Goal: Task Accomplishment & Management: Manage account settings

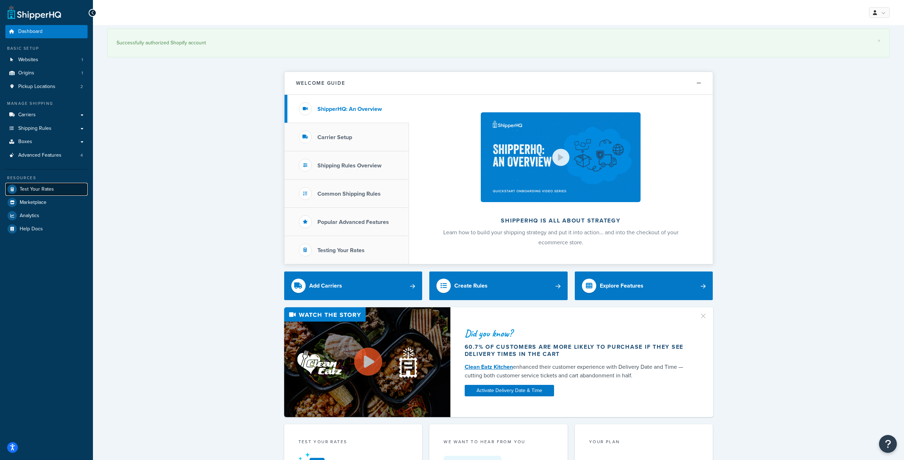
click at [46, 192] on span "Test Your Rates" at bounding box center [37, 189] width 34 height 6
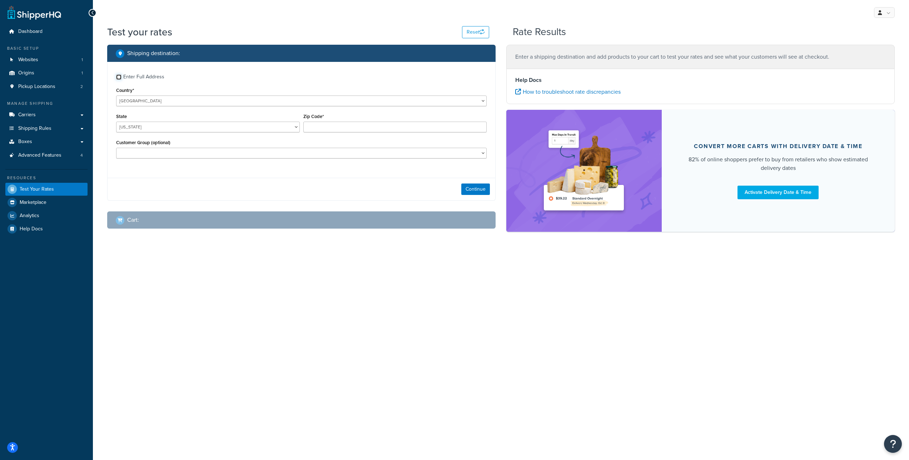
click at [118, 80] on input "Enter Full Address" at bounding box center [118, 76] width 5 height 5
checkbox input "true"
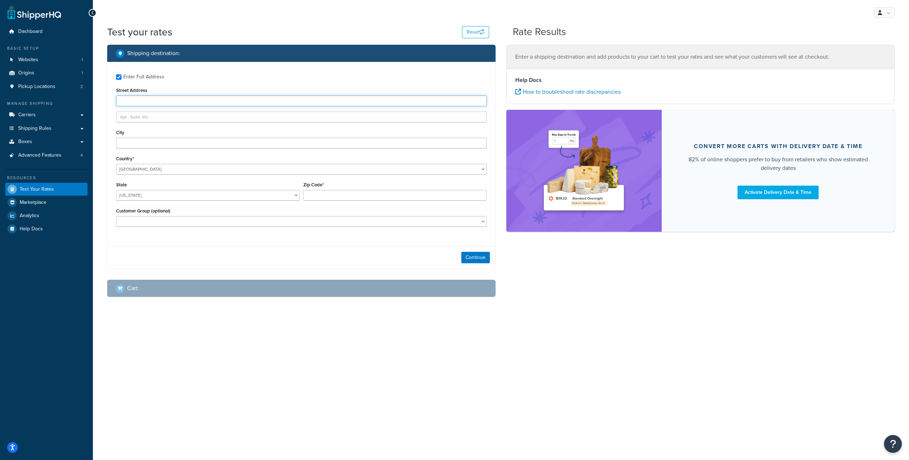
click at [128, 106] on input "Street Address" at bounding box center [301, 100] width 371 height 11
type input "621 e maple ave"
click at [134, 148] on input "City" at bounding box center [301, 143] width 371 height 11
type input "newark"
click at [116, 164] on select "United States United Kingdom Afghanistan Åland Islands Albania Algeria American…" at bounding box center [301, 169] width 371 height 11
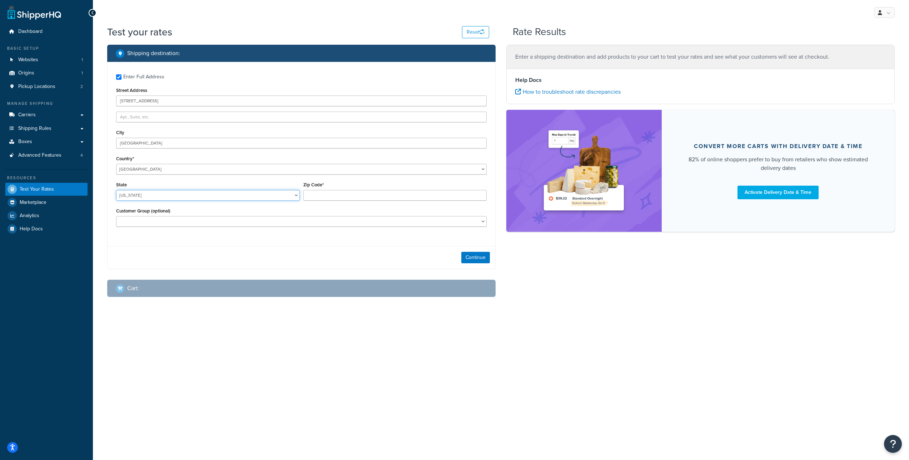
click at [116, 190] on select "Alabama Alaska American Samoa Arizona Arkansas Armed Forces Americas Armed Forc…" at bounding box center [208, 195] width 184 height 11
select select "NY"
click option "New York" at bounding box center [0, 0] width 0 height 0
click at [311, 200] on input "Zip Code*" at bounding box center [395, 195] width 184 height 11
type input "14513"
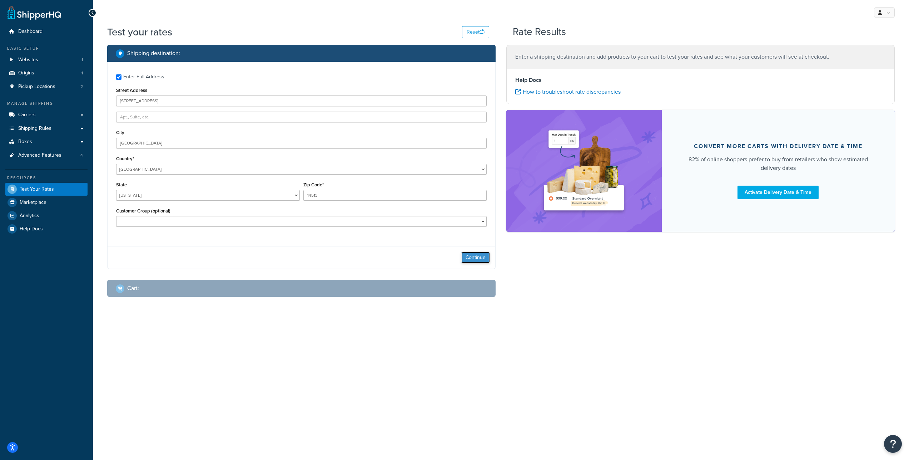
click at [476, 263] on button "Continue" at bounding box center [475, 257] width 29 height 11
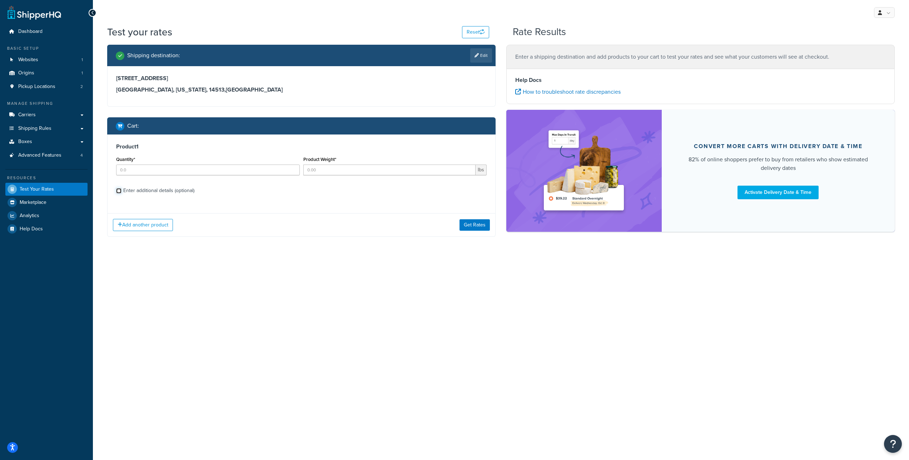
click at [117, 193] on input "Enter additional details (optional)" at bounding box center [118, 190] width 5 height 5
checkbox input "true"
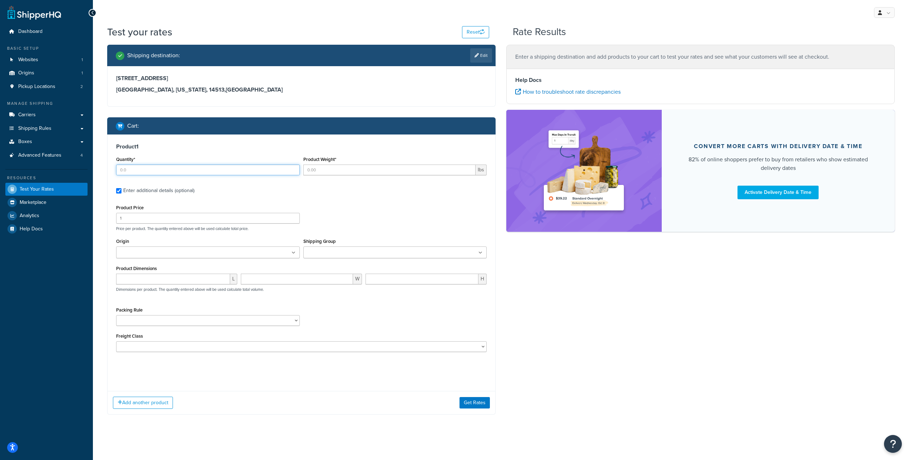
click at [130, 175] on input "Quantity*" at bounding box center [208, 169] width 184 height 11
type input "1"
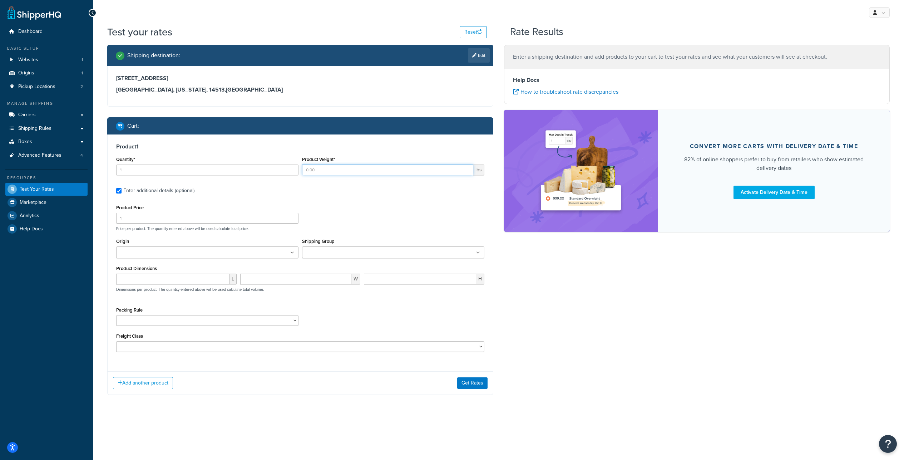
click at [328, 175] on input "Product Weight*" at bounding box center [387, 169] width 171 height 11
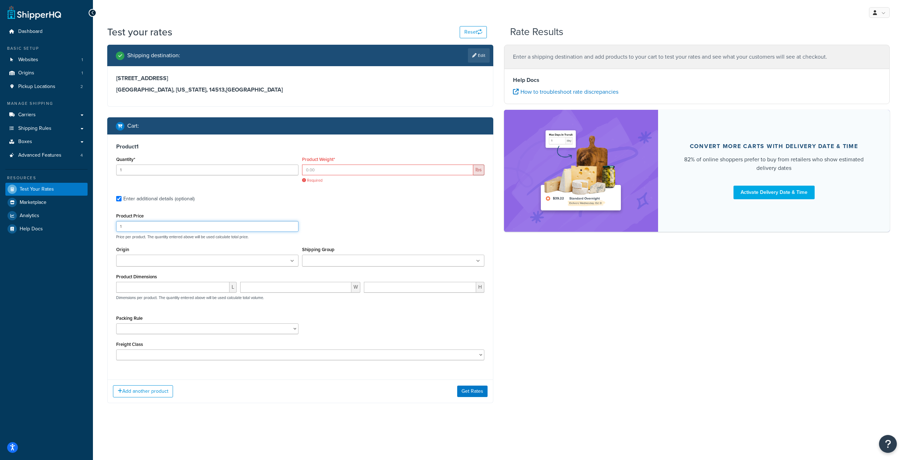
drag, startPoint x: 124, startPoint y: 245, endPoint x: 110, endPoint y: 243, distance: 14.8
click at [116, 232] on input "1" at bounding box center [207, 226] width 182 height 11
type input "1000"
click at [325, 175] on input "Product Weight*" at bounding box center [387, 169] width 171 height 11
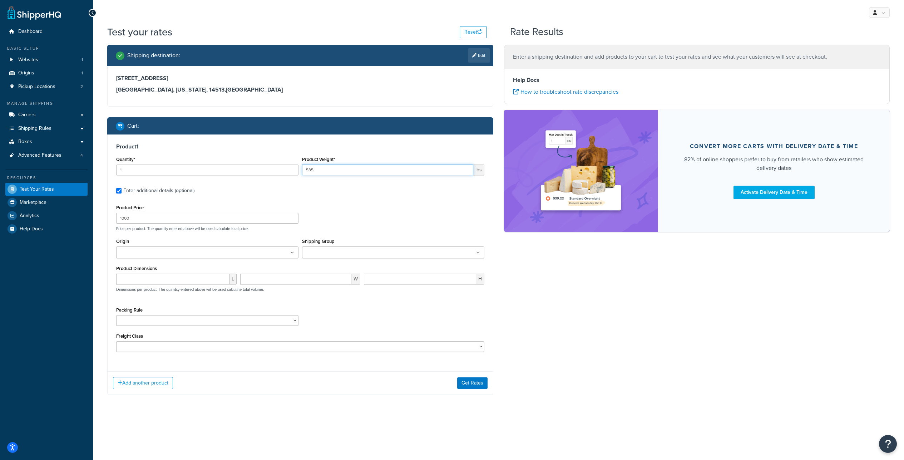
type input "535"
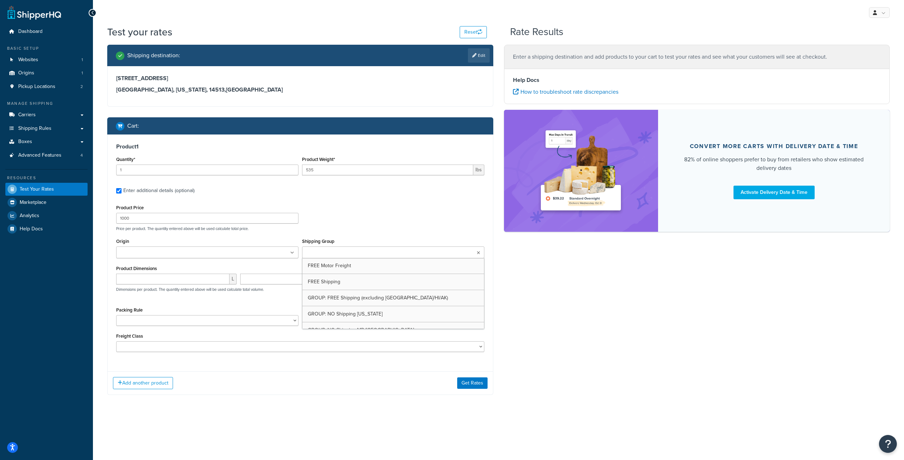
click at [363, 257] on input "Shipping Group" at bounding box center [335, 253] width 63 height 8
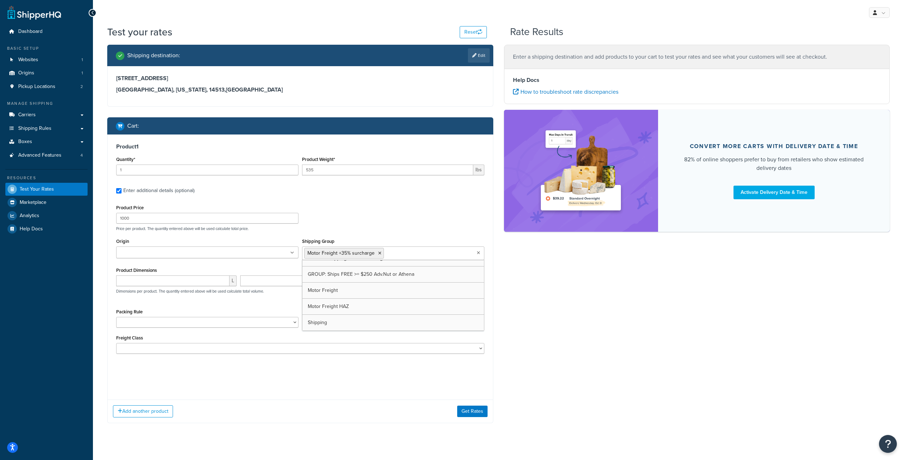
scroll to position [453, 0]
click at [533, 322] on div "Shipping destination : Edit 621 e maple ave newark, New York, 14513 , United St…" at bounding box center [498, 239] width 793 height 389
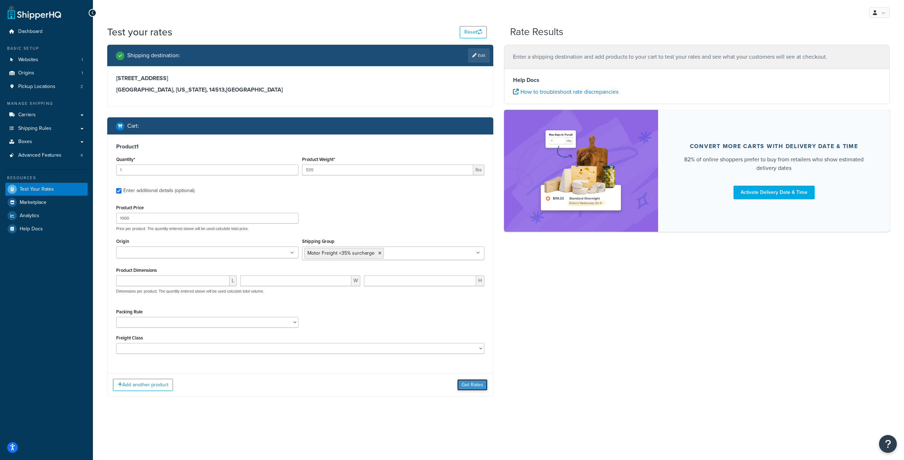
click at [468, 390] on button "Get Rates" at bounding box center [472, 384] width 30 height 11
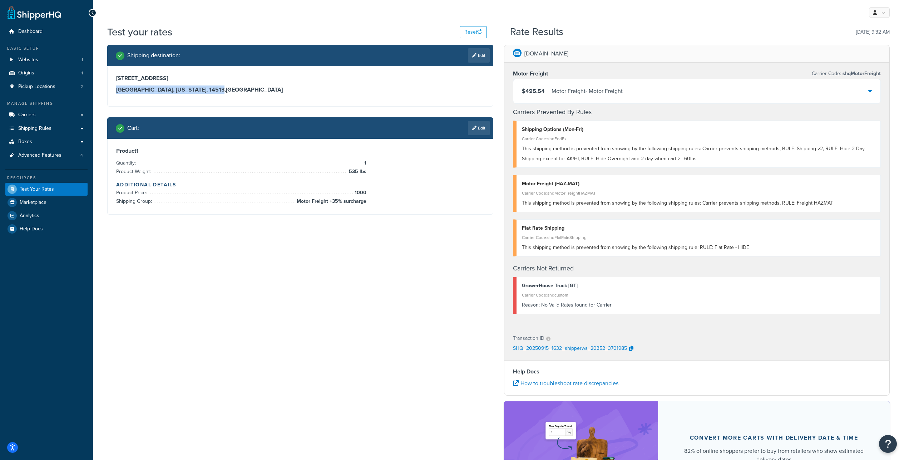
drag, startPoint x: 192, startPoint y: 96, endPoint x: 102, endPoint y: 98, distance: 90.4
click at [102, 98] on div "Shipping destination : Edit 621 e maple ave newark, New York, 14513 , United St…" at bounding box center [300, 135] width 397 height 180
copy h3 "newark, New York, 14513"
drag, startPoint x: 172, startPoint y: 80, endPoint x: 106, endPoint y: 76, distance: 66.2
click at [106, 76] on div "Shipping destination : Edit 621 e maple ave newark, New York, 14513 , United St…" at bounding box center [300, 135] width 397 height 180
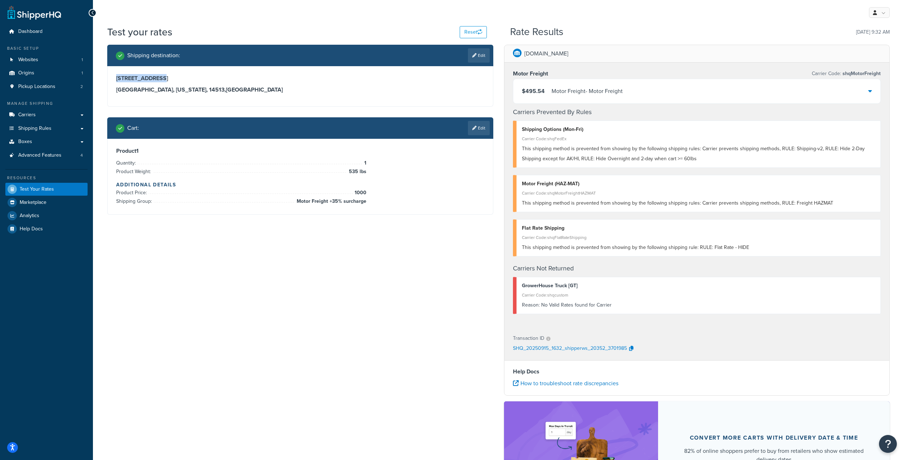
copy h3 "621 e maple ave"
click at [680, 91] on div "$495.54 Motor Freight - Motor Freight" at bounding box center [696, 91] width 367 height 24
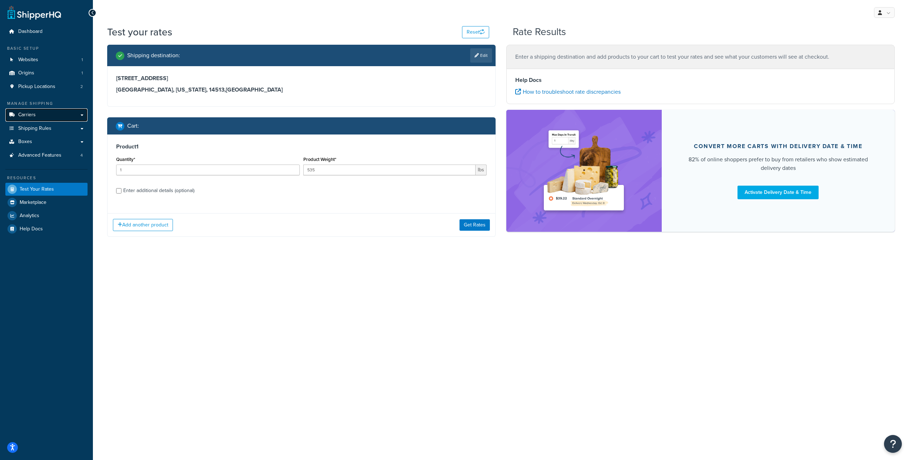
click at [52, 121] on link "Carriers" at bounding box center [46, 114] width 82 height 13
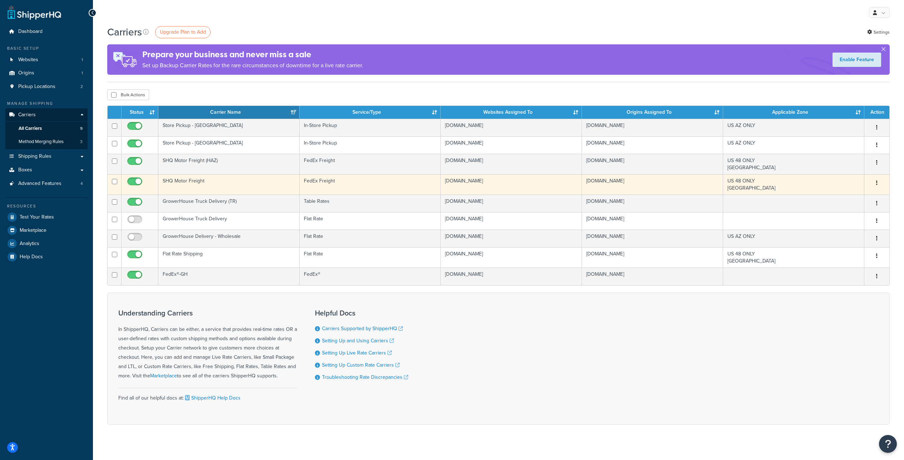
click at [187, 194] on td "SHQ Motor Freight" at bounding box center [228, 184] width 141 height 20
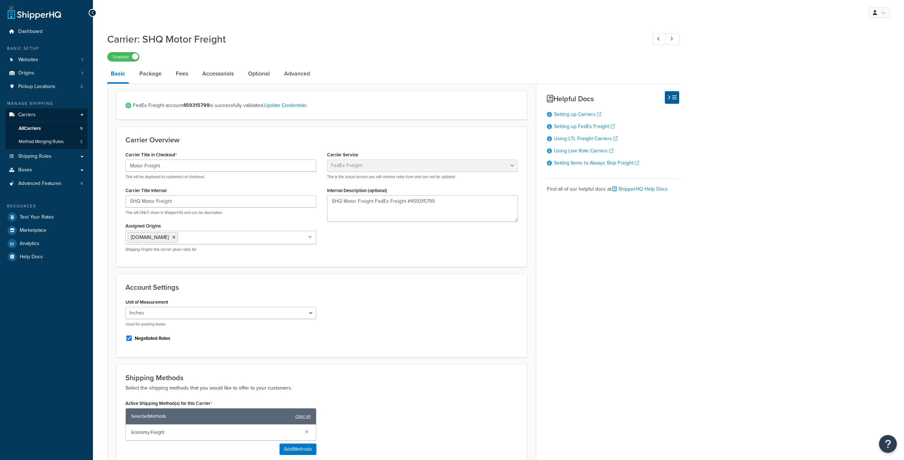
select select "fedExFreight"
click at [157, 78] on link "Package" at bounding box center [150, 73] width 29 height 17
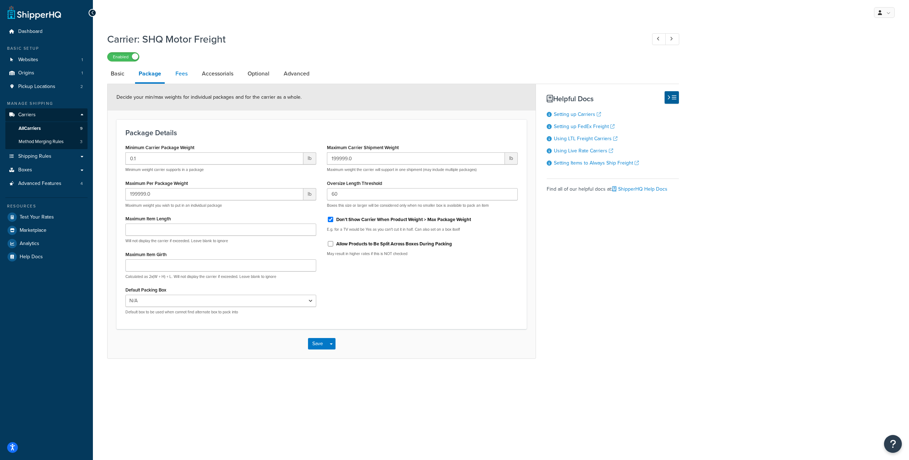
click at [191, 76] on link "Fees" at bounding box center [181, 73] width 19 height 17
select select "AFTER"
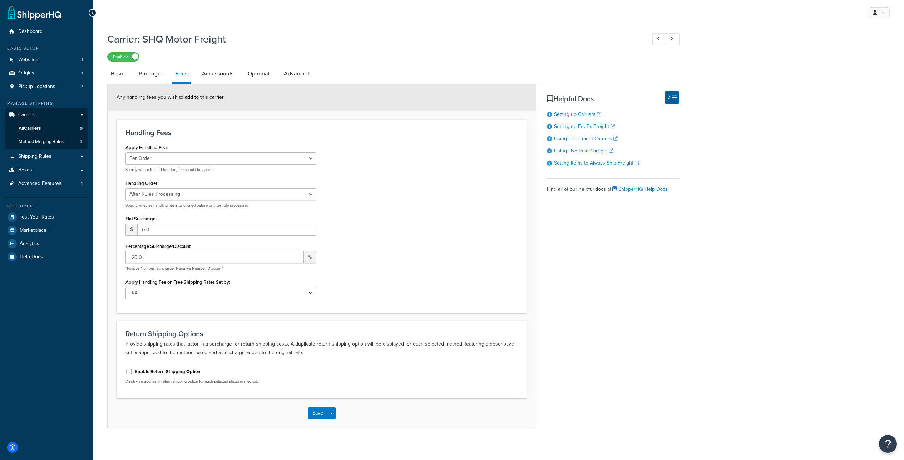
click at [563, 39] on h1 "Carrier: SHQ Motor Freight" at bounding box center [373, 39] width 532 height 14
click at [58, 145] on span "Method Merging Rules" at bounding box center [41, 142] width 45 height 6
select select "AFTER"
click at [51, 145] on span "Method Merging Rules" at bounding box center [41, 142] width 45 height 6
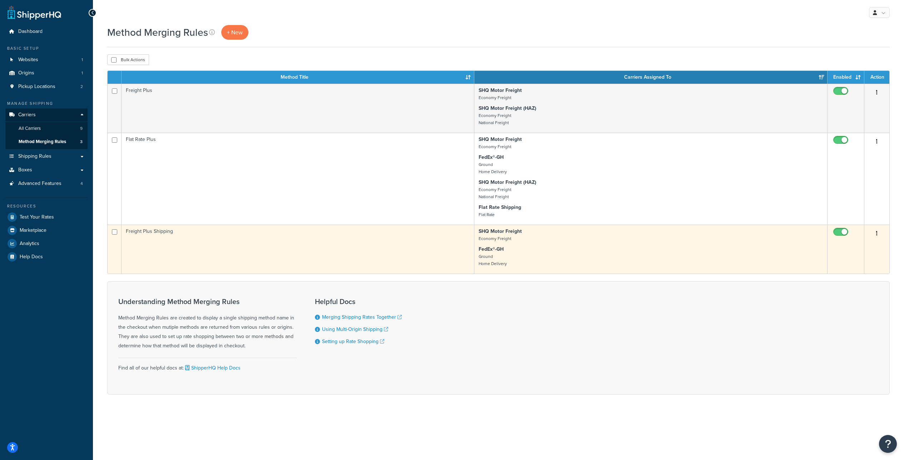
click at [835, 238] on input "checkbox" at bounding box center [841, 233] width 20 height 9
checkbox input "false"
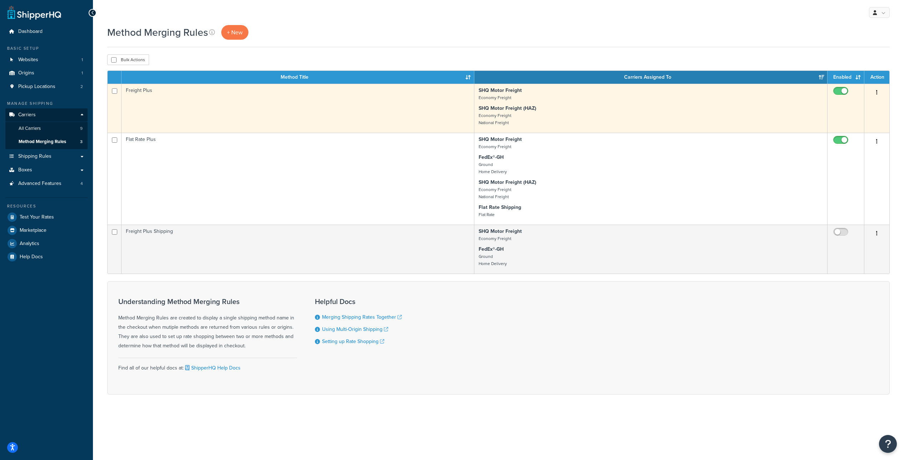
click at [836, 96] on input "checkbox" at bounding box center [841, 92] width 20 height 9
checkbox input "false"
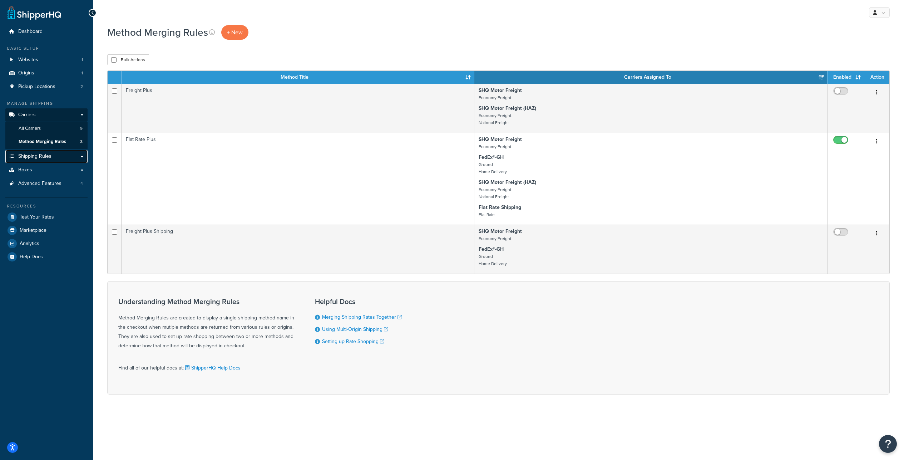
click at [51, 159] on span "Shipping Rules" at bounding box center [34, 156] width 33 height 6
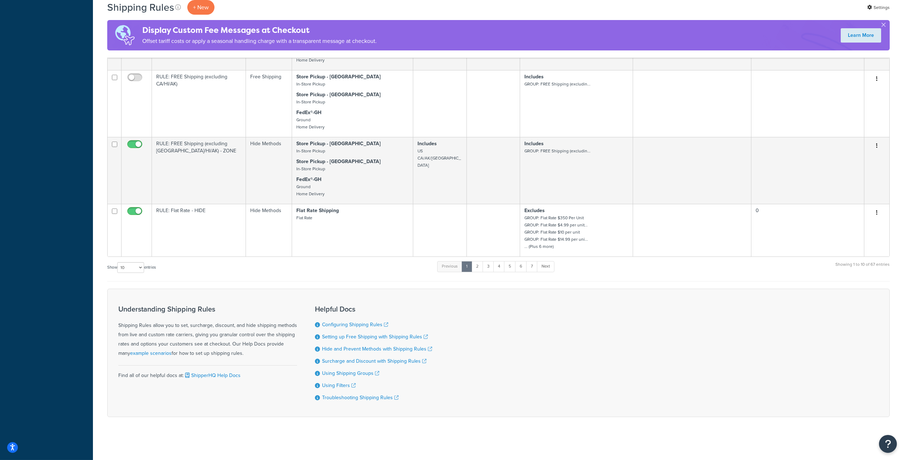
scroll to position [536, 0]
select select "1000"
click option "1000" at bounding box center [0, 0] width 0 height 0
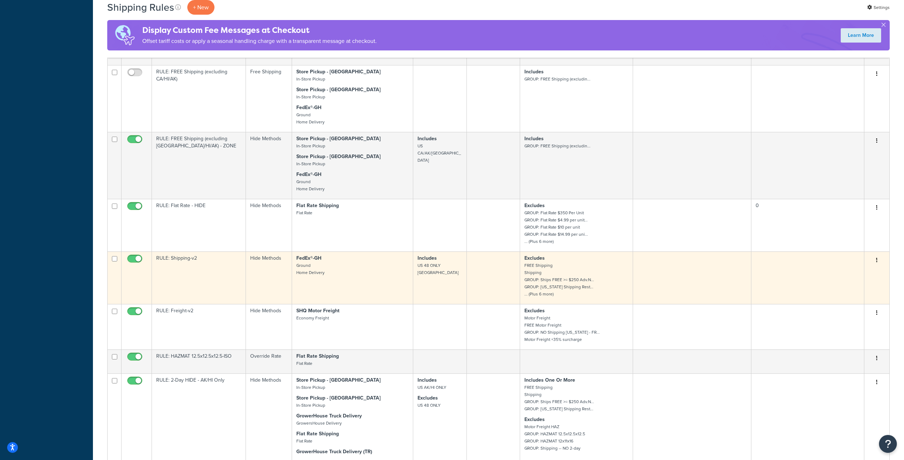
scroll to position [586, 0]
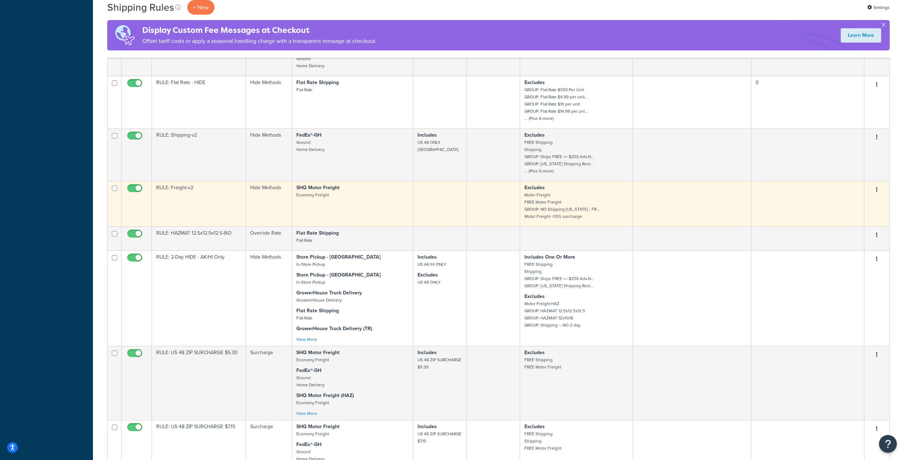
click at [539, 219] on small "Motor Freight FREE Motor Freight GROUP: NO Shipping OREGON - FR... Motor Freigh…" at bounding box center [561, 206] width 75 height 28
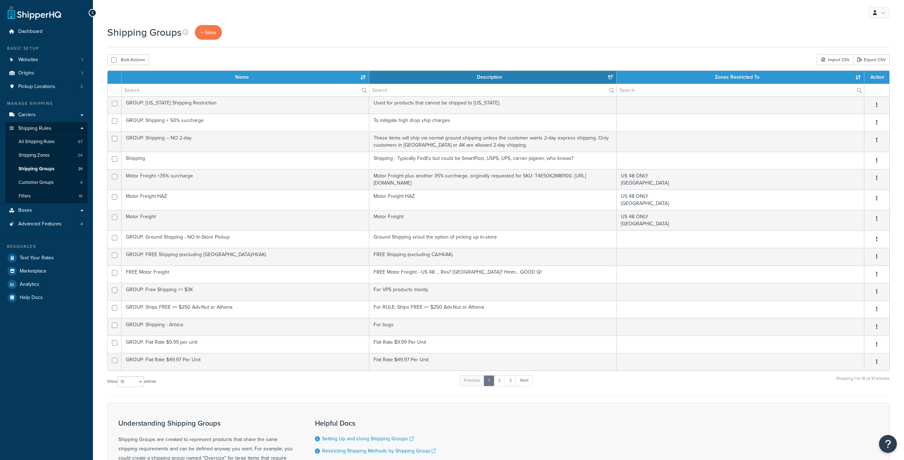
select select "15"
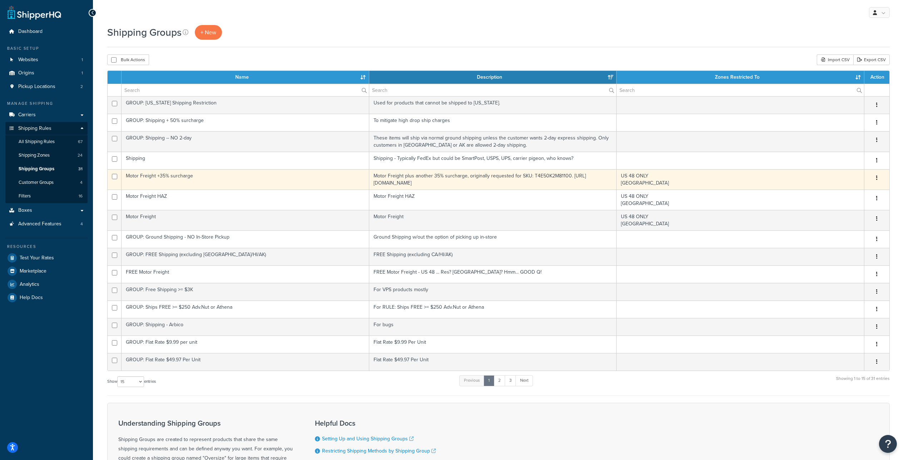
click at [220, 189] on td "Motor Freight +35% surcharge" at bounding box center [245, 179] width 248 height 20
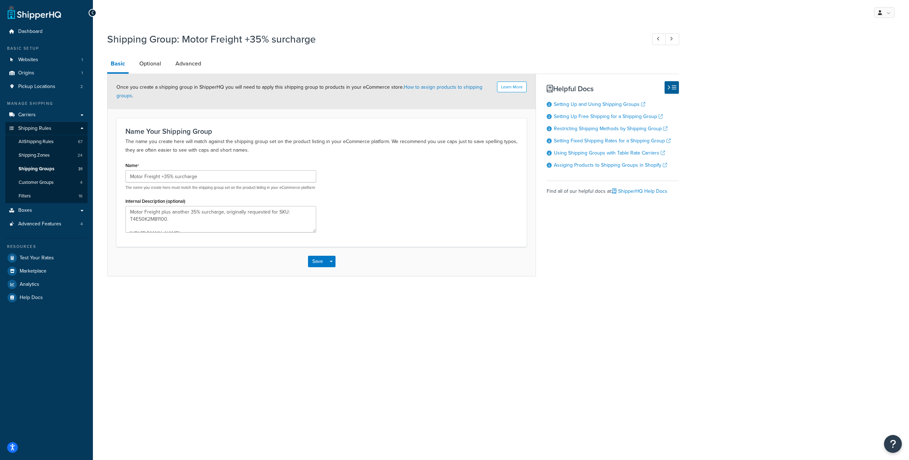
click at [760, 39] on div "Shipping Group: Motor Freight +35% surcharge Basic Optional Advanced Learn More…" at bounding box center [501, 161] width 816 height 265
click at [198, 71] on link "Advanced" at bounding box center [188, 63] width 33 height 17
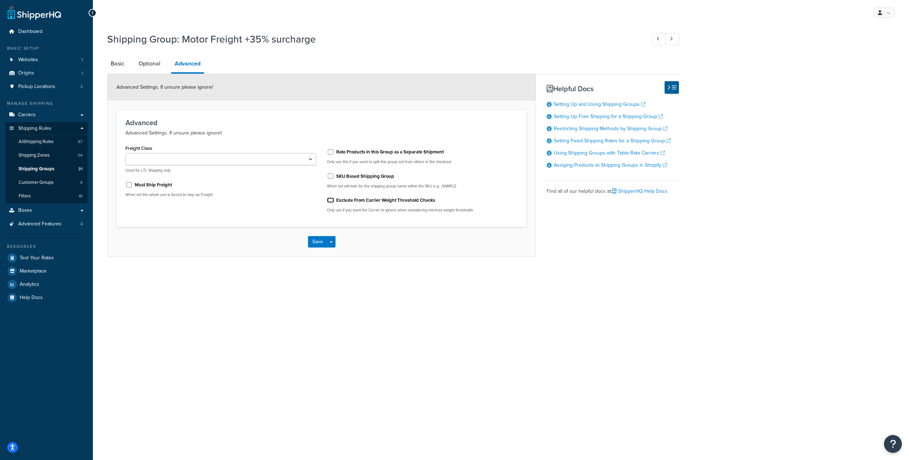
click at [330, 203] on input "Exclude From Carrier Weight Threshold Checks" at bounding box center [330, 199] width 7 height 5
checkbox input "true"
click at [308, 247] on button "Save" at bounding box center [317, 241] width 19 height 11
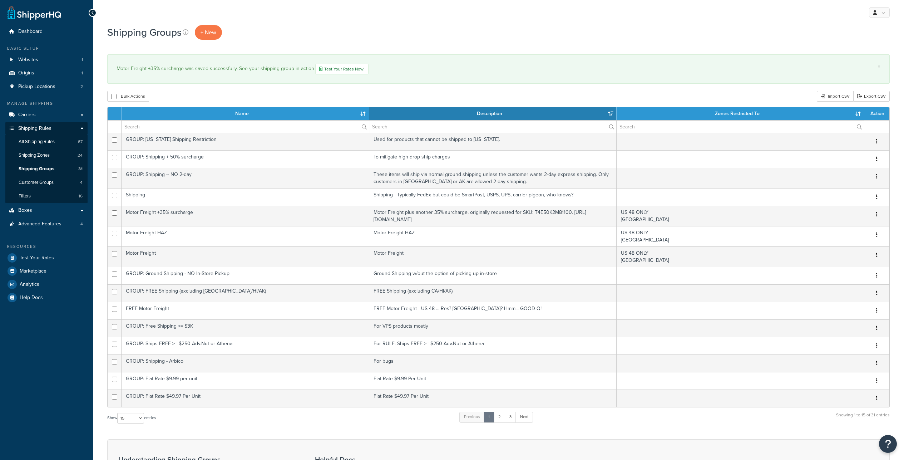
select select "15"
click at [46, 121] on link "Carriers" at bounding box center [46, 114] width 82 height 13
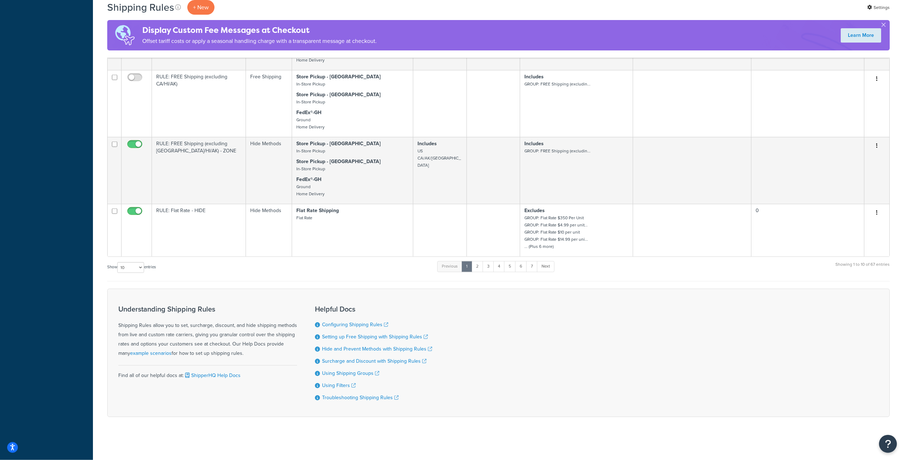
scroll to position [576, 0]
select select "100"
click option "100" at bounding box center [0, 0] width 0 height 0
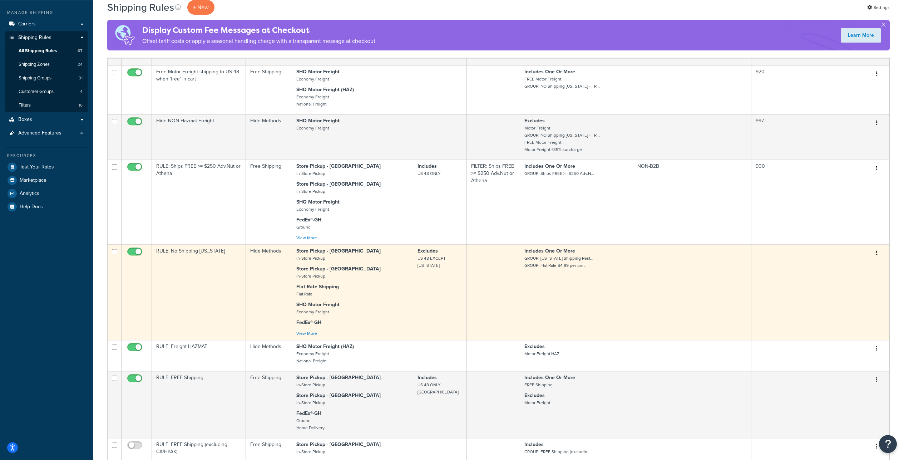
scroll to position [90, 0]
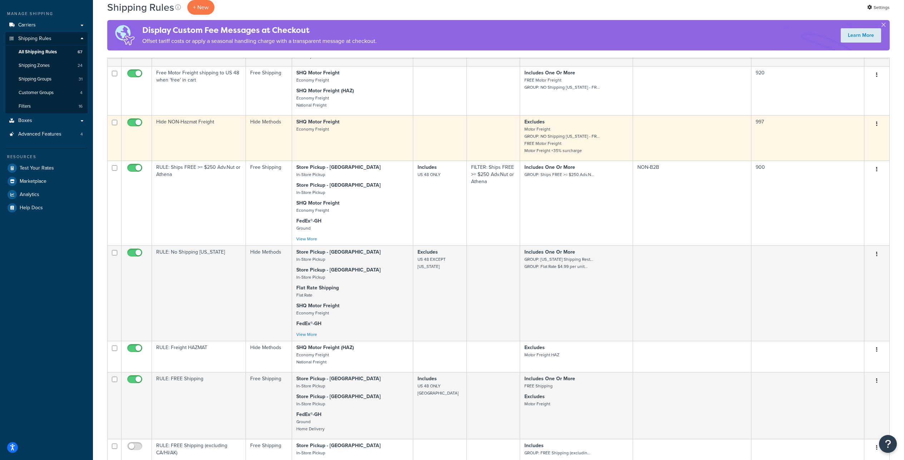
click at [330, 160] on td "SHQ Motor Freight Economy Freight" at bounding box center [352, 137] width 121 height 45
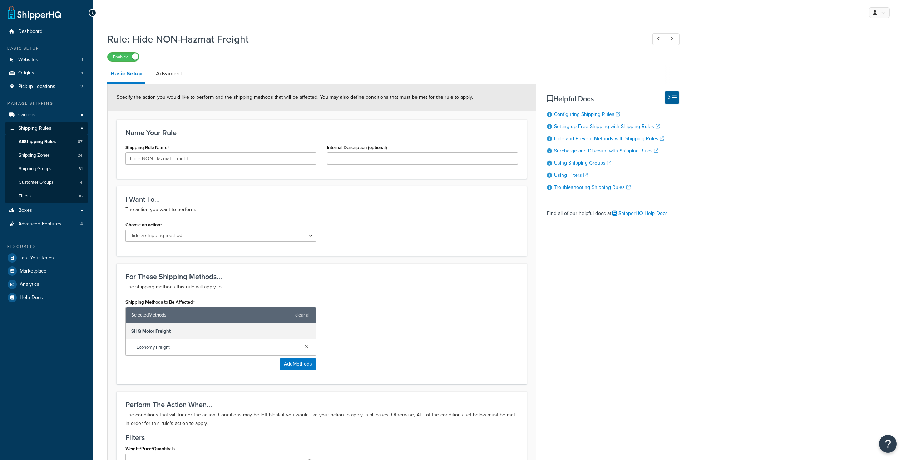
select select "HIDE"
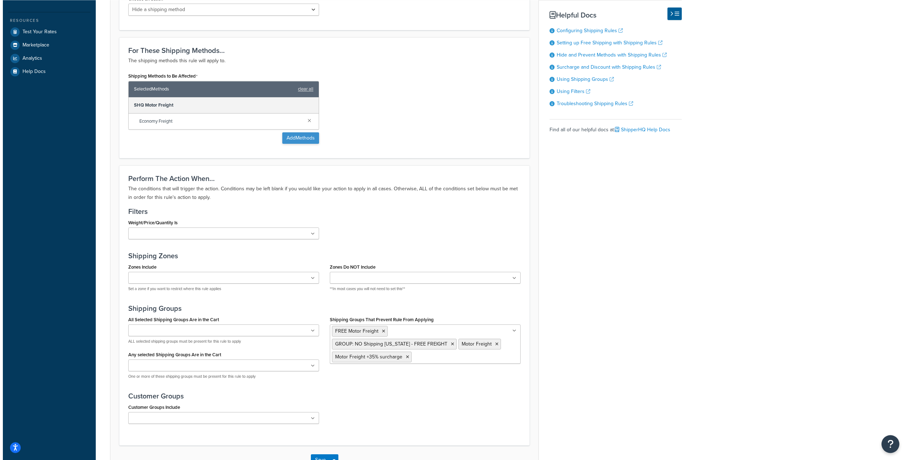
scroll to position [222, 0]
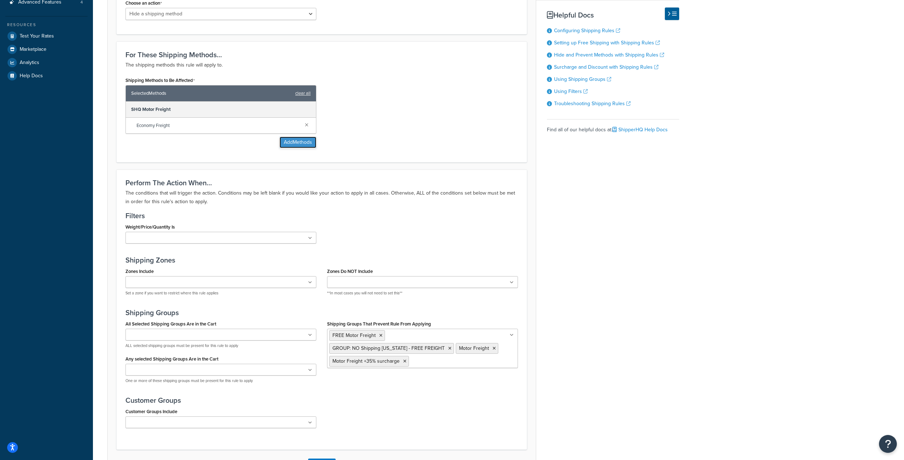
click at [298, 148] on button "Add Methods" at bounding box center [297, 141] width 37 height 11
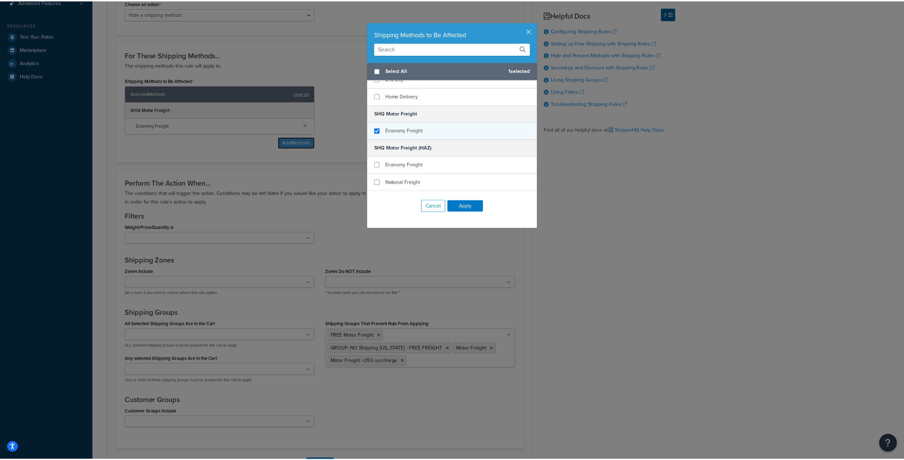
scroll to position [284, 0]
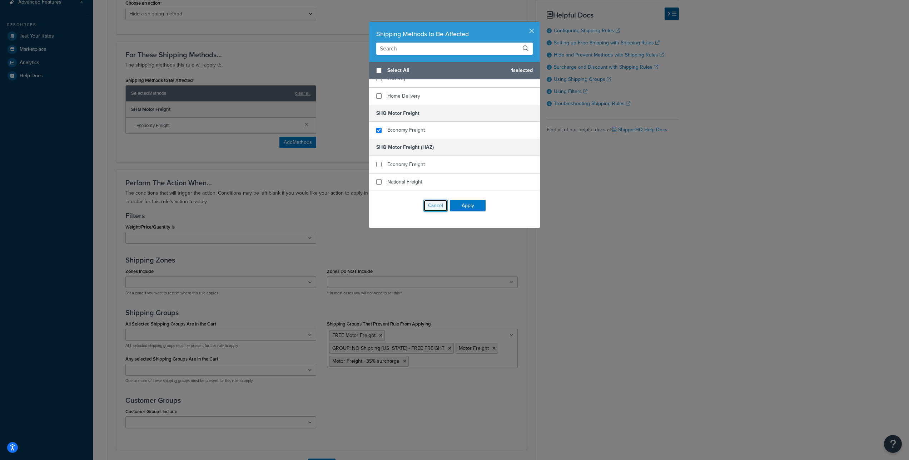
click at [435, 212] on button "Cancel" at bounding box center [435, 205] width 24 height 12
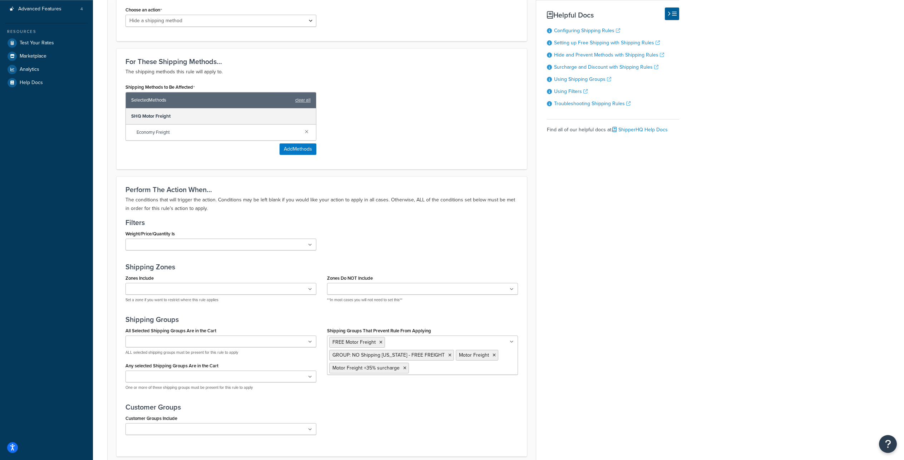
scroll to position [214, 0]
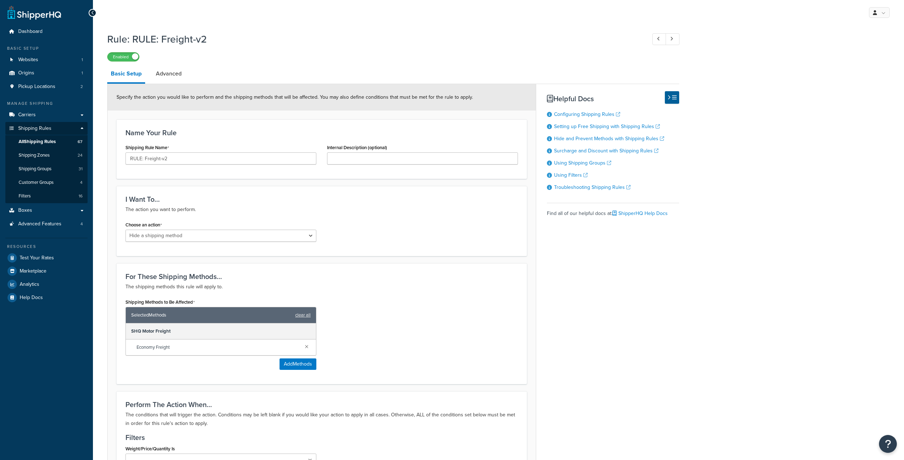
select select "HIDE"
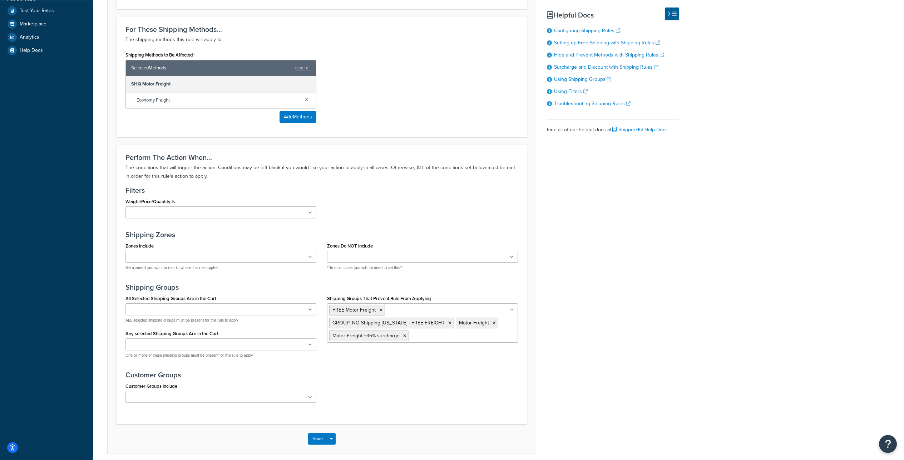
scroll to position [314, 0]
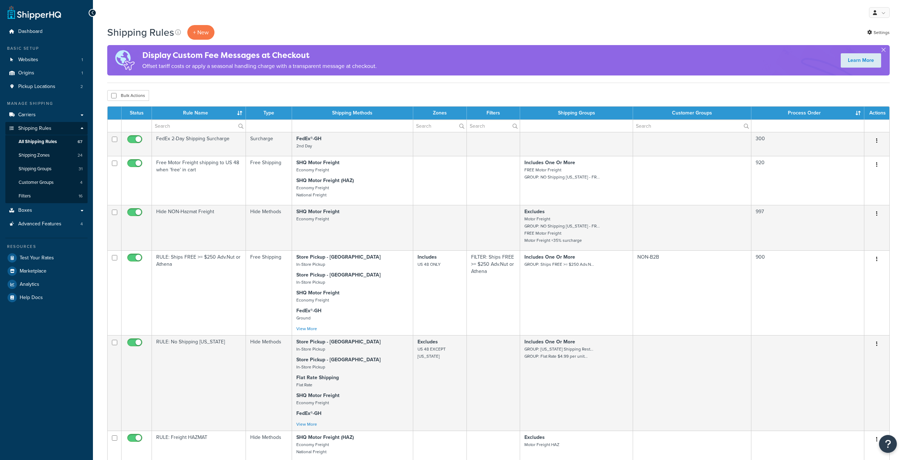
select select "1000"
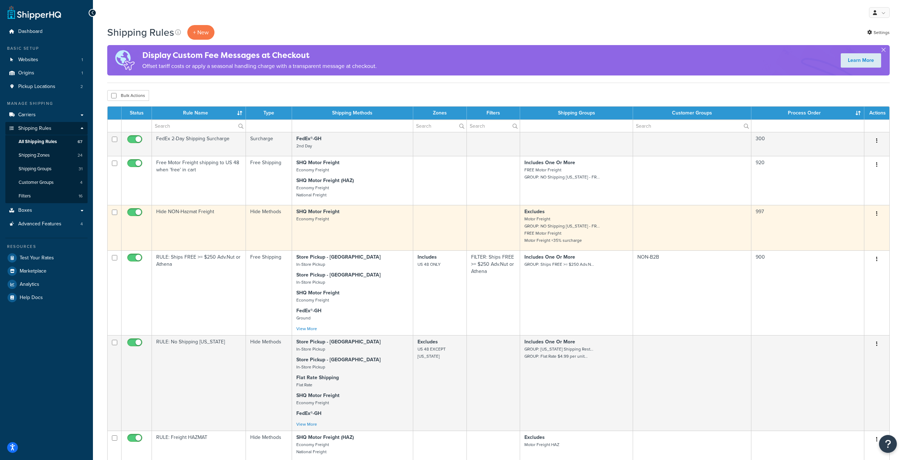
click at [135, 218] on input "checkbox" at bounding box center [136, 213] width 20 height 9
checkbox input "false"
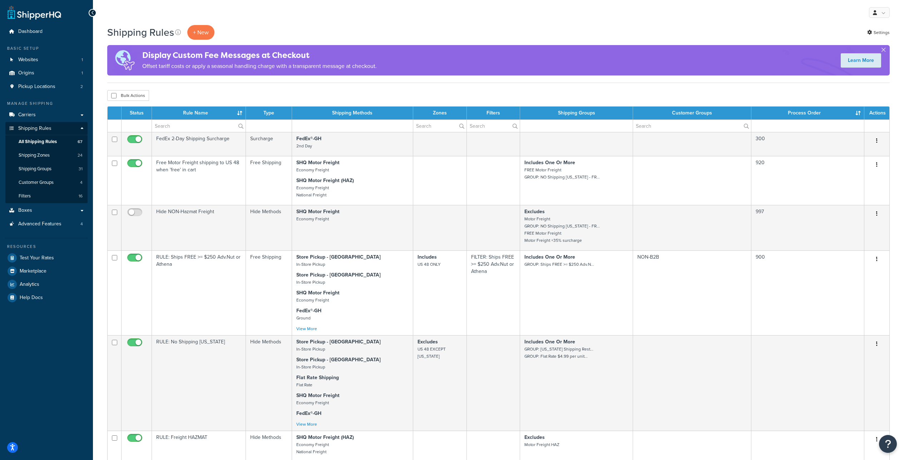
click at [215, 119] on th "Rule Name" at bounding box center [199, 112] width 94 height 13
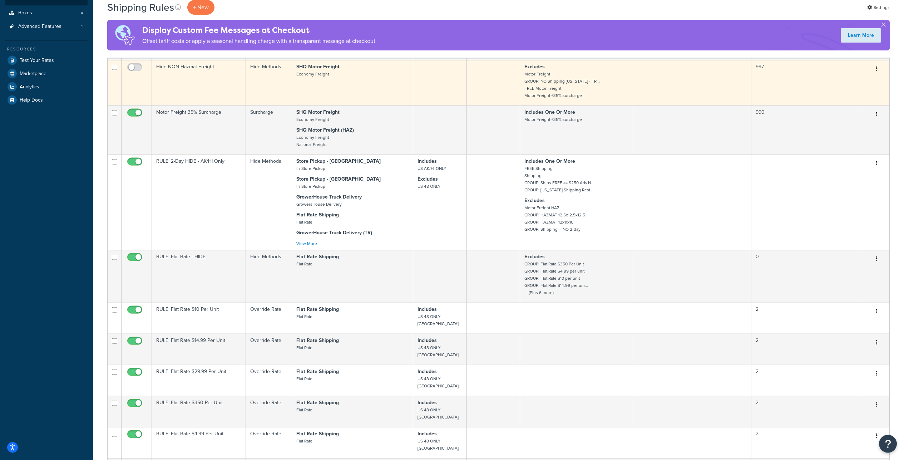
scroll to position [257, 0]
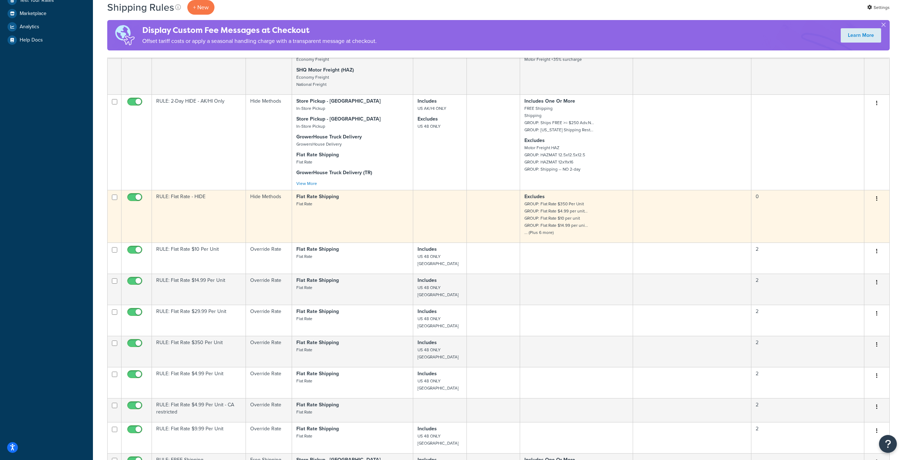
click at [874, 204] on button "button" at bounding box center [876, 198] width 10 height 11
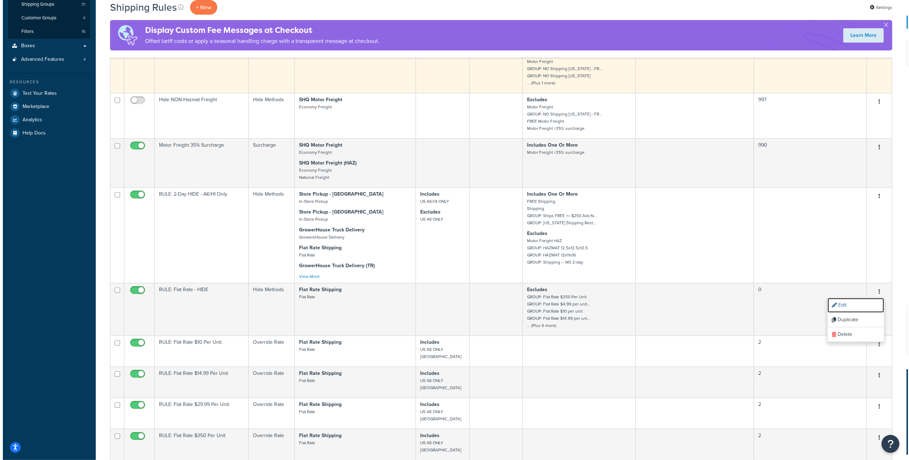
scroll to position [0, 0]
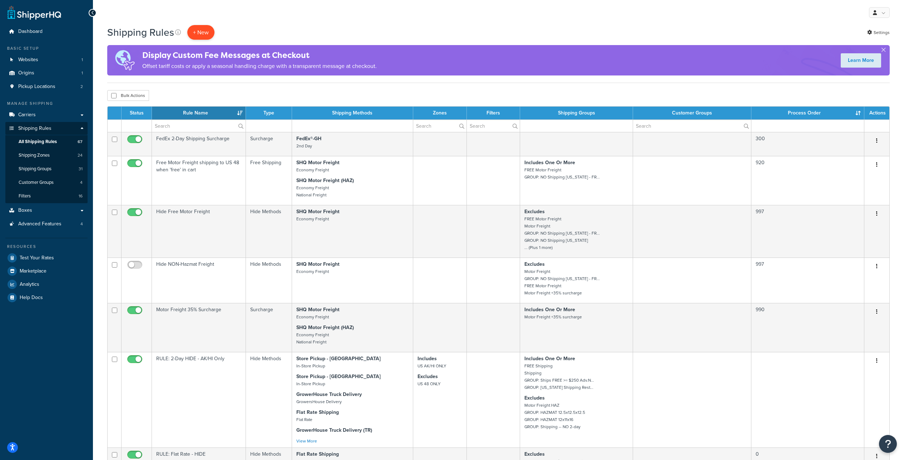
click at [214, 33] on p "+ New" at bounding box center [200, 32] width 27 height 15
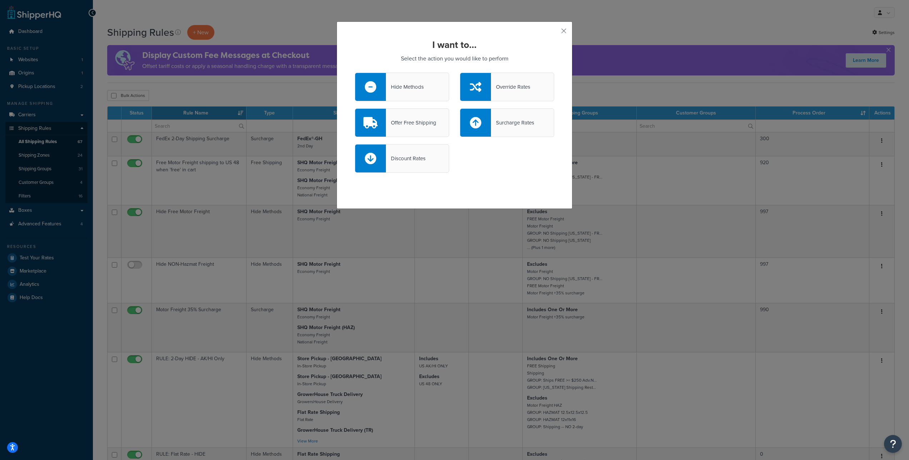
click at [406, 84] on div "Hide Methods" at bounding box center [402, 87] width 94 height 29
click at [0, 0] on input "Hide Methods" at bounding box center [0, 0] width 0 height 0
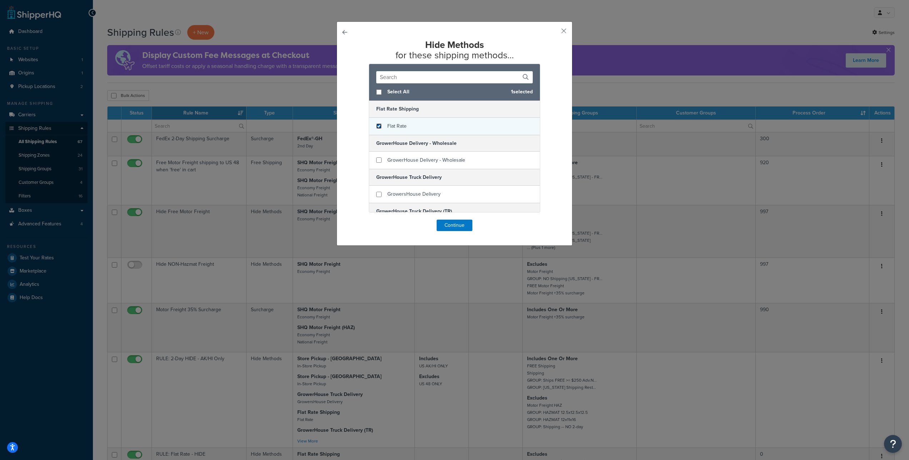
click at [377, 129] on input "checkbox" at bounding box center [378, 125] width 5 height 5
checkbox input "true"
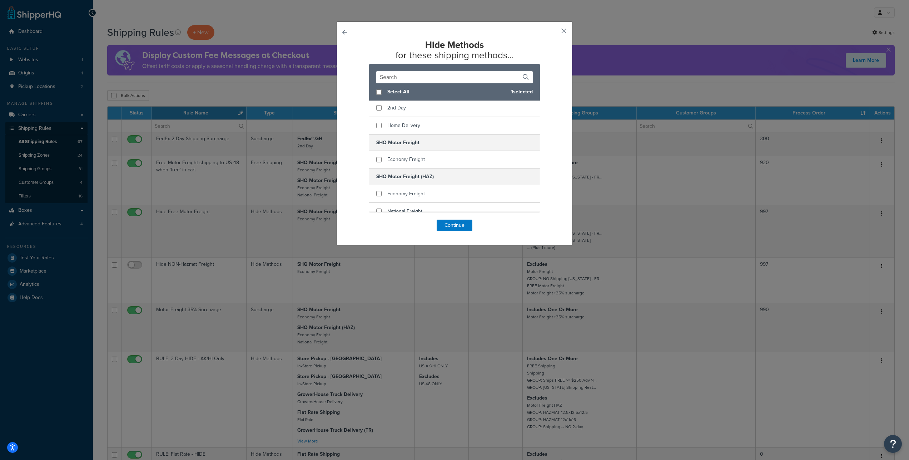
scroll to position [241, 0]
click at [379, 92] on input "checkbox" at bounding box center [378, 88] width 5 height 5
checkbox input "true"
click at [377, 133] on div "Home Delivery" at bounding box center [454, 124] width 171 height 17
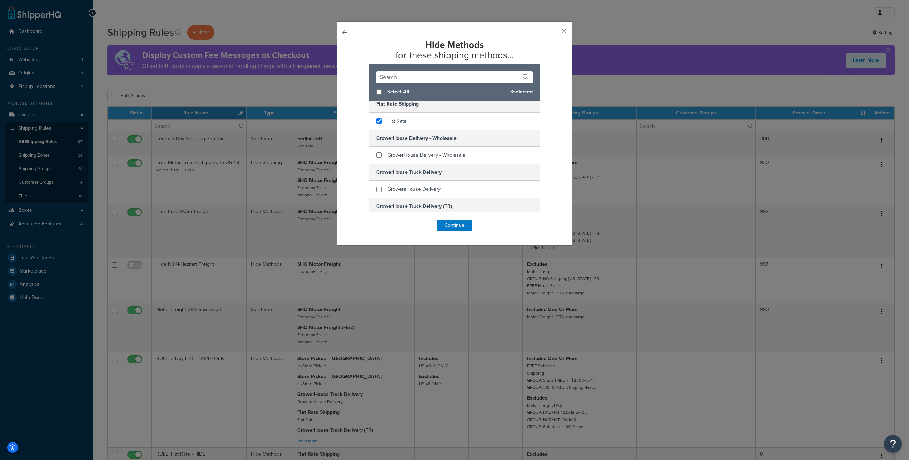
scroll to position [0, 0]
click at [452, 231] on button "Continue" at bounding box center [455, 224] width 36 height 11
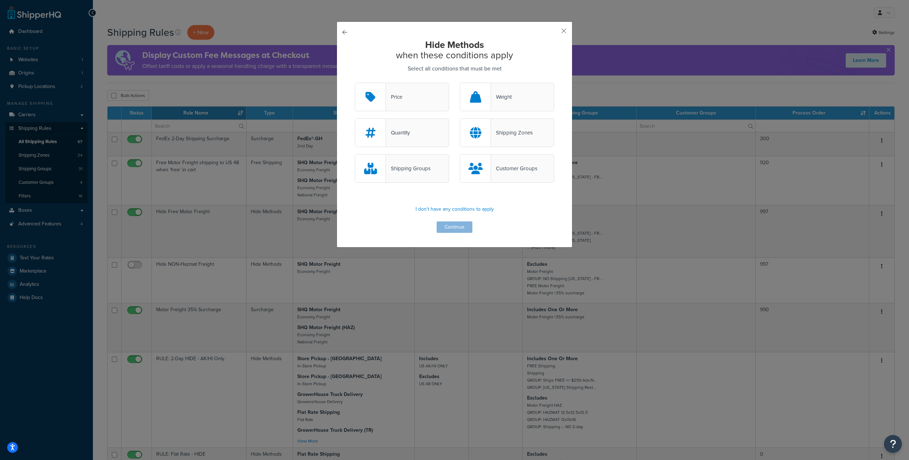
click at [406, 173] on div "Shipping Groups" at bounding box center [408, 168] width 45 height 10
click at [0, 0] on input "Shipping Groups" at bounding box center [0, 0] width 0 height 0
click at [453, 233] on button "Continue" at bounding box center [455, 226] width 36 height 11
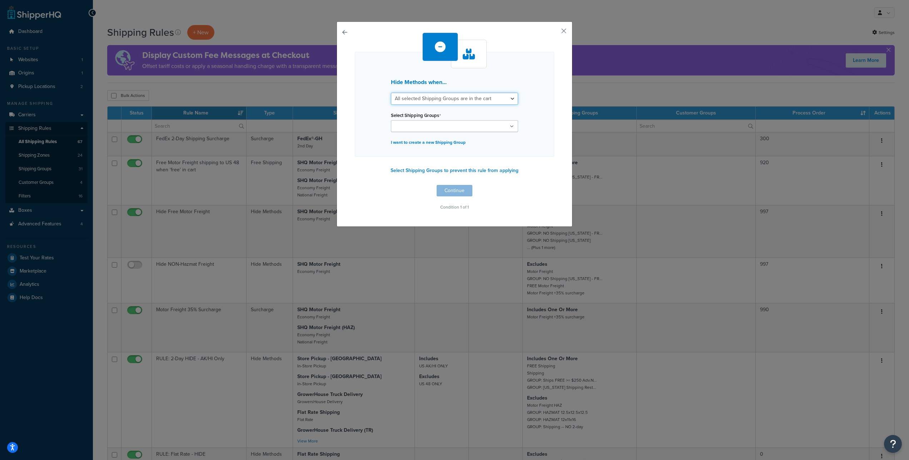
select select "any"
click option "Any selected Shipping Groups are in the cart" at bounding box center [0, 0] width 0 height 0
click at [437, 130] on input "Select Shipping Groups" at bounding box center [424, 127] width 63 height 8
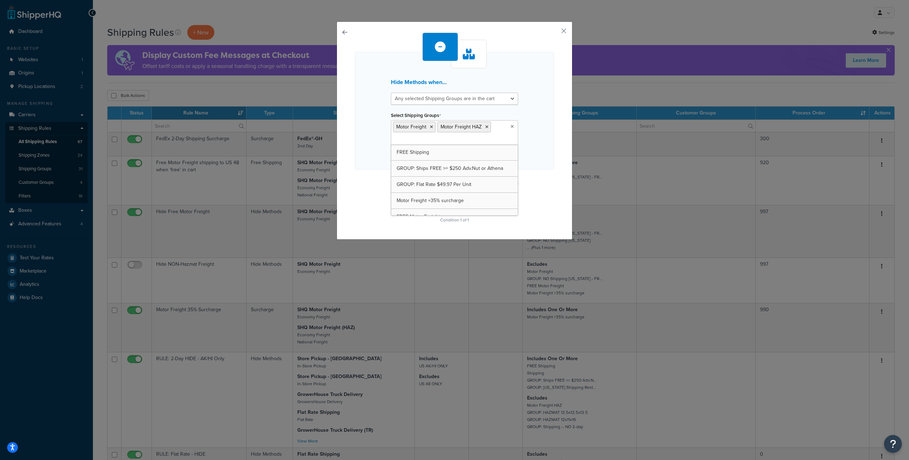
click at [542, 130] on div "Hide Methods when... All selected Shipping Groups are in the cart Any selected …" at bounding box center [454, 111] width 199 height 118
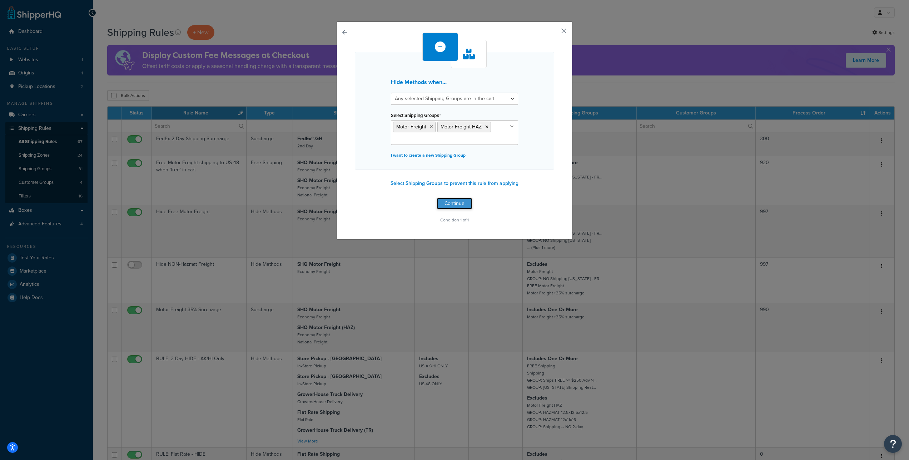
click at [453, 209] on button "Continue" at bounding box center [455, 203] width 36 height 11
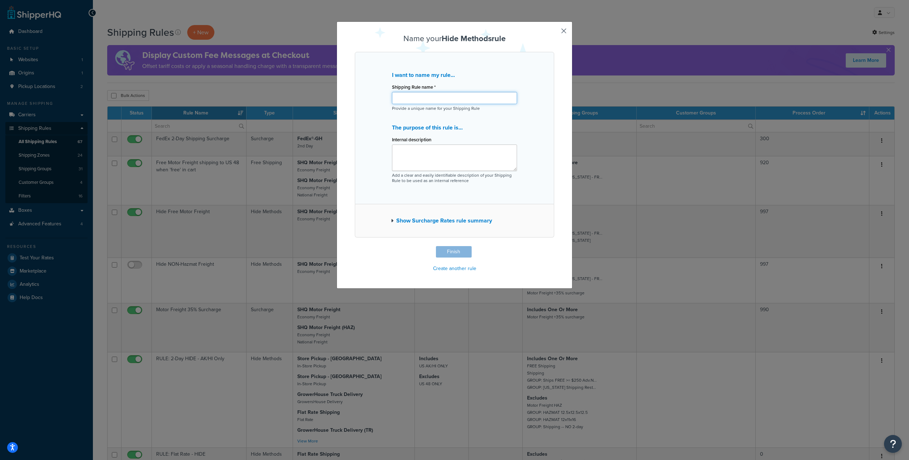
click at [404, 104] on input "Shipping Rule name *" at bounding box center [454, 98] width 125 height 12
type input "RULE: Hide Other Rates when FREIGHT or HAZMAT in cart"
click at [455, 257] on button "Finish" at bounding box center [454, 251] width 36 height 11
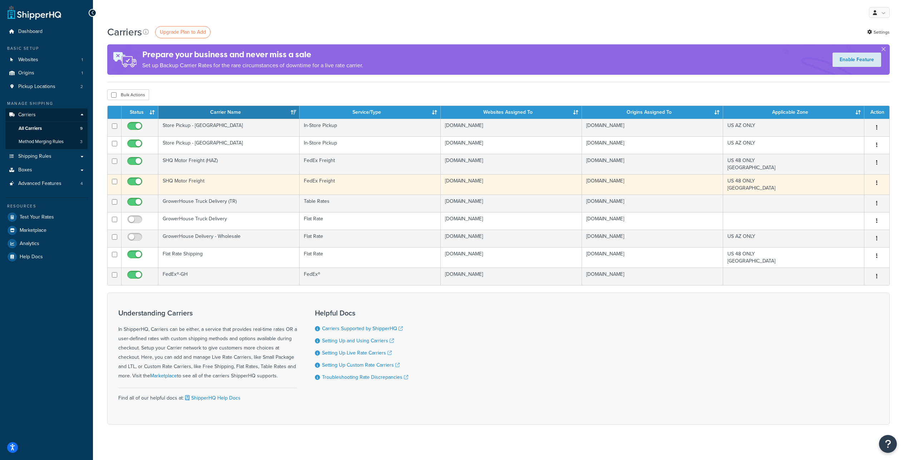
click at [878, 189] on button "button" at bounding box center [876, 182] width 10 height 11
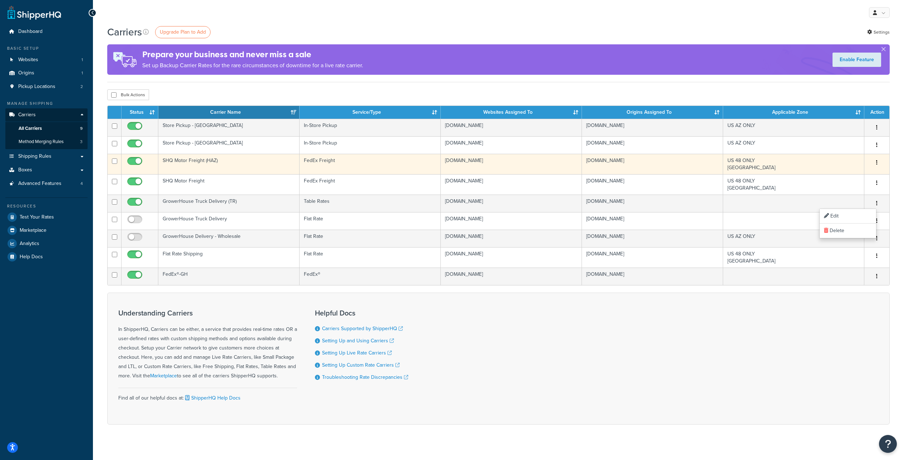
click at [209, 174] on td "SHQ Motor Freight (HAZ)" at bounding box center [228, 164] width 141 height 20
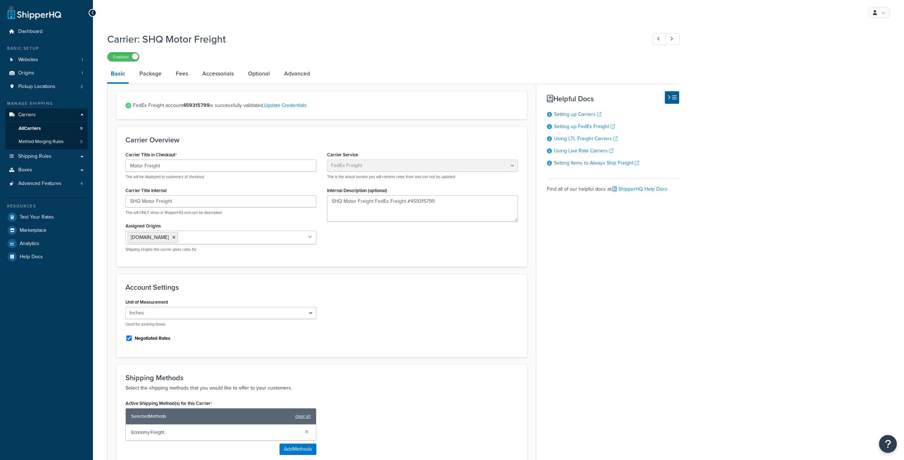
select select "fedExFreight"
click at [189, 81] on link "Fees" at bounding box center [181, 73] width 19 height 17
select select "AFTER"
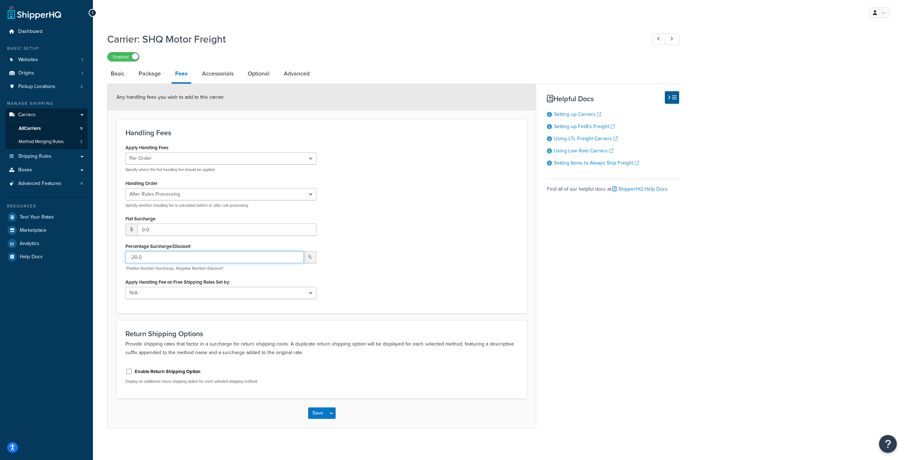
drag, startPoint x: 158, startPoint y: 280, endPoint x: 114, endPoint y: 275, distance: 44.5
click at [125, 263] on input "-20.0" at bounding box center [214, 257] width 178 height 12
click at [312, 418] on button "Save" at bounding box center [317, 412] width 19 height 11
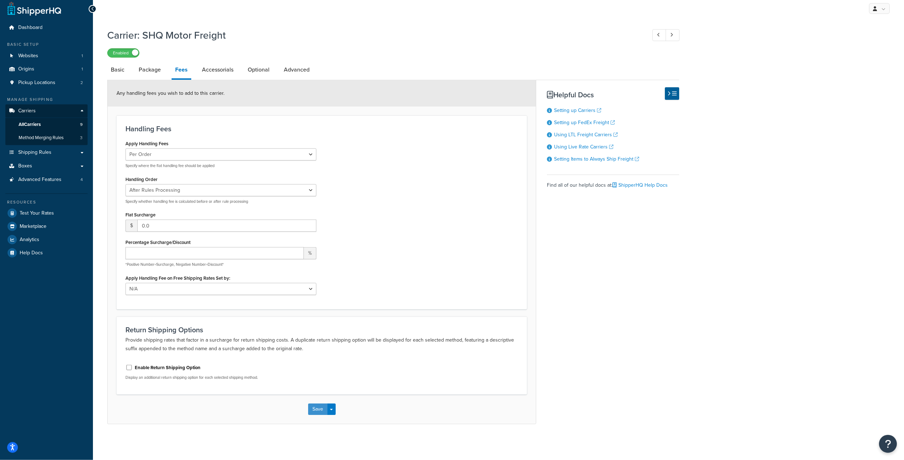
click at [312, 408] on button "Save" at bounding box center [317, 408] width 19 height 11
click at [318, 409] on div "Saving..." at bounding box center [322, 408] width 428 height 29
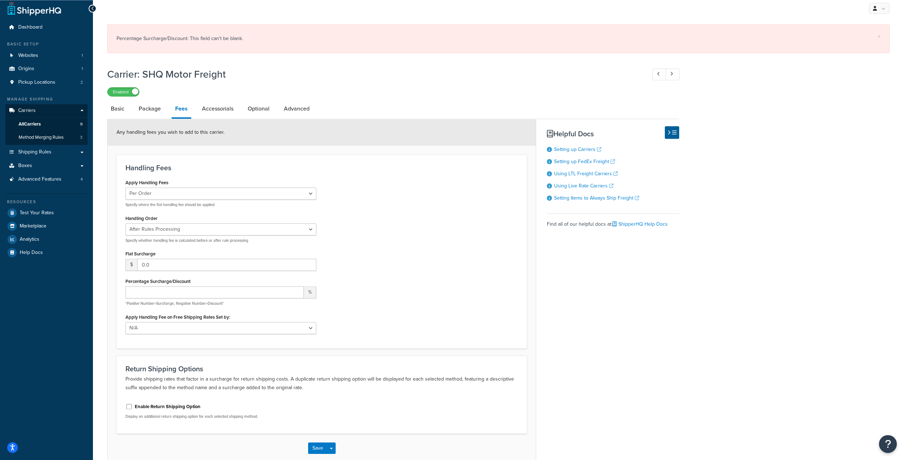
scroll to position [0, 0]
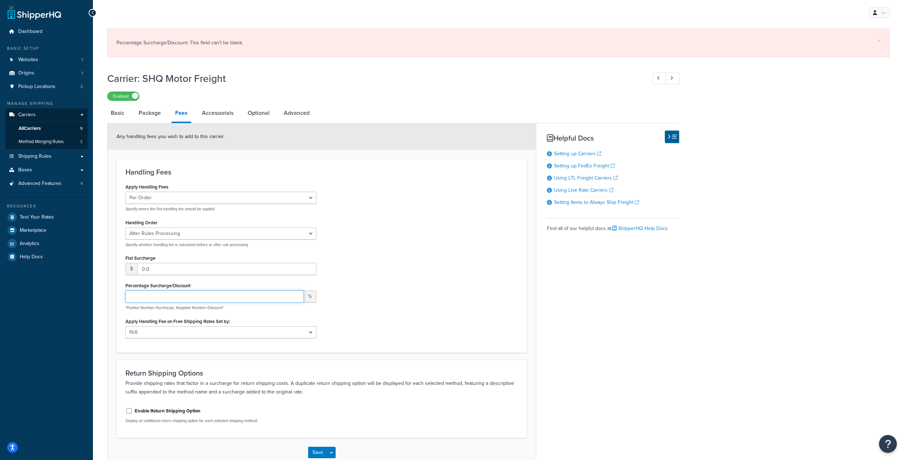
click at [178, 302] on input "Percentage Surcharge/Discount" at bounding box center [214, 296] width 178 height 12
type input "0"
click at [392, 315] on div "Apply Handling Fees Per Order Per Item Per Package Specify where the flat handl…" at bounding box center [321, 263] width 403 height 162
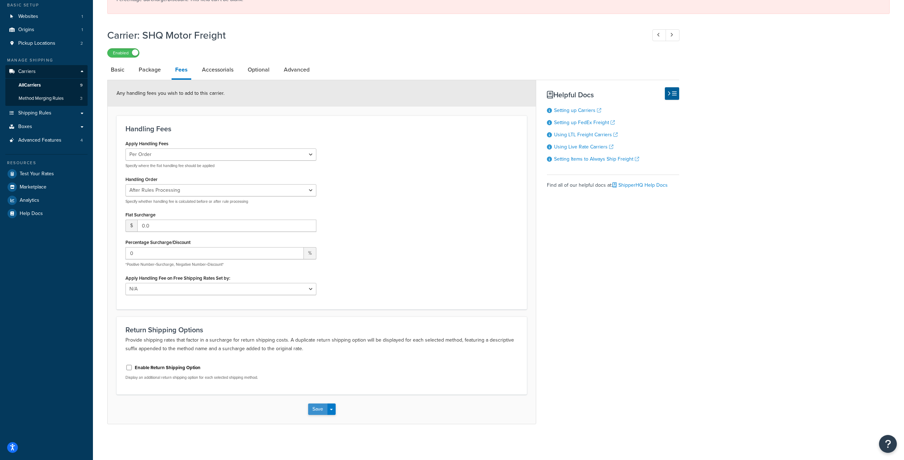
click at [320, 410] on button "Save" at bounding box center [317, 408] width 19 height 11
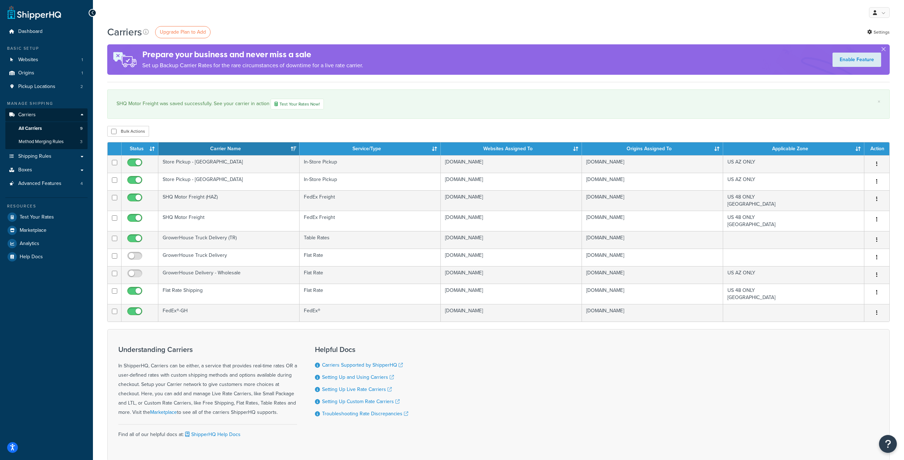
click at [614, 17] on div "My Profile Billing Global Settings Contact Us Logout" at bounding box center [498, 12] width 811 height 25
click at [53, 145] on span "Method Merging Rules" at bounding box center [41, 142] width 45 height 6
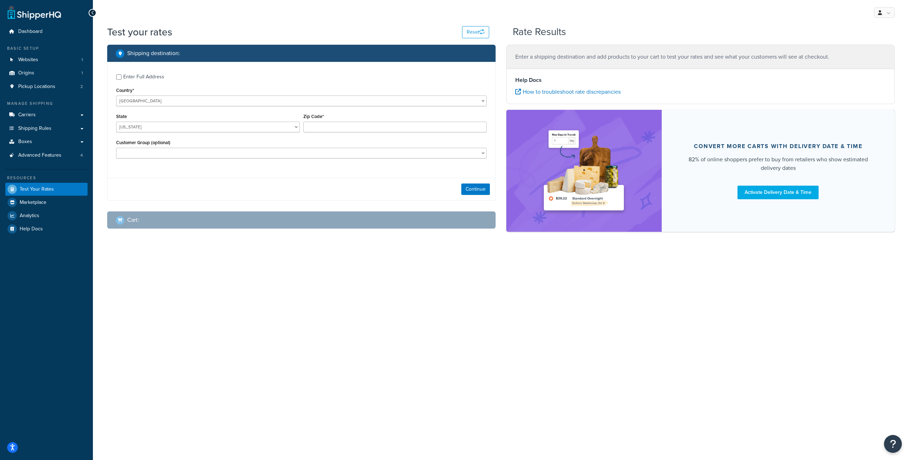
click at [120, 82] on div "Enter Full Address" at bounding box center [301, 75] width 371 height 11
click at [120, 80] on input "Enter Full Address" at bounding box center [118, 76] width 5 height 5
checkbox input "true"
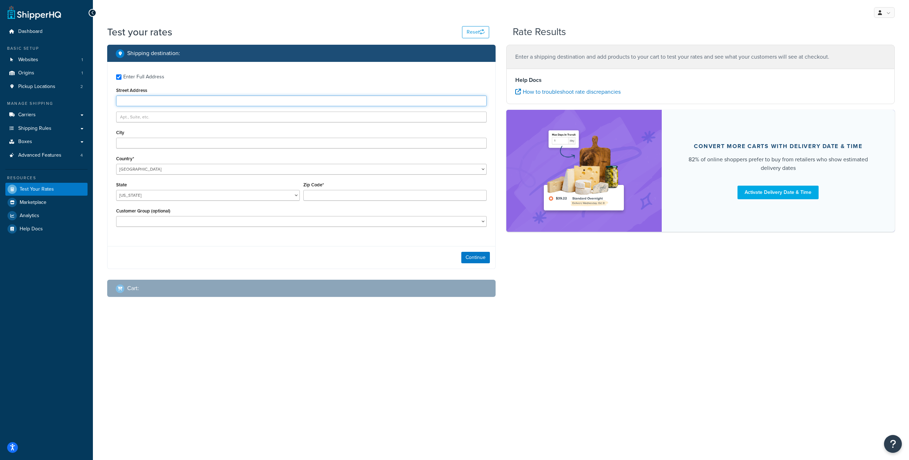
click at [134, 106] on input "Street Address" at bounding box center [301, 100] width 371 height 11
type input "4"
type input "[STREET_ADDRESS]"
type input "[GEOGRAPHIC_DATA]"
select select "AZ"
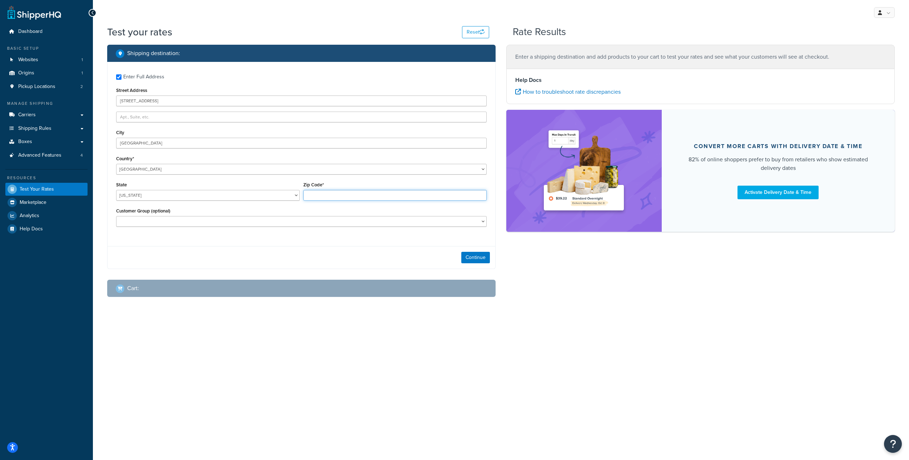
type input "85713"
click at [481, 263] on button "Continue" at bounding box center [475, 257] width 29 height 11
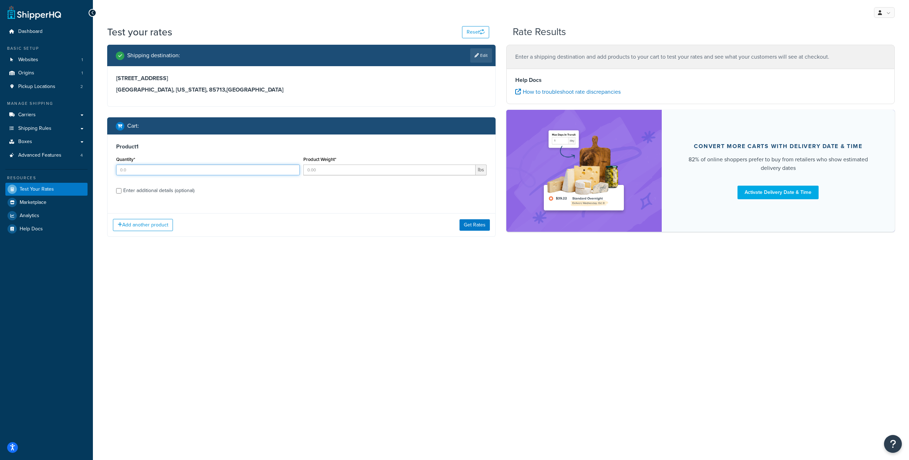
click at [132, 175] on input "Quantity*" at bounding box center [208, 169] width 184 height 11
type input "1"
click at [357, 175] on input "Product Weight*" at bounding box center [389, 169] width 173 height 11
type input "535"
click at [117, 193] on input "Enter additional details (optional)" at bounding box center [118, 190] width 5 height 5
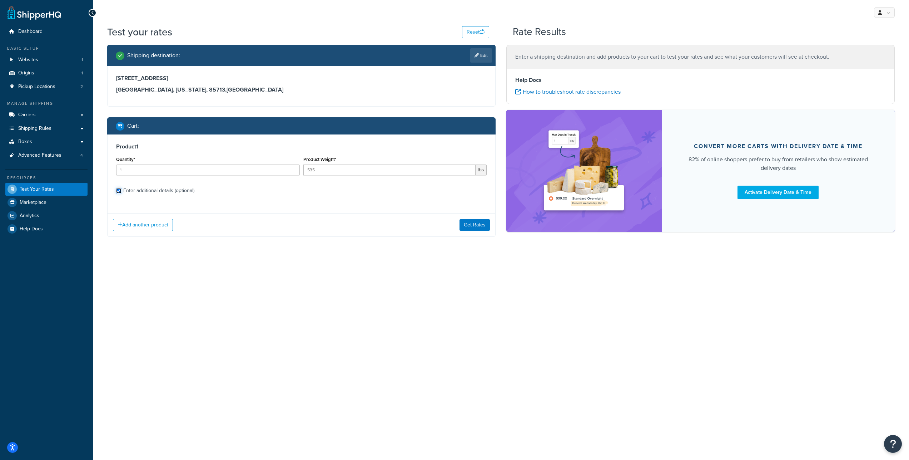
checkbox input "true"
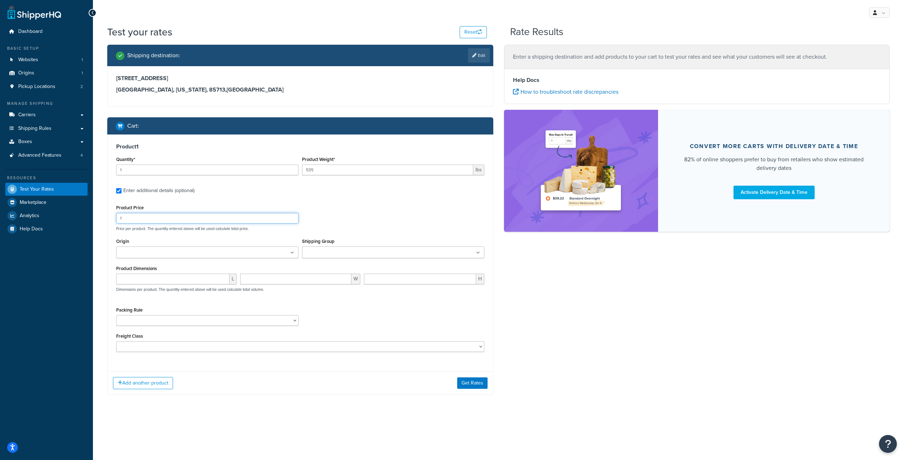
drag, startPoint x: 126, startPoint y: 238, endPoint x: 112, endPoint y: 237, distance: 14.3
click at [116, 223] on input "1" at bounding box center [207, 218] width 182 height 11
type input "1000"
click at [367, 257] on input "Shipping Group" at bounding box center [335, 253] width 63 height 8
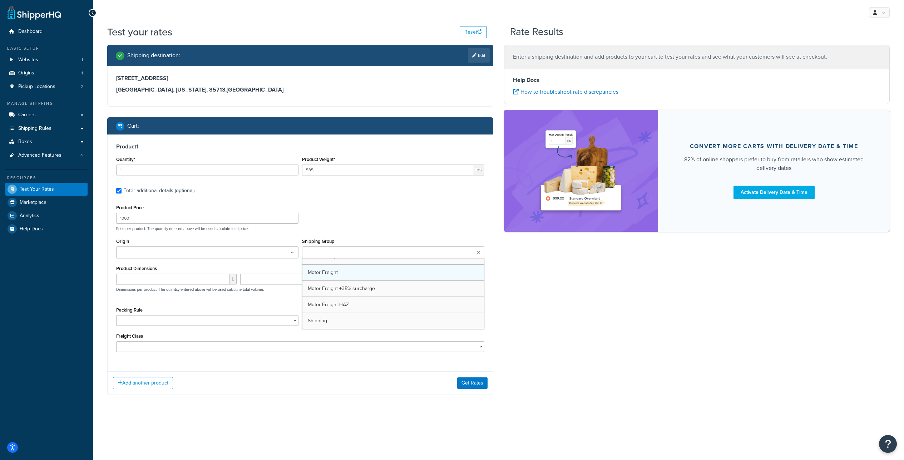
scroll to position [453, 0]
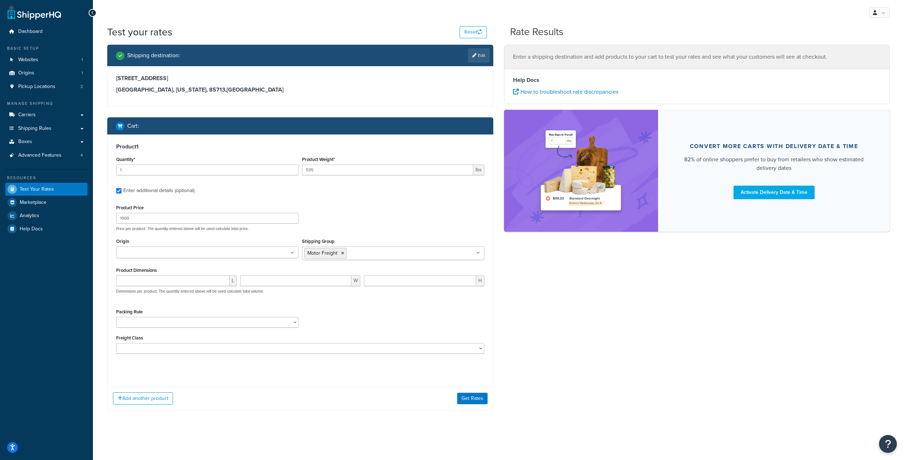
click at [511, 297] on div "Shipping destination : Edit 3635 E 34th St Tucson, Arizona, 85713 , United Stat…" at bounding box center [498, 233] width 793 height 376
click at [472, 390] on button "Get Rates" at bounding box center [472, 384] width 30 height 11
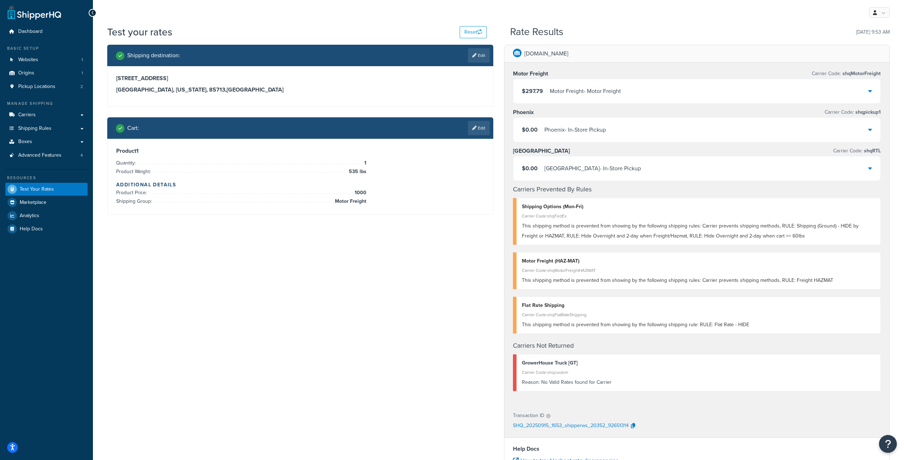
click at [475, 61] on link "Edit" at bounding box center [479, 55] width 22 height 14
select select "AZ"
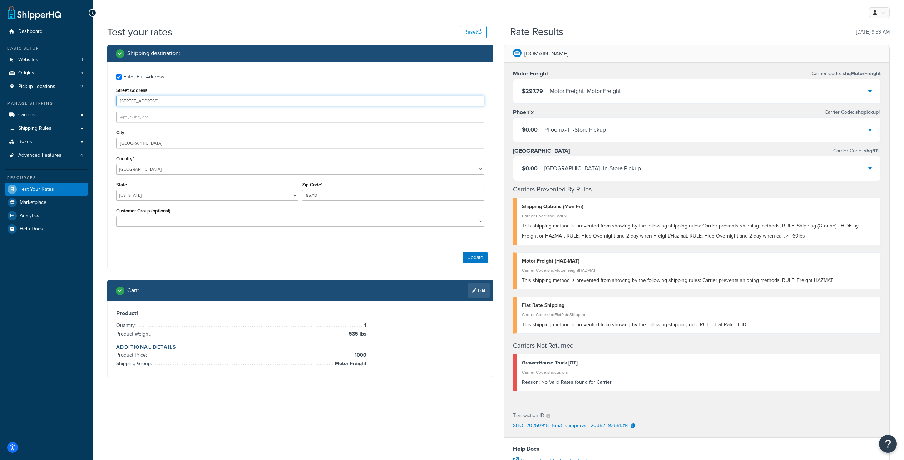
drag, startPoint x: 164, startPoint y: 110, endPoint x: 108, endPoint y: 110, distance: 55.4
click at [108, 110] on div "Enter Full Address Street Address 3635 E 34th St City Tucson Country* United St…" at bounding box center [300, 151] width 385 height 179
drag, startPoint x: 160, startPoint y: 109, endPoint x: 113, endPoint y: 98, distance: 48.4
click at [116, 105] on input "3635 E 34th St" at bounding box center [300, 100] width 368 height 11
type input "621 e maple ave"
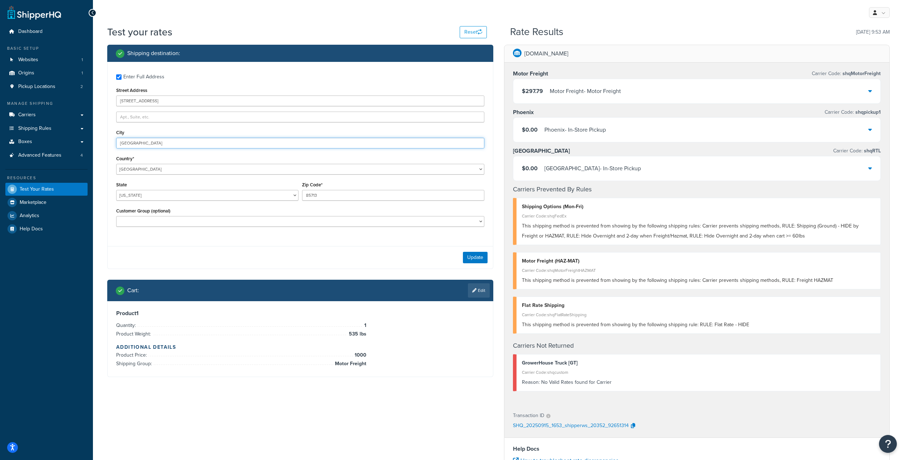
drag, startPoint x: 148, startPoint y: 153, endPoint x: 109, endPoint y: 155, distance: 39.4
click at [116, 148] on input "Tucson" at bounding box center [300, 143] width 368 height 11
type input "e"
type input "newark"
drag, startPoint x: 333, startPoint y: 214, endPoint x: 285, endPoint y: 210, distance: 48.0
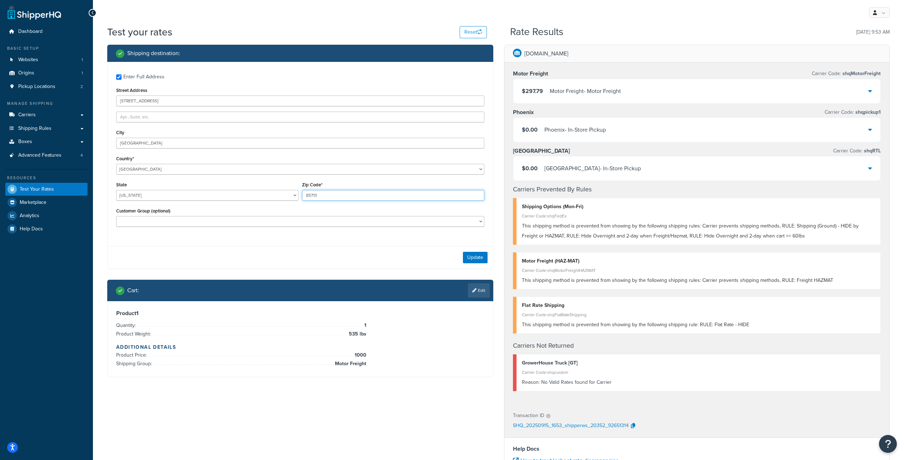
click at [302, 200] on input "85713" at bounding box center [393, 195] width 182 height 11
type input "14513"
click at [476, 263] on button "Update" at bounding box center [475, 257] width 25 height 11
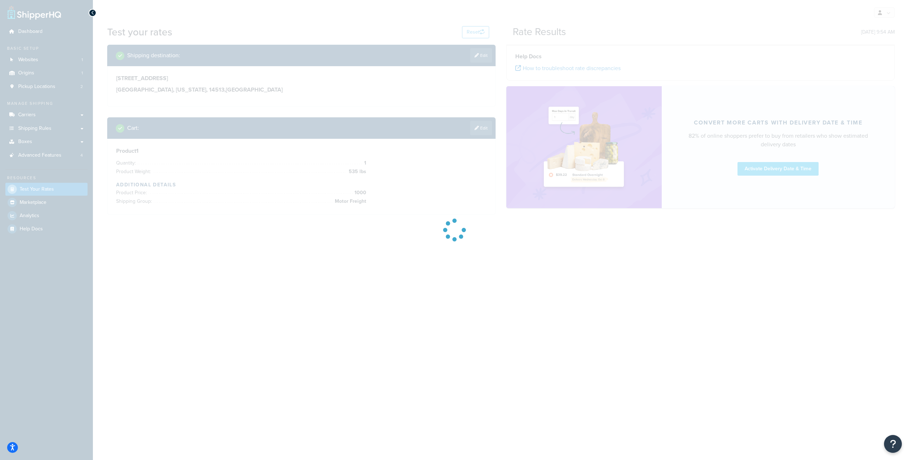
click at [266, 98] on div at bounding box center [454, 230] width 909 height 460
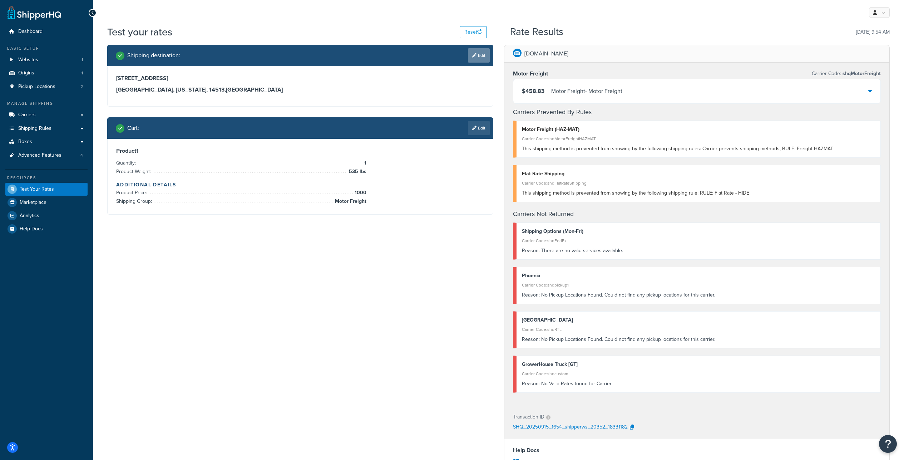
click at [486, 60] on link "Edit" at bounding box center [479, 55] width 22 height 14
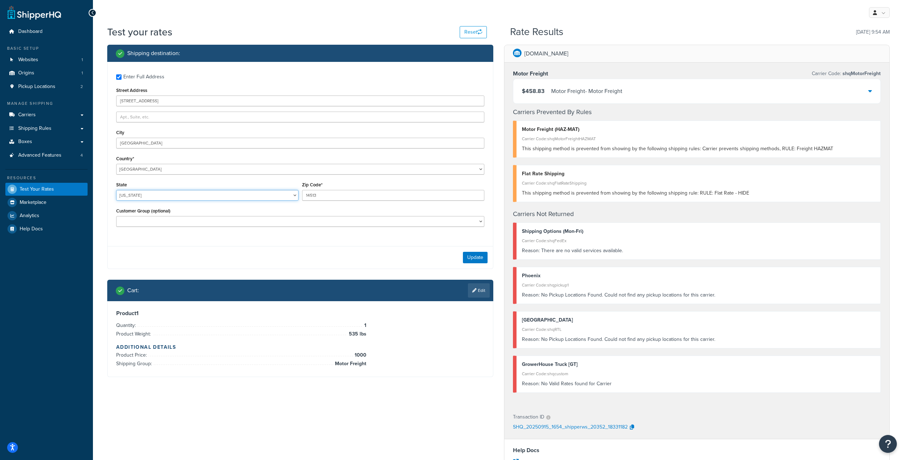
click at [116, 190] on select "Alabama Alaska American Samoa Arizona Arkansas Armed Forces Americas Armed Forc…" at bounding box center [207, 195] width 182 height 11
select select "NY"
click option "New York" at bounding box center [0, 0] width 0 height 0
click at [486, 263] on button "Update" at bounding box center [475, 257] width 25 height 11
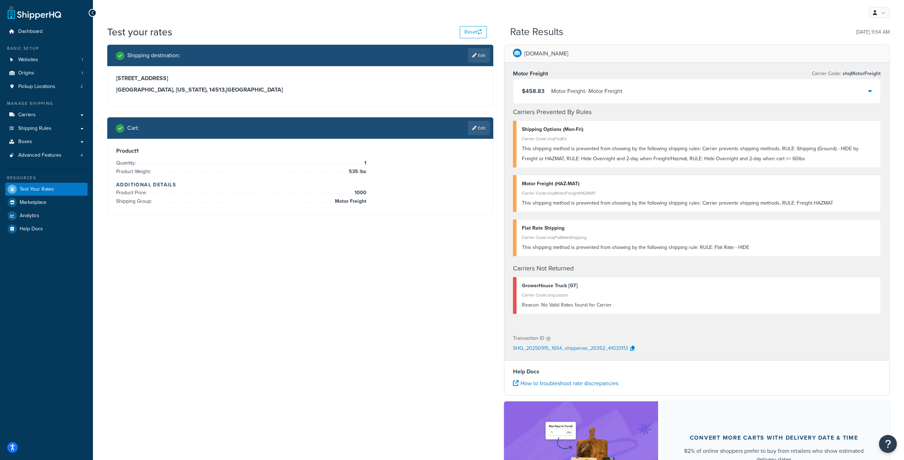
click at [731, 103] on div "$458.83 Motor Freight - Motor Freight" at bounding box center [696, 91] width 367 height 24
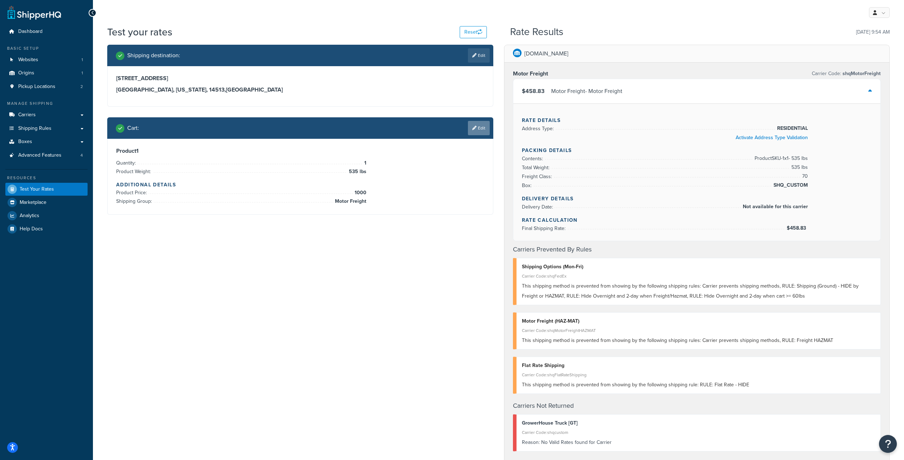
click at [475, 135] on link "Edit" at bounding box center [479, 128] width 22 height 14
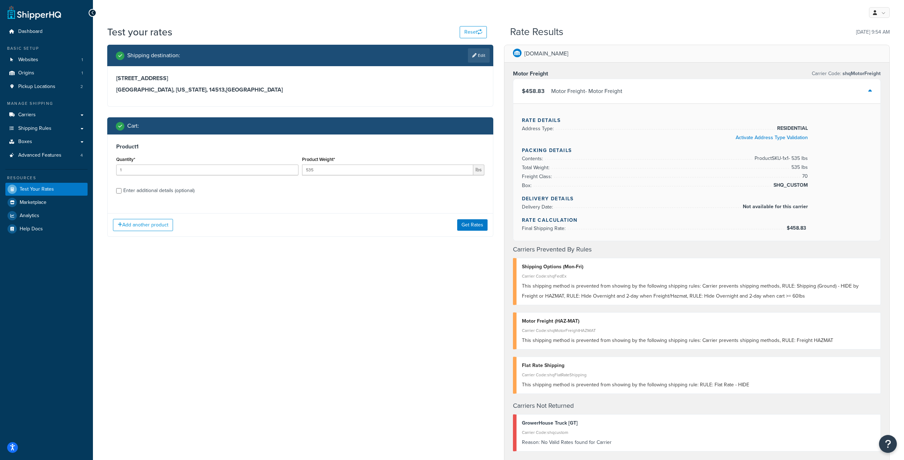
click at [114, 204] on div "Product 1 Quantity* 1 Product Weight* 535 lbs Enter additional details (optiona…" at bounding box center [300, 170] width 385 height 73
click at [120, 193] on input "Enter additional details (optional)" at bounding box center [118, 190] width 5 height 5
checkbox input "true"
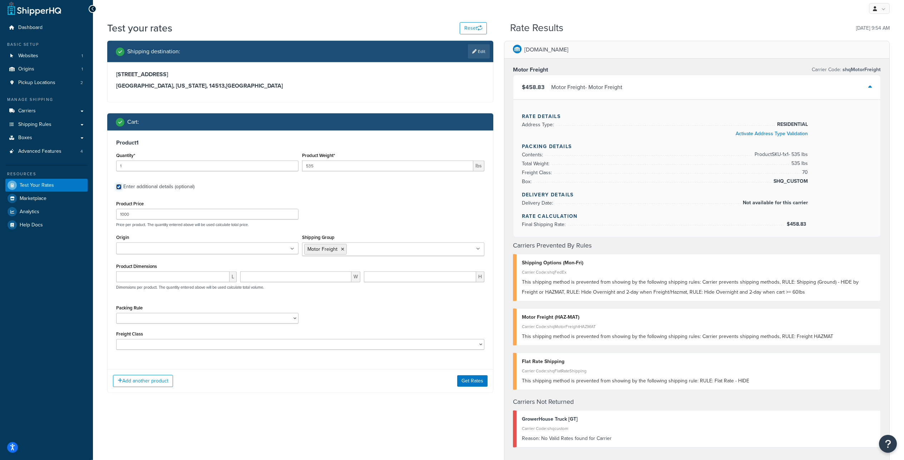
scroll to position [64, 0]
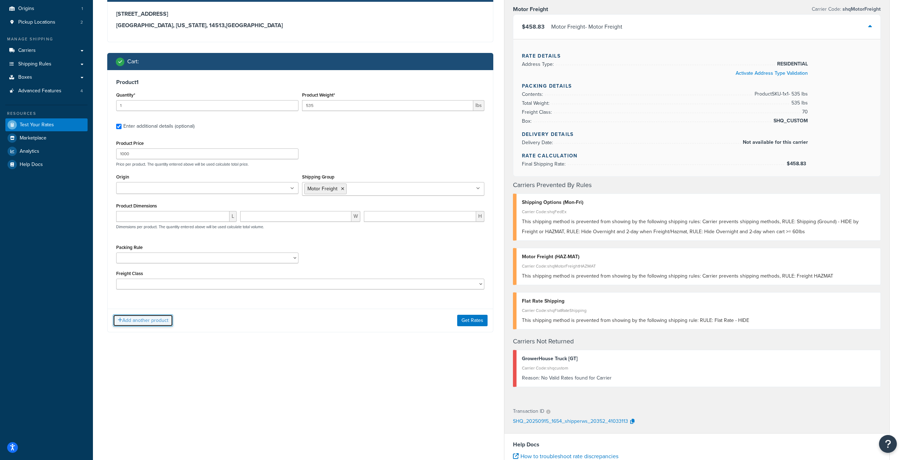
click at [144, 326] on button "Add another product" at bounding box center [143, 320] width 60 height 12
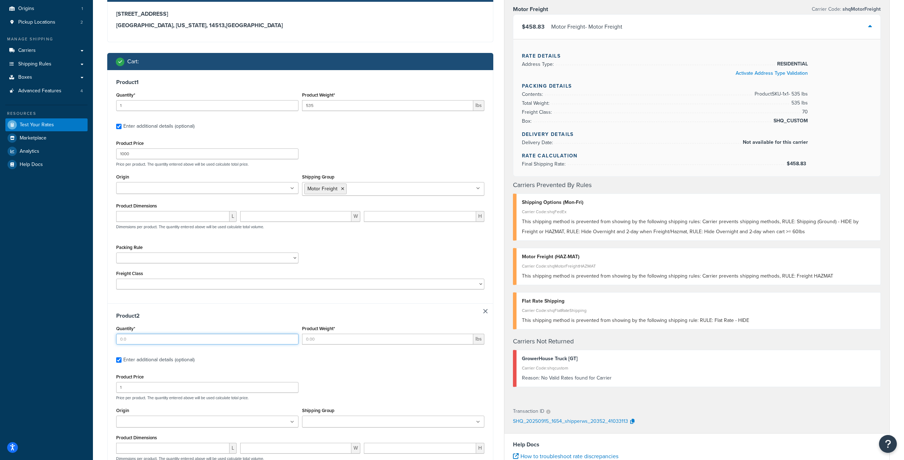
click at [129, 344] on input "Quantity*" at bounding box center [207, 338] width 182 height 11
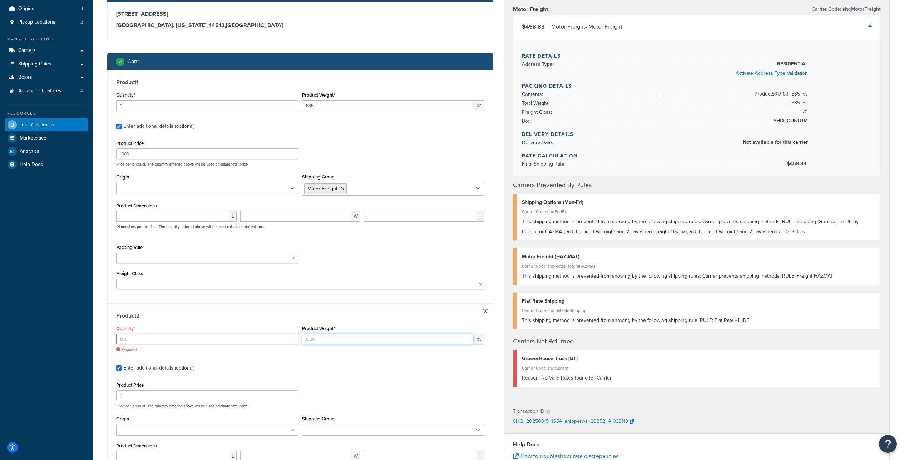
click at [347, 344] on input "Product Weight*" at bounding box center [387, 338] width 171 height 11
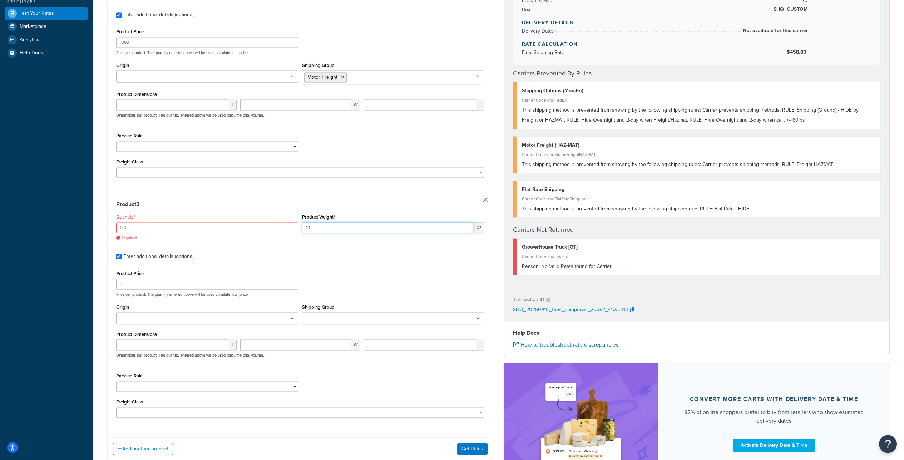
scroll to position [250, 0]
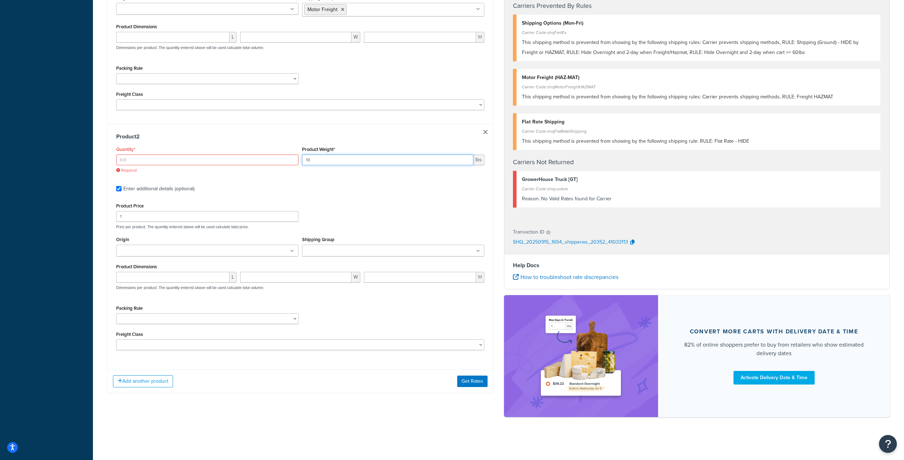
type input "10"
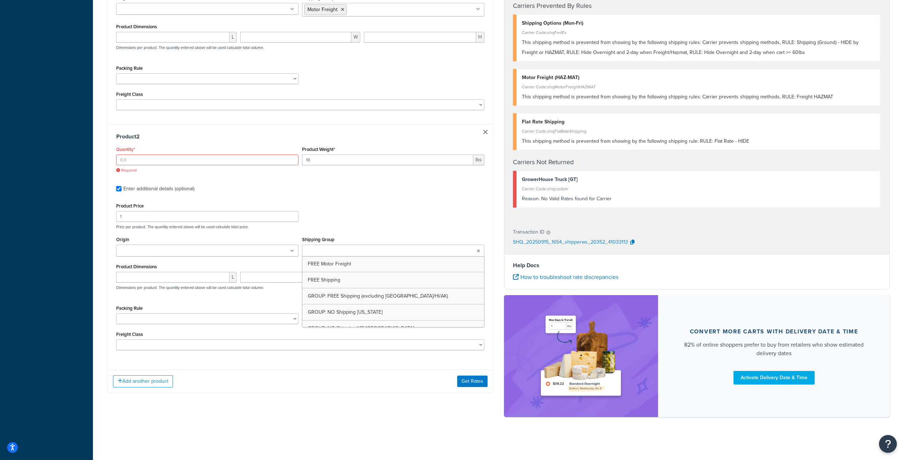
click at [345, 255] on input "Shipping Group" at bounding box center [335, 251] width 63 height 8
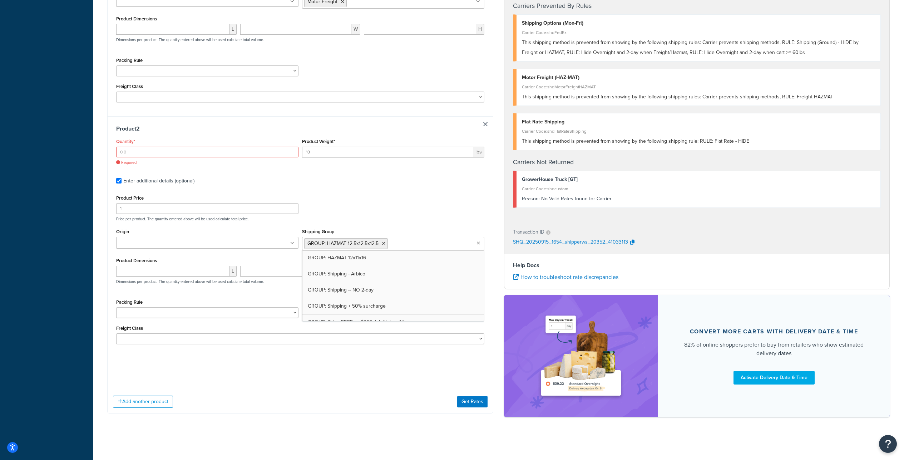
scroll to position [322, 0]
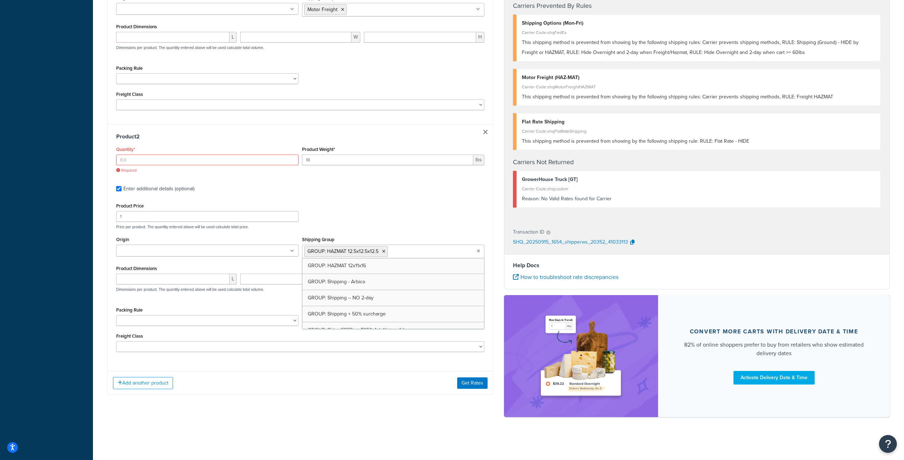
click at [356, 201] on div "Product Price 1 Price per product. The quantity entered above will be used calc…" at bounding box center [300, 215] width 372 height 28
drag, startPoint x: 128, startPoint y: 111, endPoint x: 111, endPoint y: 109, distance: 17.2
click at [116, 154] on input "Quantity*" at bounding box center [207, 159] width 182 height 11
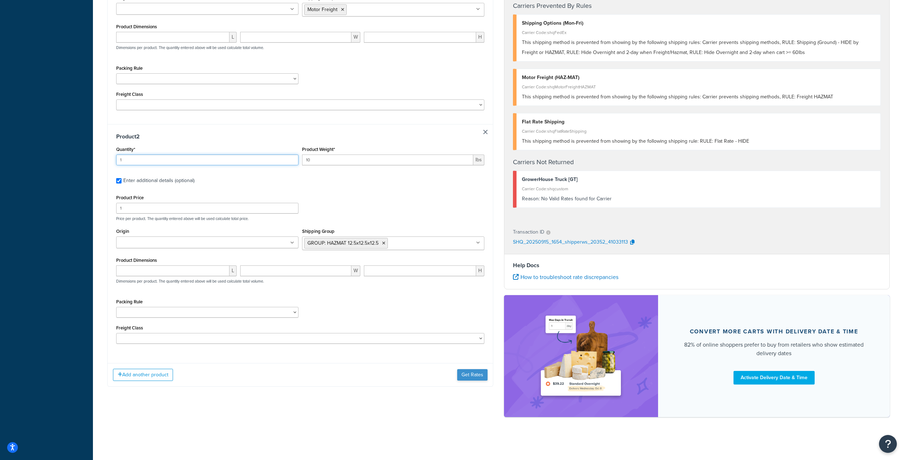
type input "1"
click at [472, 369] on button "Get Rates" at bounding box center [472, 374] width 30 height 11
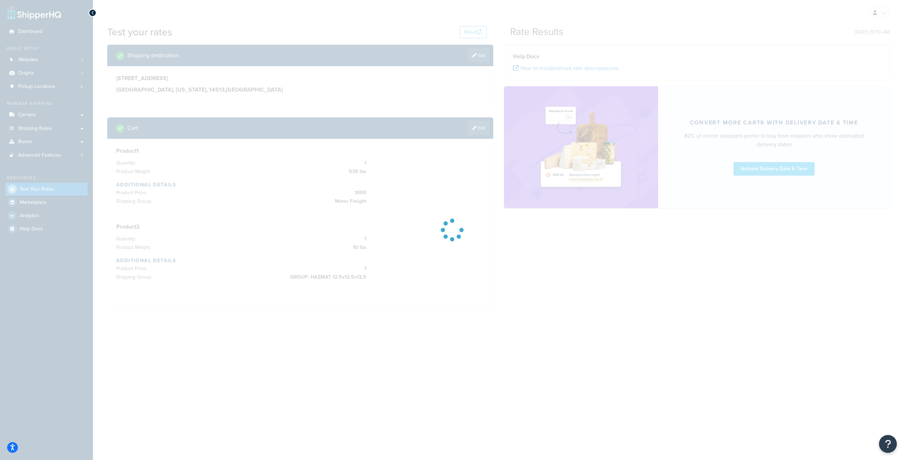
scroll to position [0, 0]
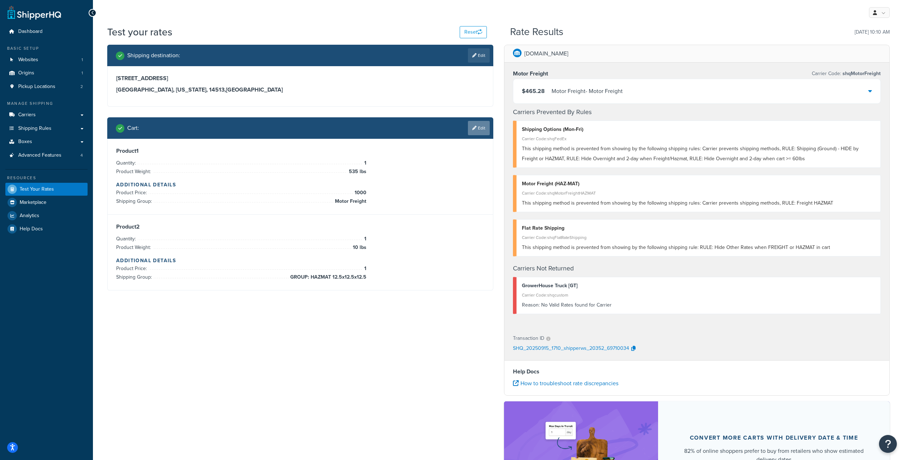
click at [476, 133] on link "Edit" at bounding box center [479, 128] width 22 height 14
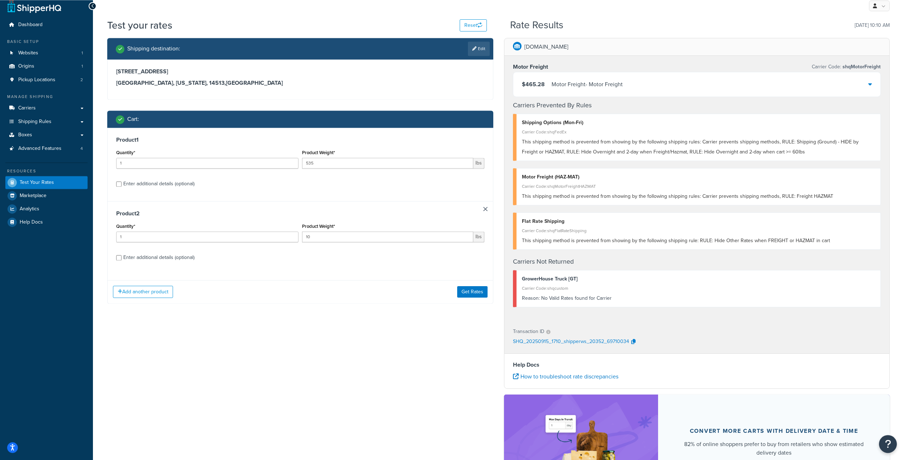
scroll to position [7, 0]
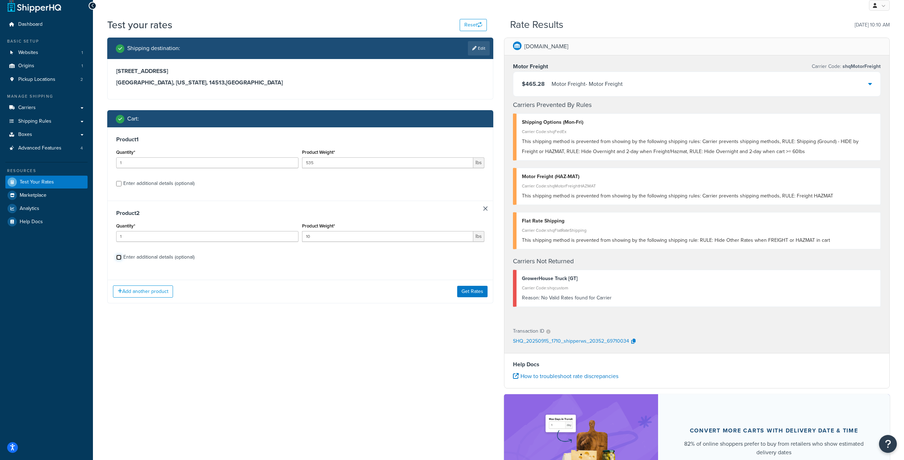
click at [119, 260] on input "Enter additional details (optional)" at bounding box center [118, 256] width 5 height 5
checkbox input "true"
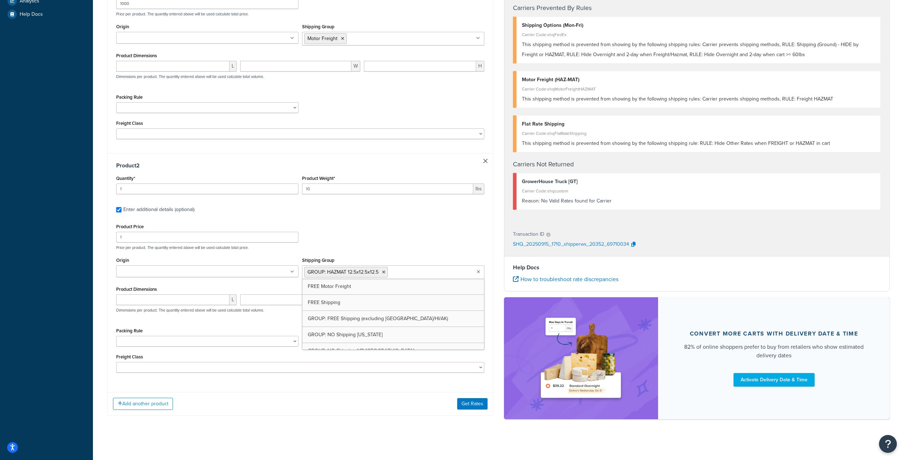
scroll to position [322, 0]
click at [433, 279] on ul "GROUP: HAZMAT 12.5x12.5x12.5" at bounding box center [393, 272] width 182 height 14
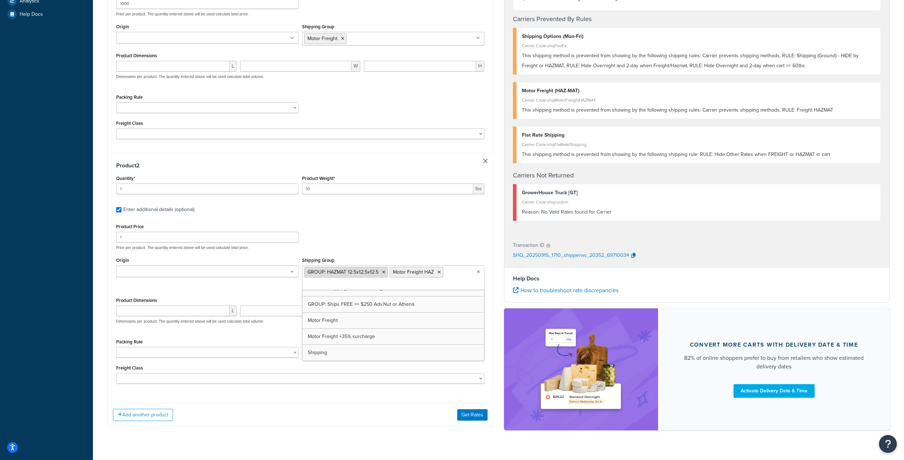
click at [385, 274] on icon at bounding box center [383, 272] width 3 height 4
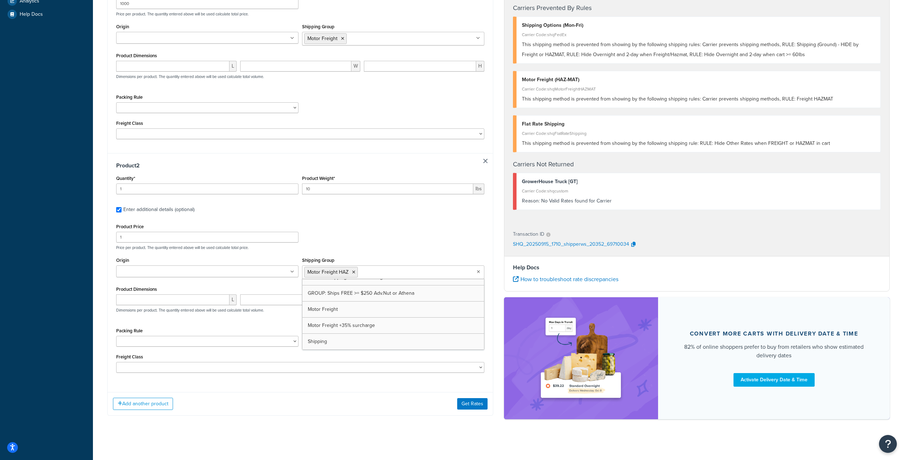
scroll to position [453, 0]
drag, startPoint x: 318, startPoint y: 227, endPoint x: 298, endPoint y: 227, distance: 19.7
click at [302, 194] on input "10" at bounding box center [387, 188] width 171 height 11
drag, startPoint x: 309, startPoint y: 231, endPoint x: 295, endPoint y: 234, distance: 14.5
click at [302, 194] on input "5200" at bounding box center [387, 188] width 171 height 11
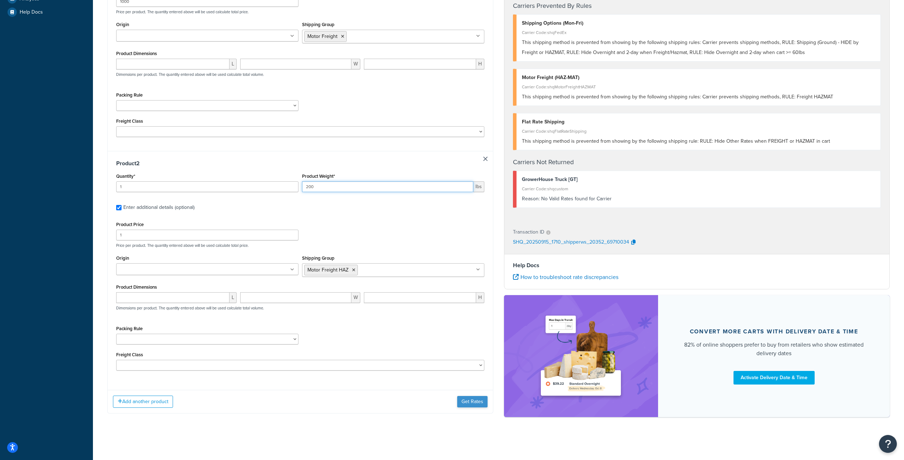
type input "200"
click at [462, 398] on button "Get Rates" at bounding box center [472, 401] width 30 height 11
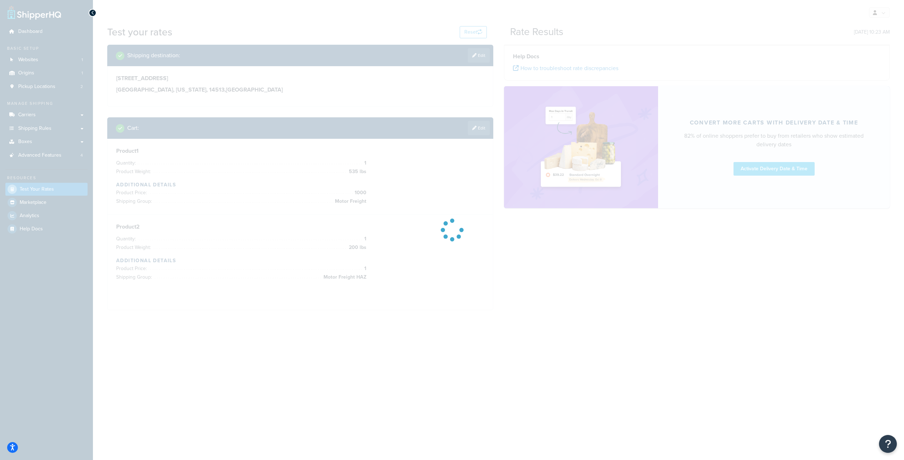
scroll to position [0, 0]
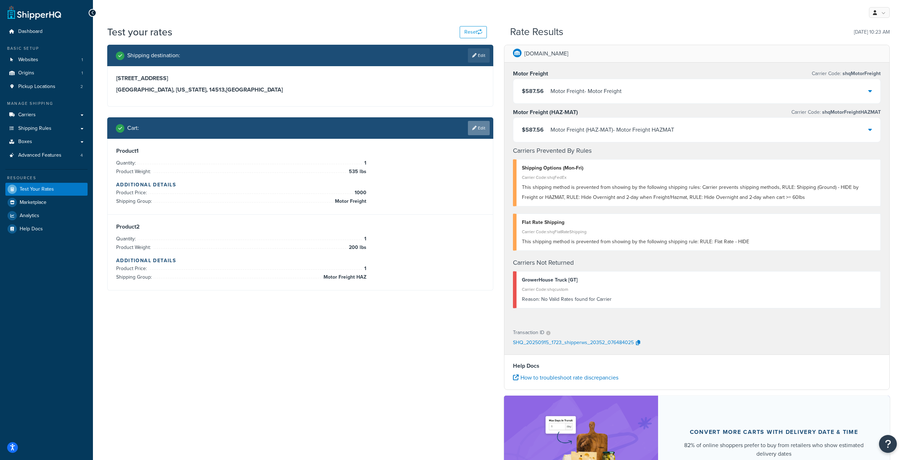
click at [480, 135] on link "Edit" at bounding box center [479, 128] width 22 height 14
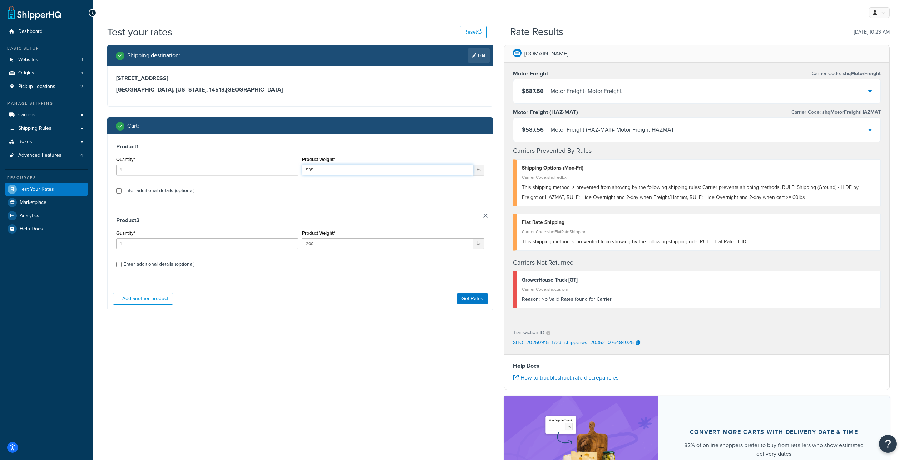
click at [319, 175] on input "535" at bounding box center [387, 169] width 171 height 11
type input "530"
click at [473, 304] on button "Get Rates" at bounding box center [472, 298] width 30 height 11
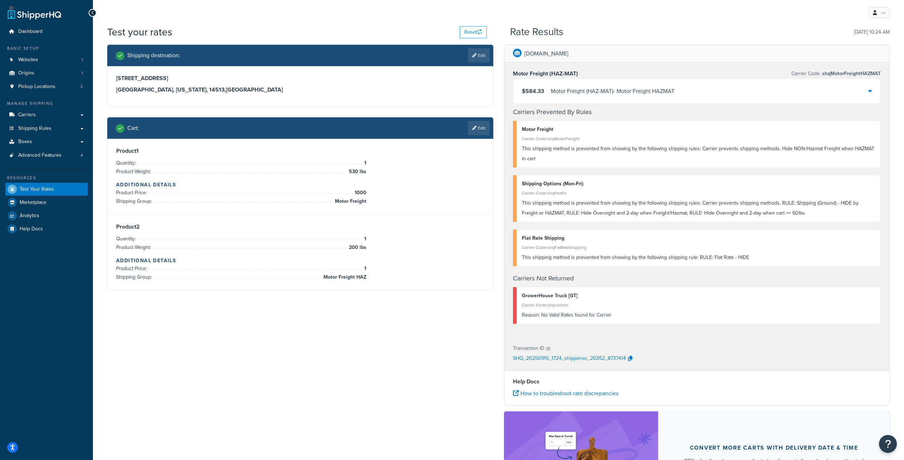
click at [735, 68] on div "Motor Freight (HAZ-MAT) Carrier Code: shqMotorFreightHAZMAT $584.33 Motor Freig…" at bounding box center [696, 200] width 385 height 274
click at [475, 135] on link "Edit" at bounding box center [479, 128] width 22 height 14
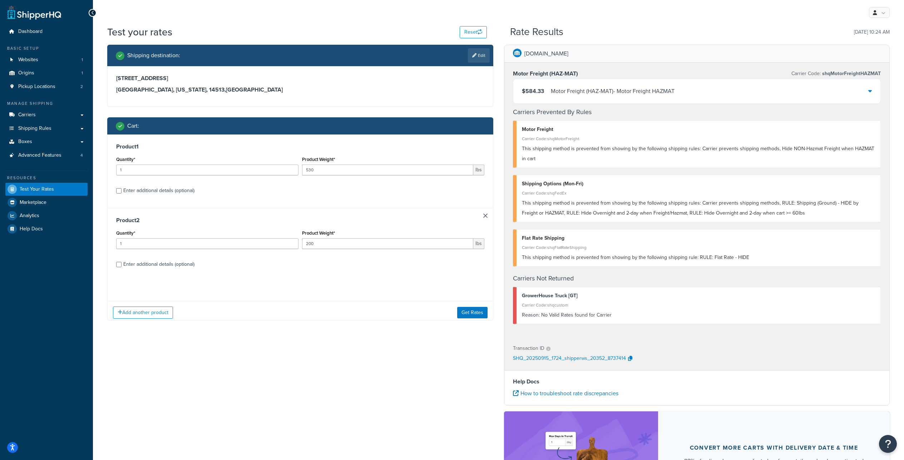
click at [480, 131] on div "Cart :" at bounding box center [303, 126] width 374 height 10
click at [146, 304] on button "Add another product" at bounding box center [143, 298] width 60 height 12
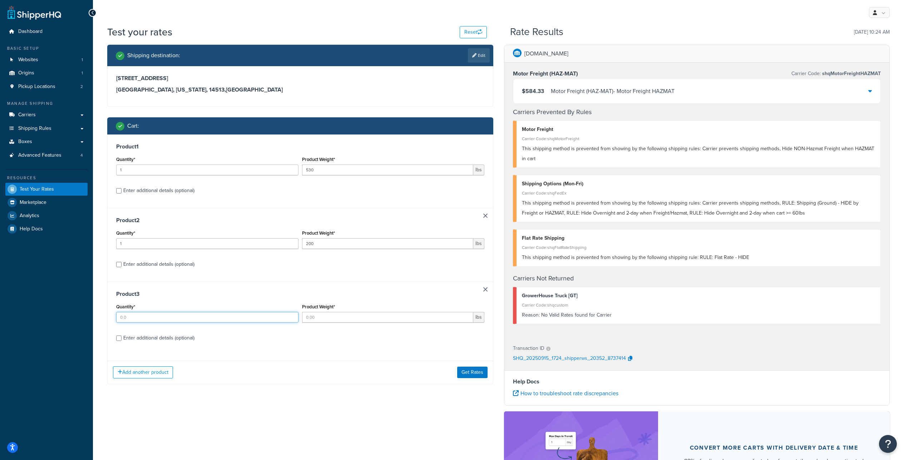
click at [130, 322] on input "Quantity*" at bounding box center [207, 317] width 182 height 11
type input "1"
click at [340, 322] on input "Product Weight*" at bounding box center [387, 317] width 171 height 11
type input "20"
click at [118, 341] on input "Enter additional details (optional)" at bounding box center [118, 337] width 5 height 5
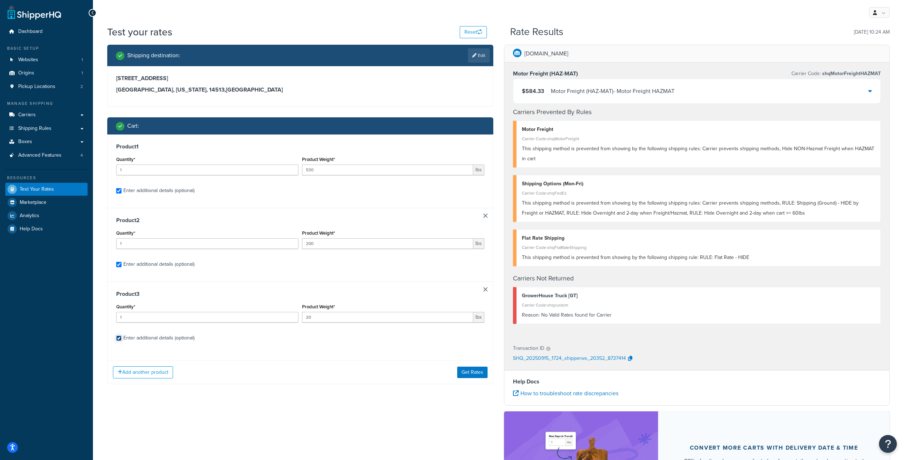
checkbox input "true"
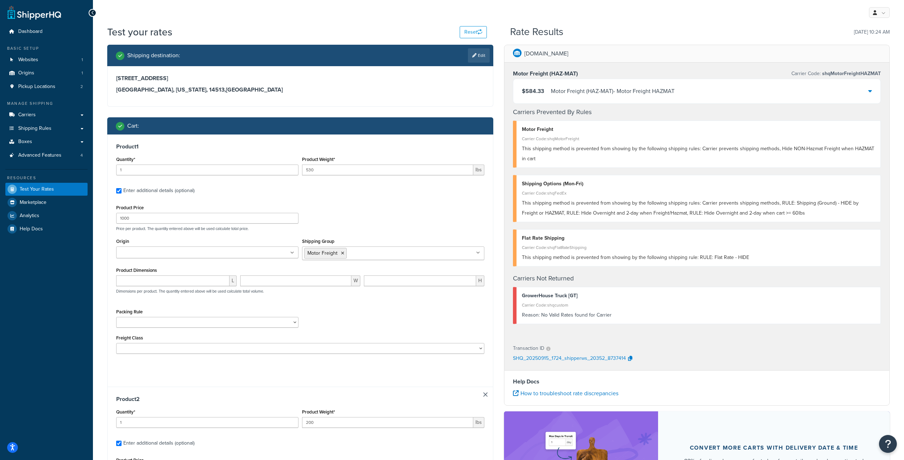
checkbox input "true"
click at [118, 340] on label "Freight Class" at bounding box center [129, 337] width 27 height 5
click at [118, 353] on select "50 55 60 65 70 77.5 85 92.5 100 110 125 150 175 200 250 300 400 500" at bounding box center [300, 348] width 368 height 11
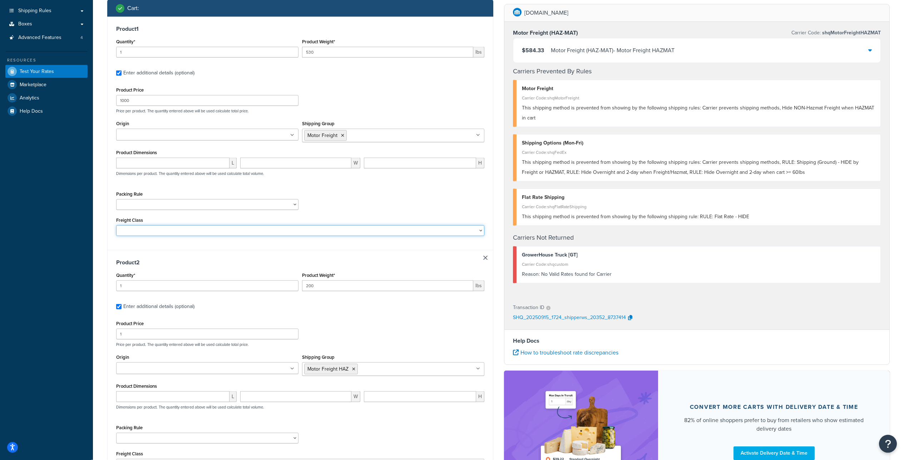
scroll to position [129, 0]
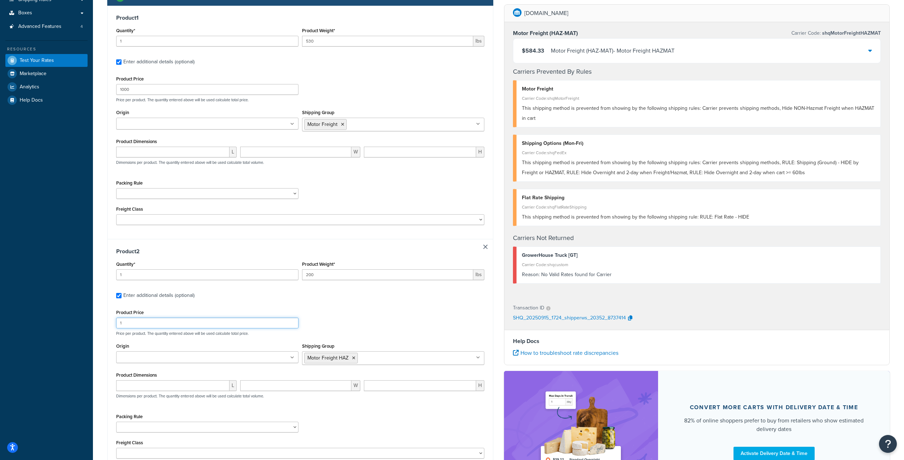
drag, startPoint x: 125, startPoint y: 367, endPoint x: 109, endPoint y: 368, distance: 16.5
click at [116, 328] on input "1" at bounding box center [207, 322] width 182 height 11
type input "50"
click at [401, 361] on input "Shipping Group" at bounding box center [390, 357] width 63 height 8
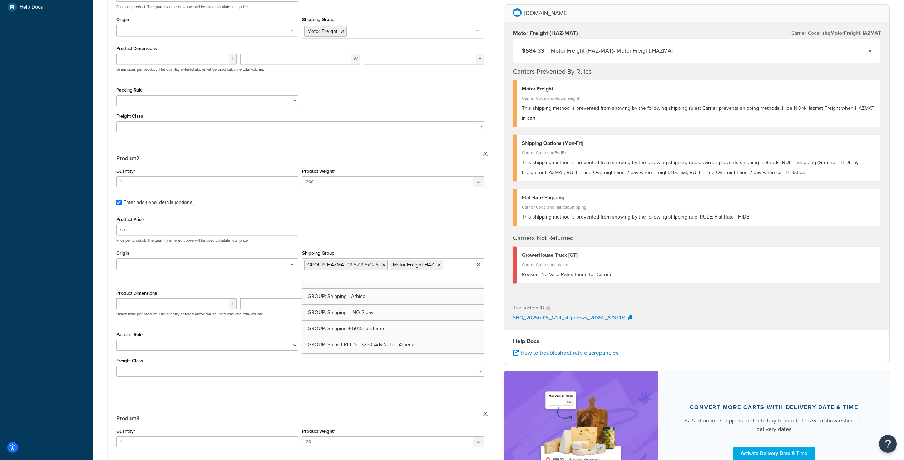
scroll to position [332, 0]
click at [392, 243] on div "Product Price 50 Price per product. The quantity entered above will be used cal…" at bounding box center [300, 228] width 372 height 28
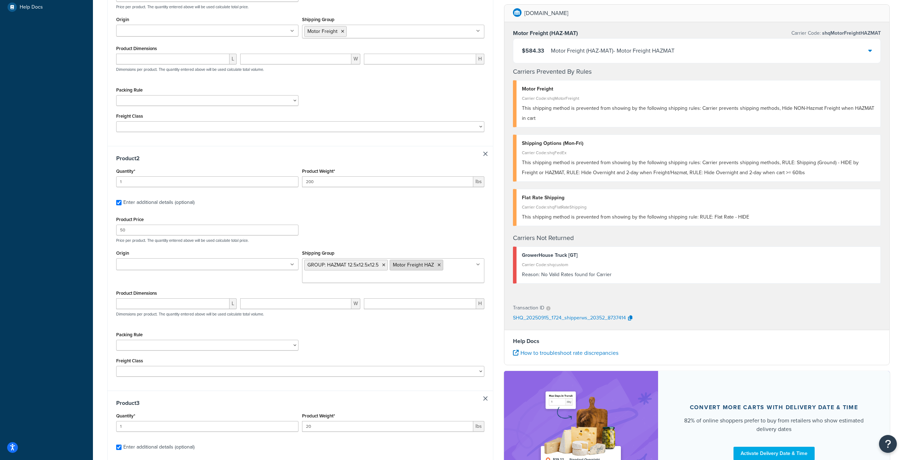
click at [443, 270] on li "Motor Freight HAZ" at bounding box center [416, 264] width 54 height 11
click at [441, 267] on icon at bounding box center [438, 265] width 3 height 4
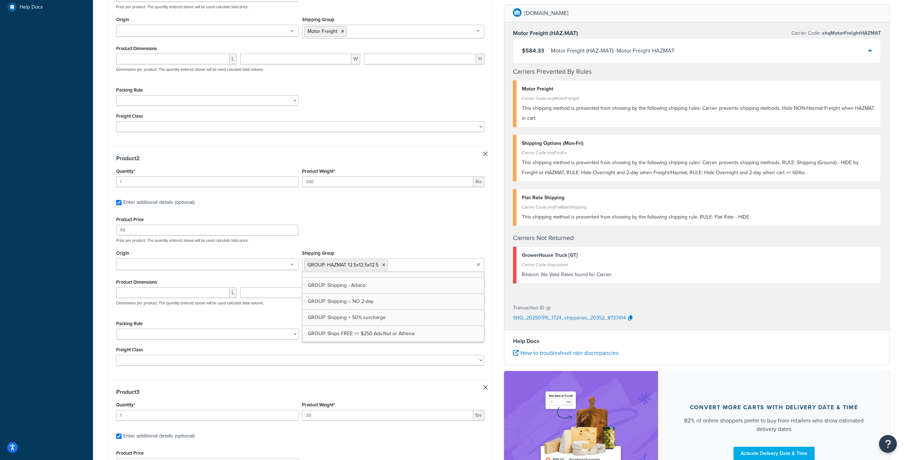
click at [446, 243] on div "Product Price 50 Price per product. The quantity entered above will be used cal…" at bounding box center [300, 228] width 372 height 28
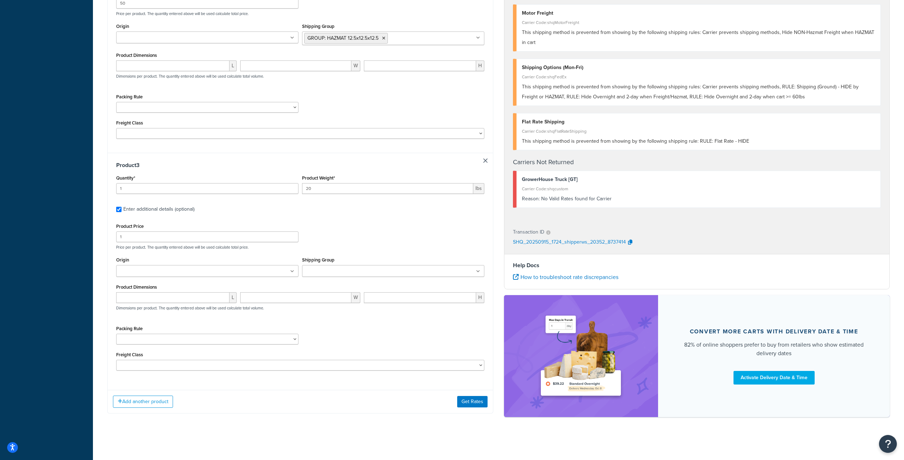
scroll to position [550, 0]
click at [467, 402] on button "Get Rates" at bounding box center [472, 401] width 30 height 11
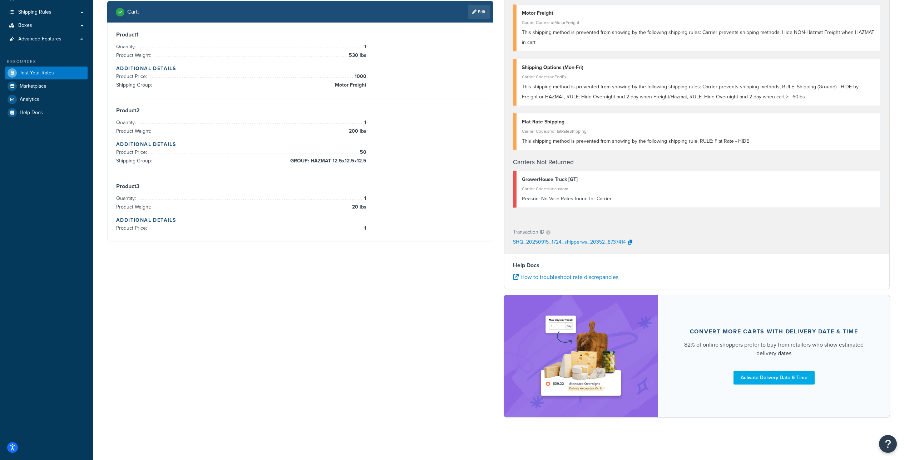
scroll to position [0, 0]
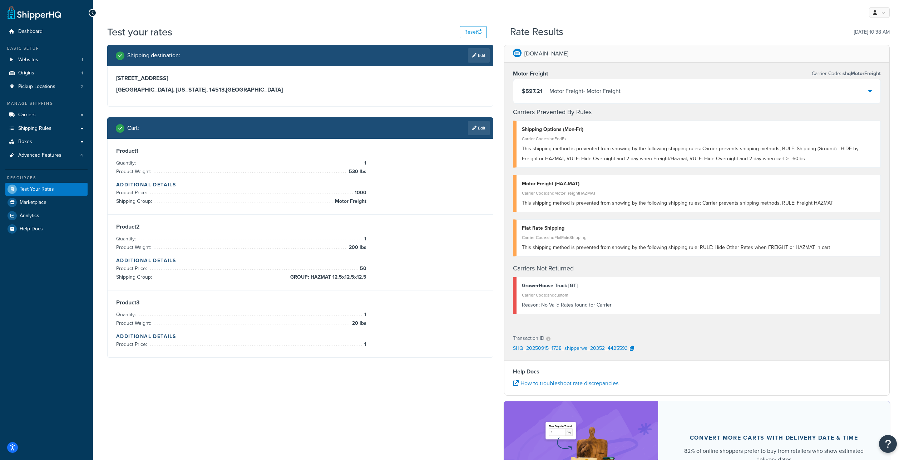
click at [720, 207] on span "This shipping method is prevented from showing by the following shipping rules:…" at bounding box center [677, 203] width 311 height 8
click at [749, 96] on div "$597.21 Motor Freight - Motor Freight" at bounding box center [696, 91] width 367 height 24
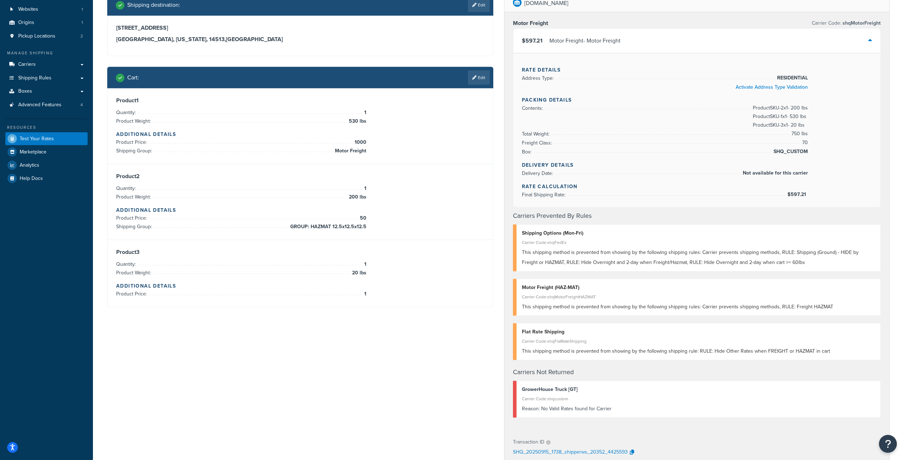
scroll to position [79, 0]
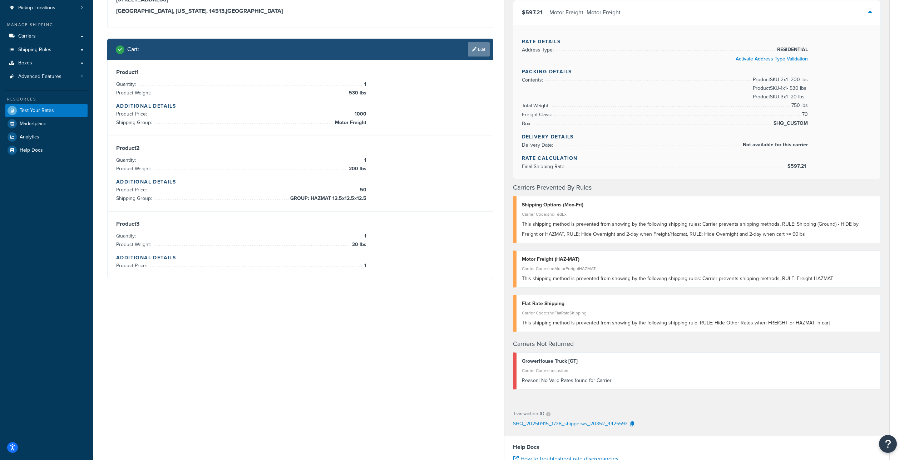
click at [478, 56] on link "Edit" at bounding box center [479, 49] width 22 height 14
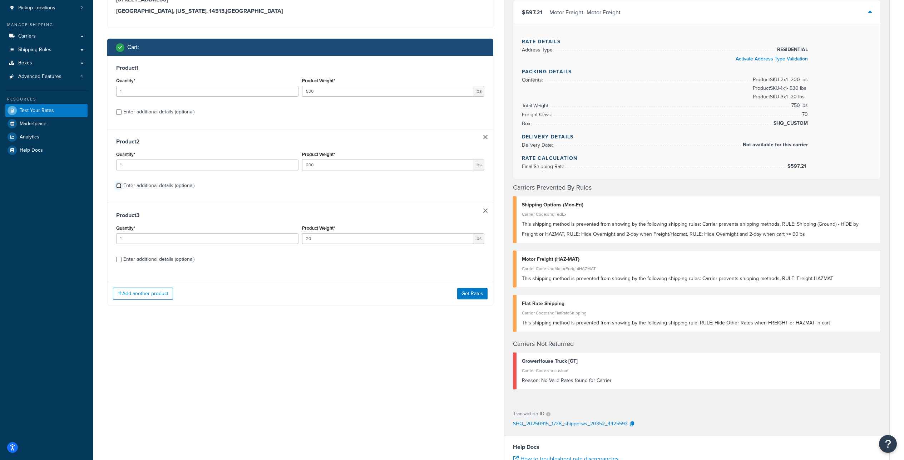
click at [118, 188] on input "Enter additional details (optional)" at bounding box center [118, 185] width 5 height 5
checkbox input "true"
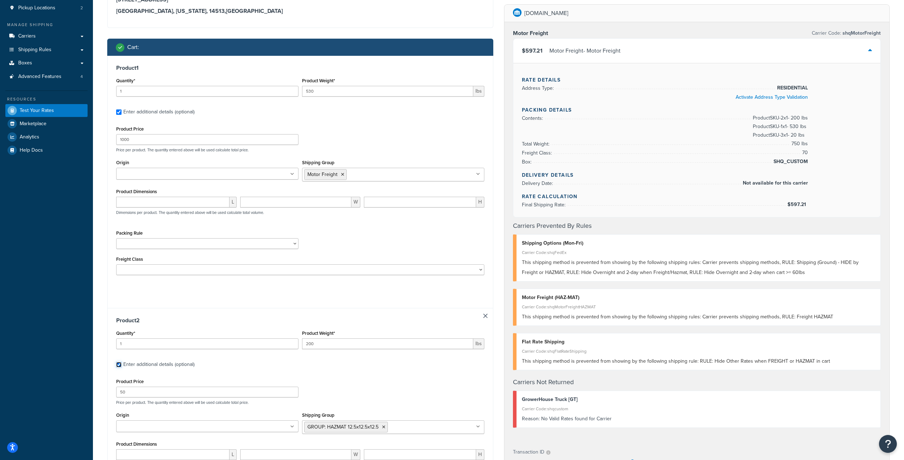
checkbox input "true"
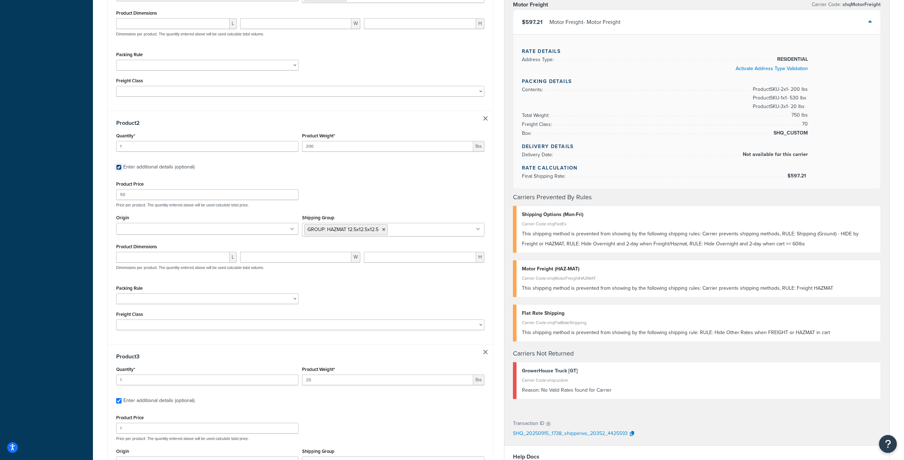
scroll to position [257, 0]
click at [435, 236] on ul "GROUP: HAZMAT 12.5x12.5x12.5" at bounding box center [393, 229] width 182 height 14
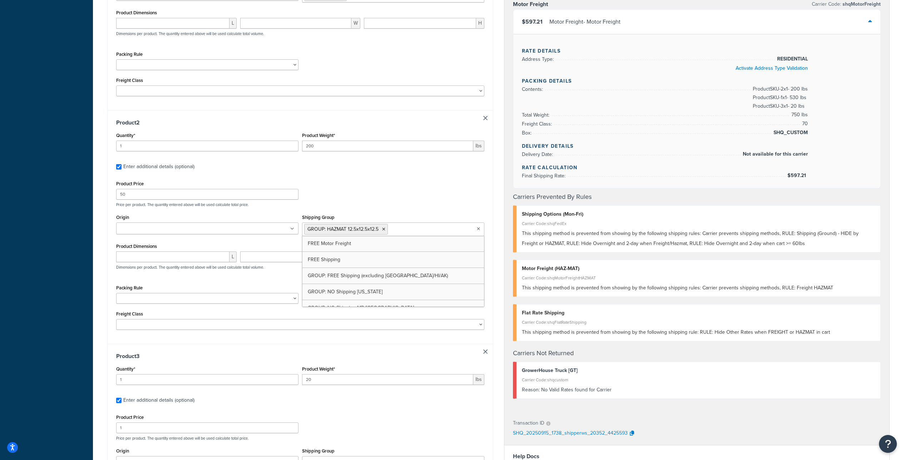
scroll to position [332, 0]
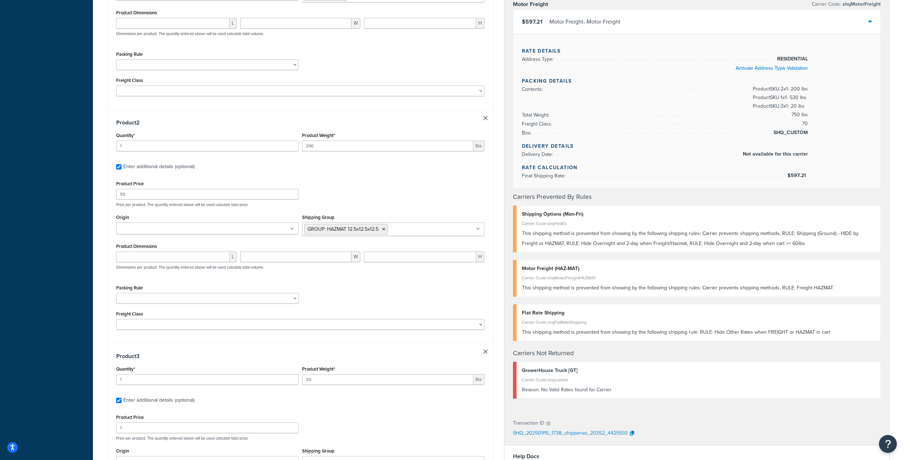
click at [442, 207] on div "Product Price 50 Price per product. The quantity entered above will be used cal…" at bounding box center [300, 193] width 372 height 28
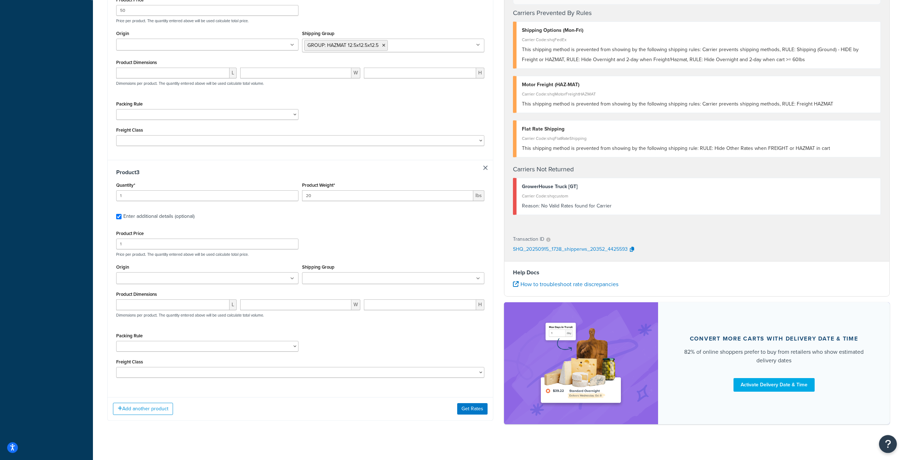
scroll to position [443, 0]
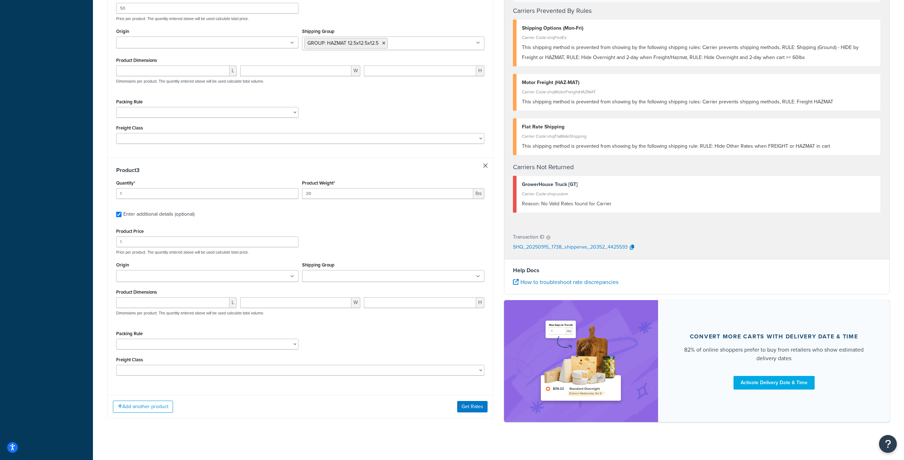
click at [324, 282] on div "Shipping Group FREE Motor Freight FREE Shipping GROUP: FREE Shipping (excluding…" at bounding box center [393, 271] width 182 height 22
click at [328, 280] on input "Shipping Group" at bounding box center [335, 276] width 63 height 8
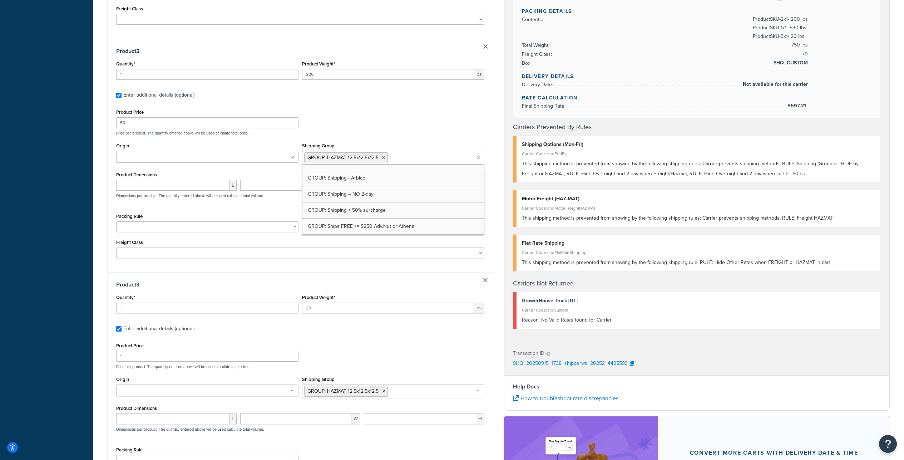
scroll to position [332, 0]
click at [430, 164] on ul "GROUP: HAZMAT 12.5x12.5x12.5" at bounding box center [393, 158] width 182 height 14
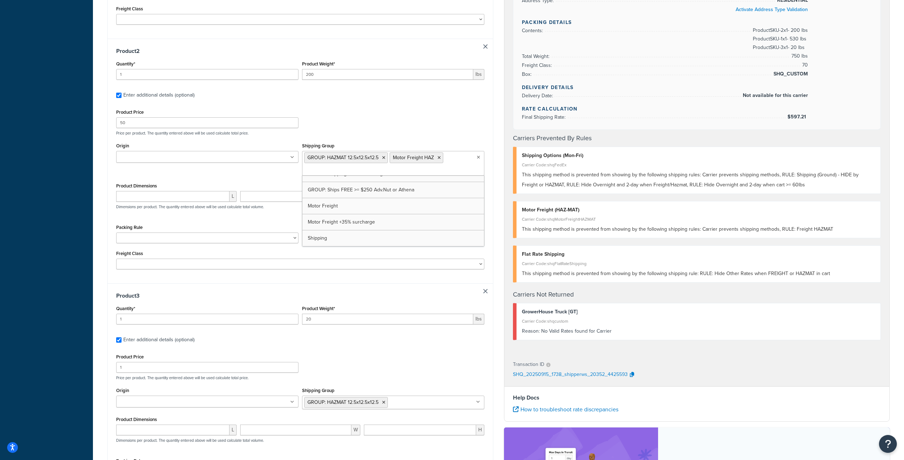
scroll to position [435, 0]
click at [385, 160] on icon at bounding box center [383, 157] width 3 height 4
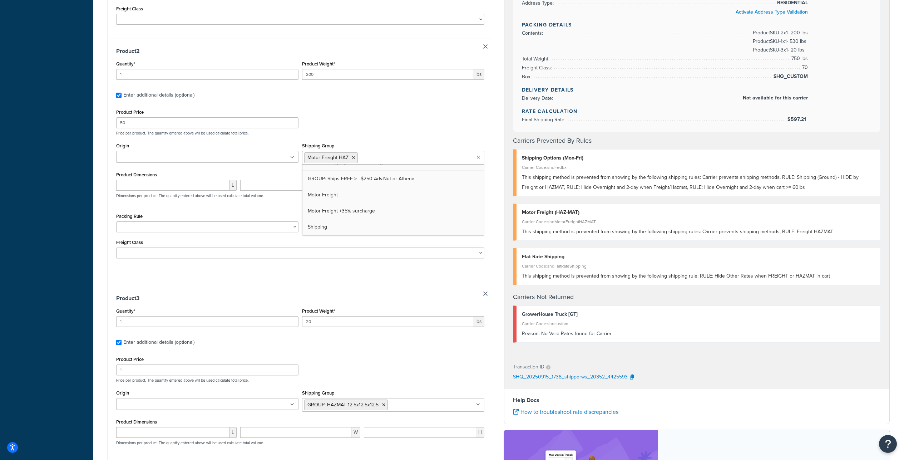
scroll to position [453, 0]
click at [491, 209] on div "Product 2 Quantity* 1 Product Weight* 200 lbs Enter additional details (optiona…" at bounding box center [300, 162] width 385 height 247
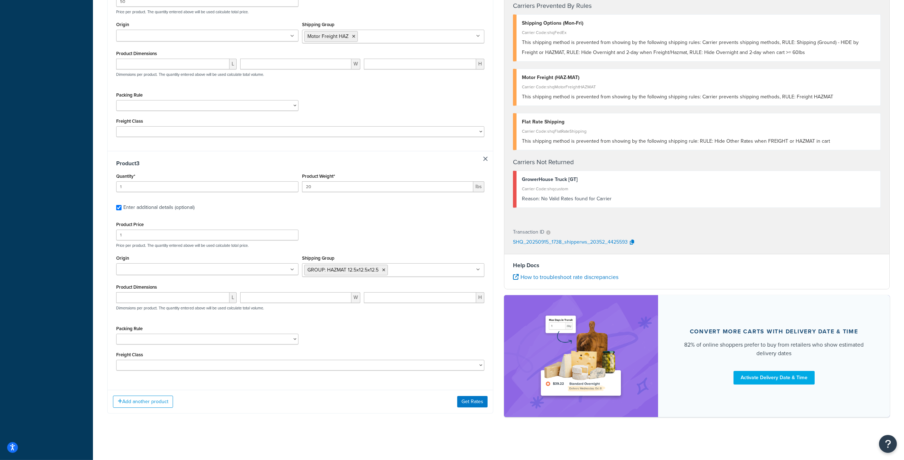
scroll to position [552, 0]
click at [467, 397] on button "Get Rates" at bounding box center [472, 401] width 30 height 11
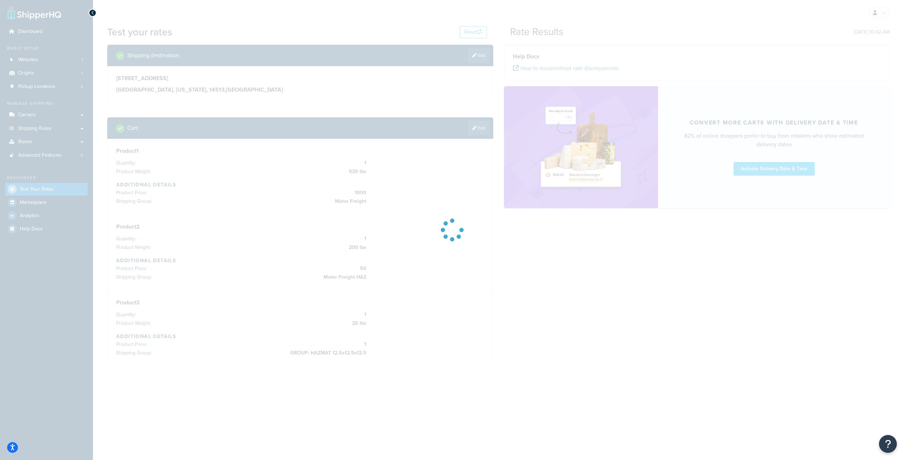
scroll to position [0, 0]
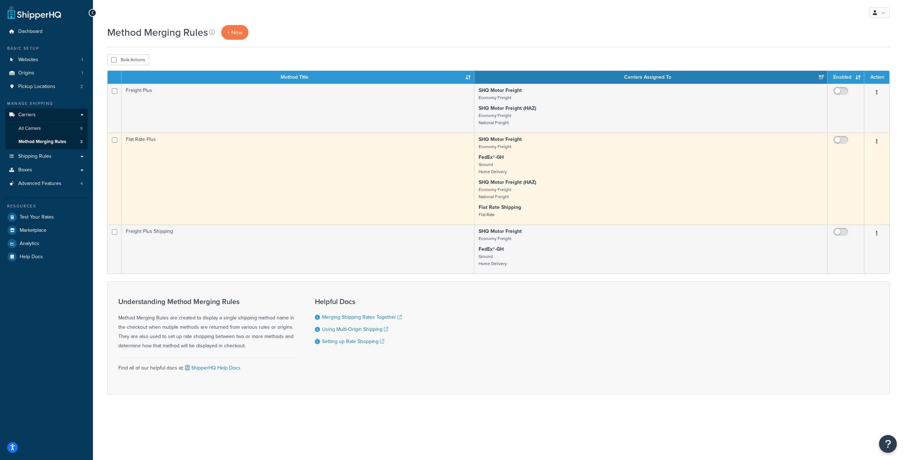
scroll to position [35, 0]
click at [878, 136] on button "button" at bounding box center [876, 141] width 10 height 11
click at [844, 137] on link "Edit" at bounding box center [847, 135] width 56 height 15
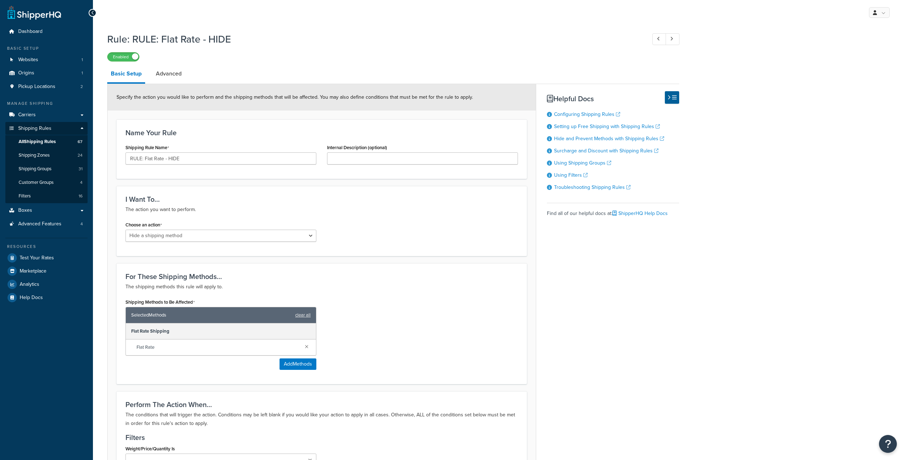
select select "HIDE"
click at [53, 145] on span "All Shipping Rules" at bounding box center [37, 142] width 37 height 6
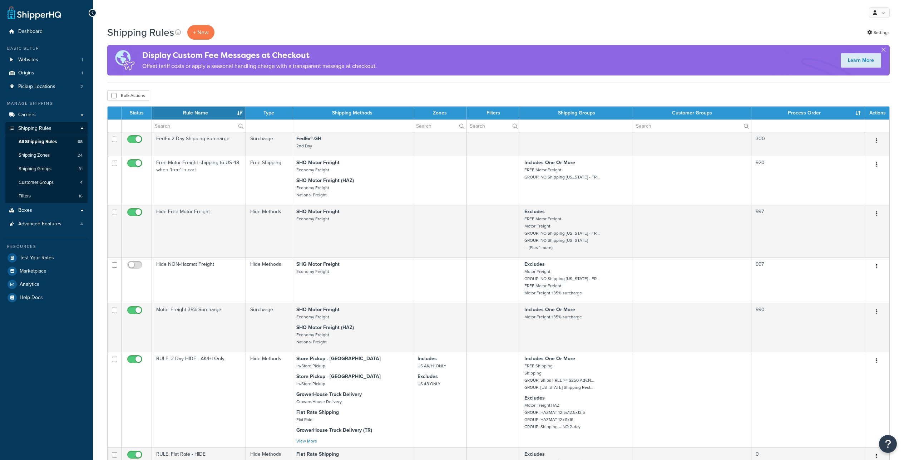
select select "1000"
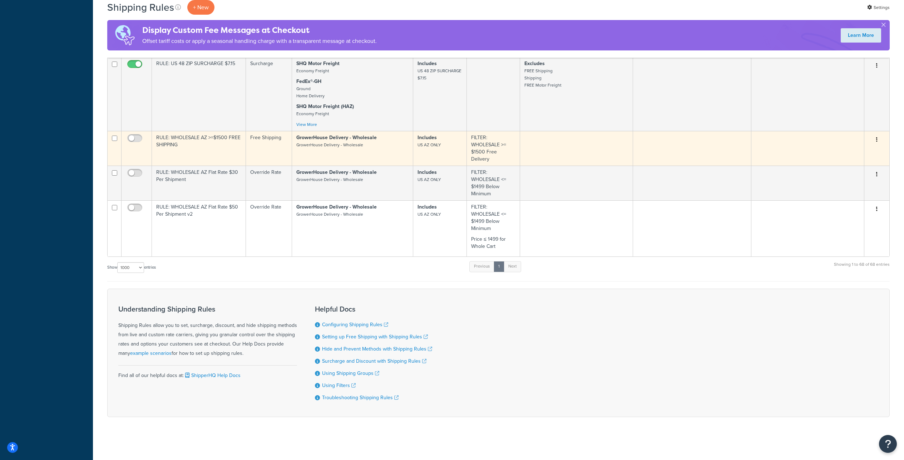
scroll to position [3193, 0]
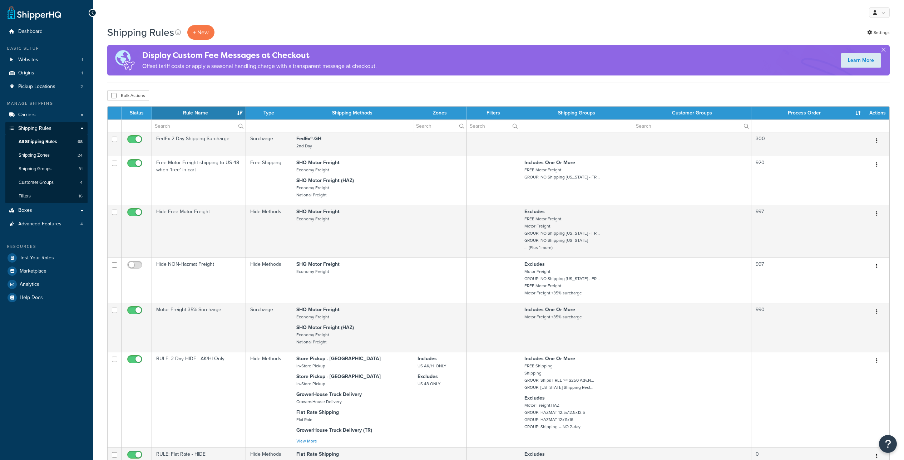
select select "1000"
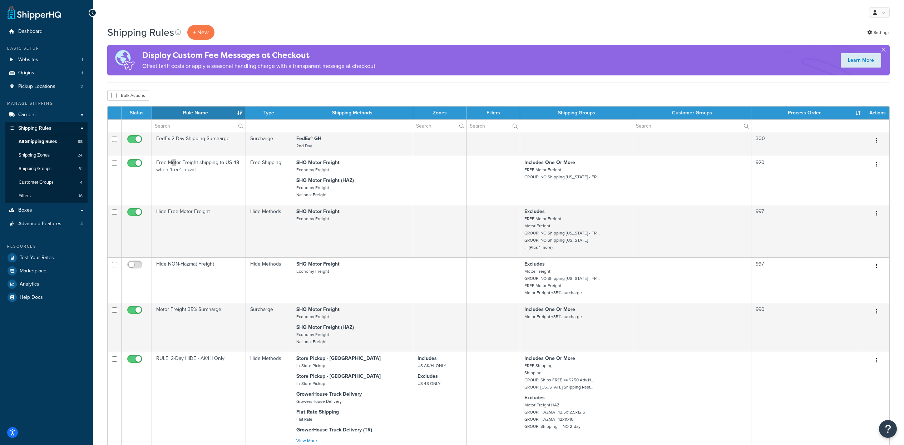
scroll to position [2237, 0]
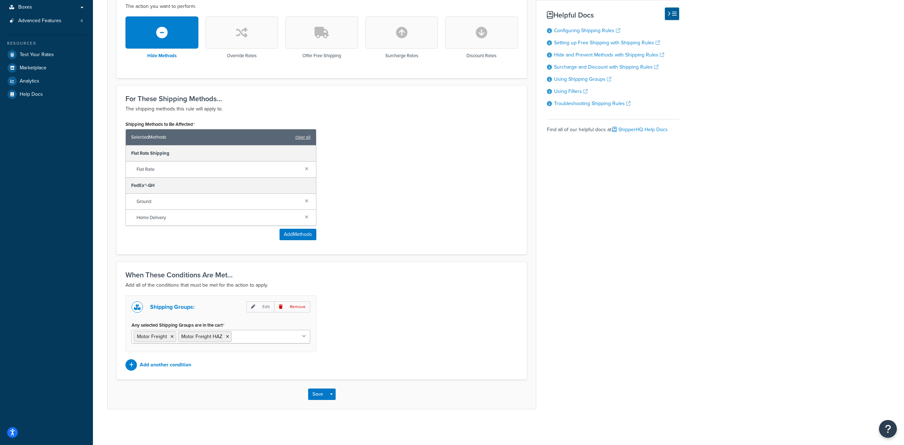
scroll to position [272, 0]
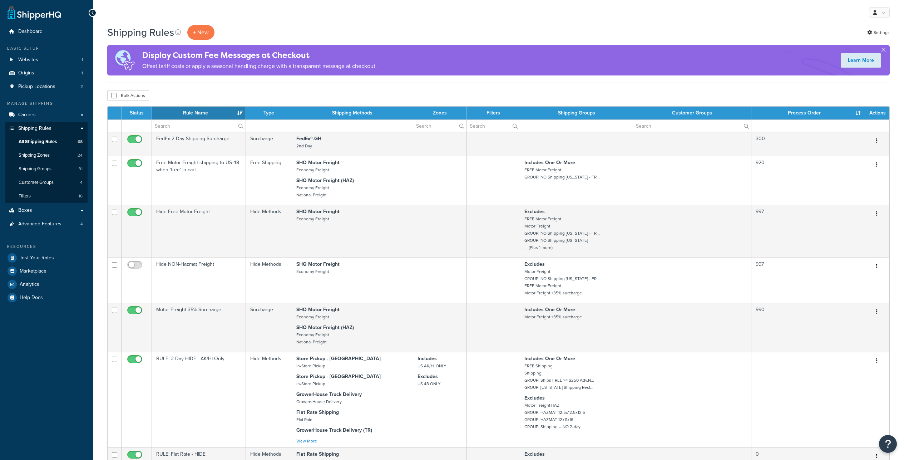
select select "1000"
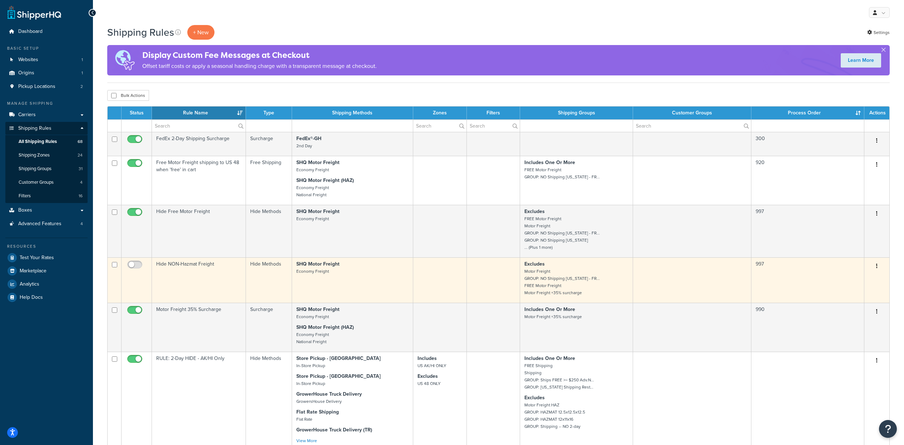
click at [482, 303] on td at bounding box center [493, 279] width 53 height 45
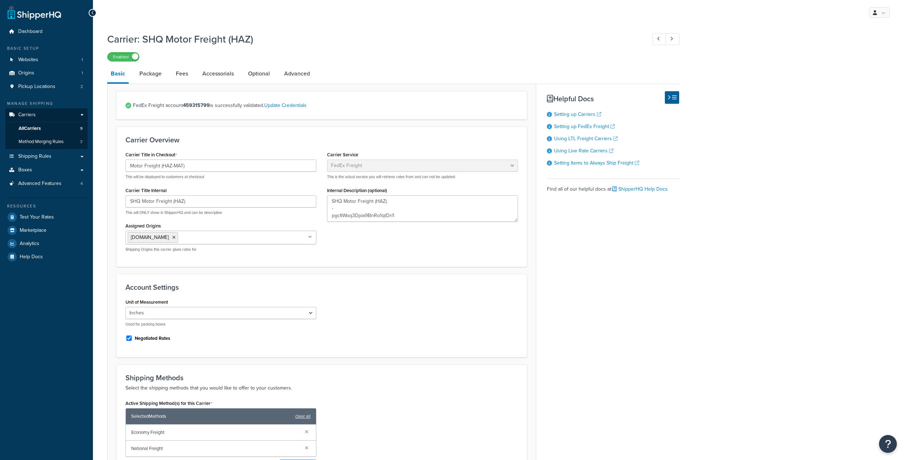
select select "fedExFreight"
click at [192, 80] on link "Fees" at bounding box center [181, 73] width 19 height 17
select select "AFTER"
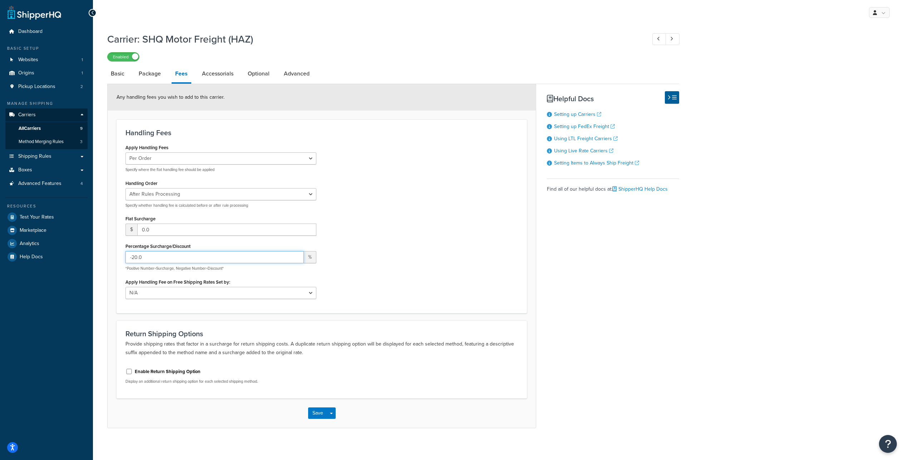
drag, startPoint x: 155, startPoint y: 281, endPoint x: 114, endPoint y: 274, distance: 42.4
click at [125, 263] on input "-20.0" at bounding box center [214, 257] width 178 height 12
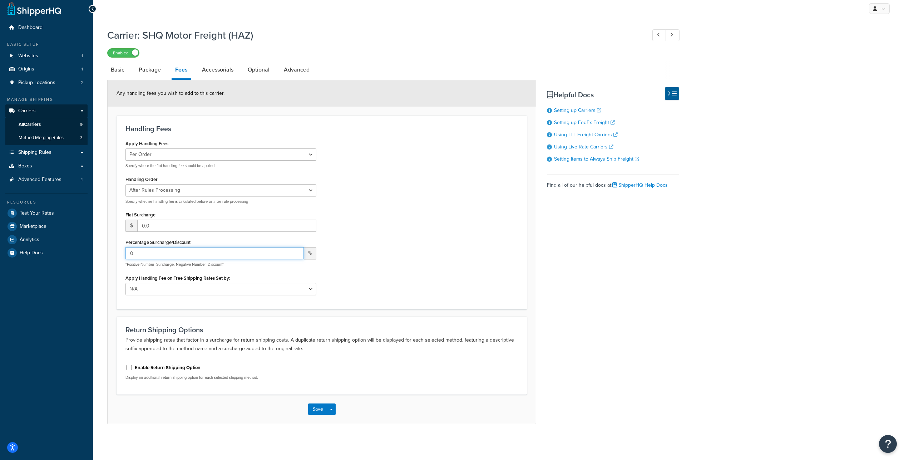
scroll to position [40, 0]
type input "0"
click at [309, 411] on button "Save" at bounding box center [317, 408] width 19 height 11
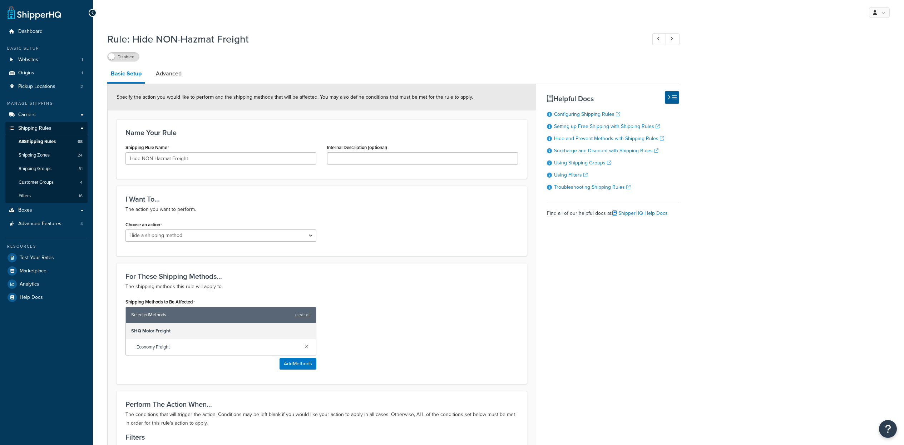
select select "HIDE"
drag, startPoint x: 205, startPoint y: 182, endPoint x: 145, endPoint y: 182, distance: 60.0
click at [145, 164] on input "Hide NON-Hazmat Freight" at bounding box center [220, 158] width 191 height 12
click at [158, 164] on input "Hide NON-Hazmat Freight" at bounding box center [220, 158] width 191 height 12
click at [212, 164] on input "Hide NON-Hazmat Freight" at bounding box center [220, 158] width 191 height 12
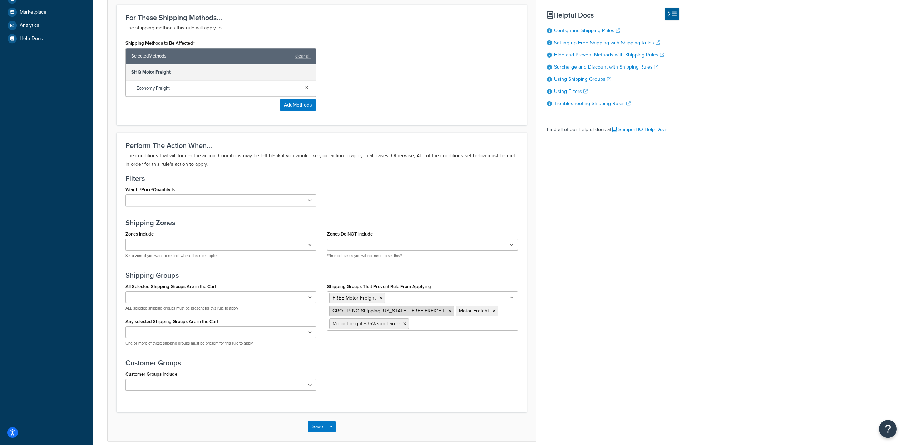
scroll to position [257, 0]
type input "Hide NON-Hazmat Freight when HAZMAT in cart"
click at [451, 314] on icon at bounding box center [449, 312] width 3 height 4
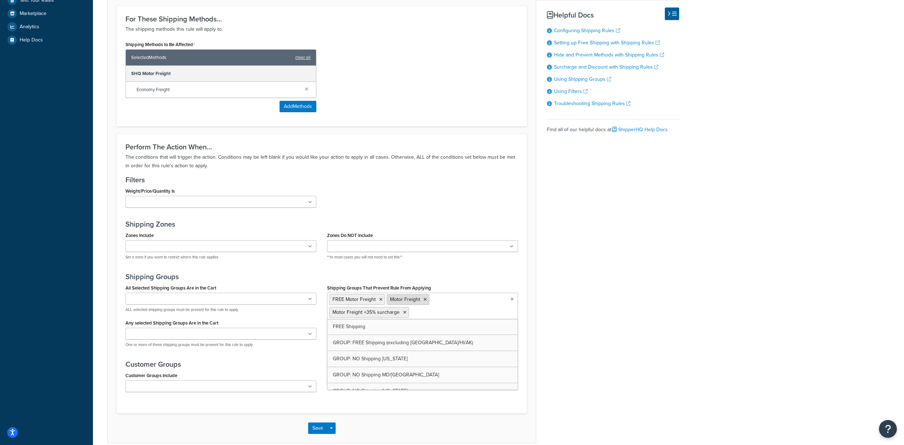
click at [427, 302] on icon at bounding box center [424, 299] width 3 height 4
click at [382, 302] on icon at bounding box center [380, 299] width 3 height 4
click at [406, 302] on icon at bounding box center [404, 299] width 3 height 4
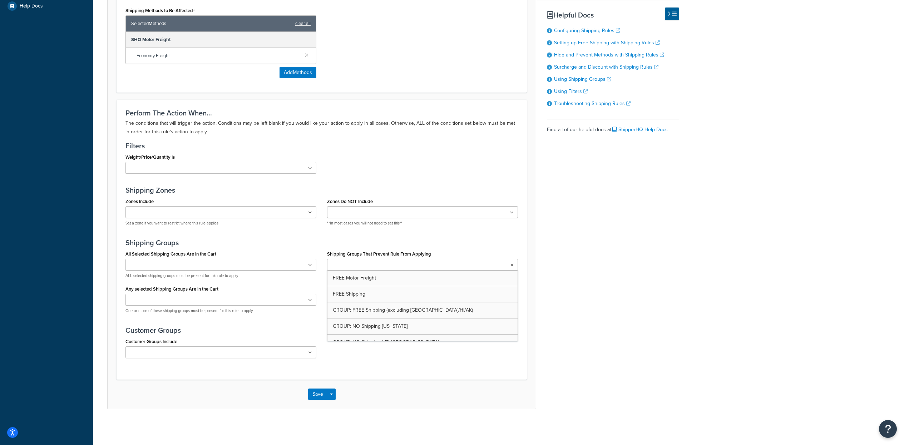
scroll to position [336, 0]
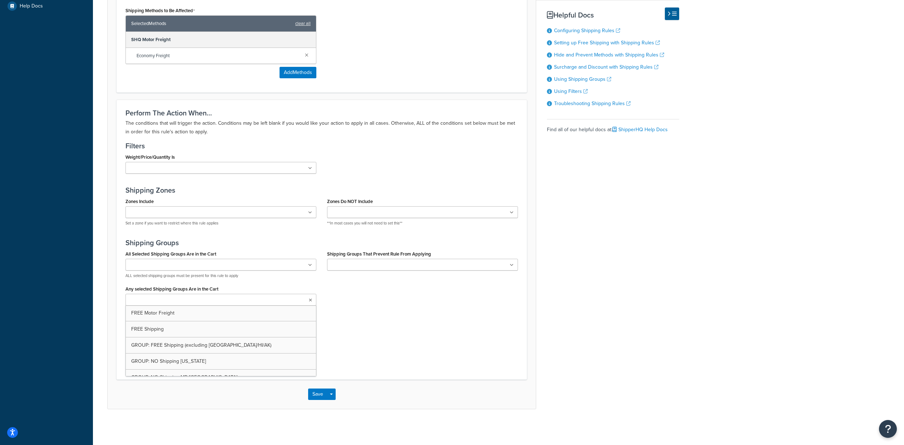
click at [223, 306] on ul at bounding box center [220, 300] width 191 height 12
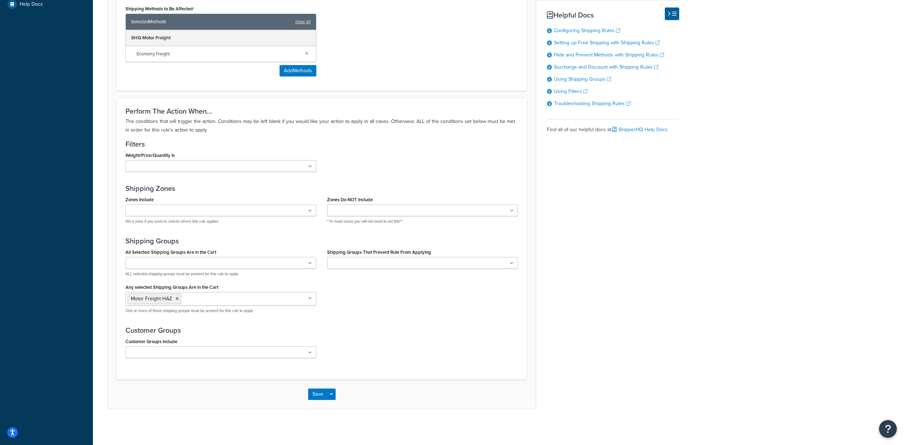
click at [359, 319] on div "All Selected Shipping Groups Are in the Cart FREE Motor Freight FREE Shipping G…" at bounding box center [321, 283] width 403 height 72
click at [233, 302] on input "Any selected Shipping Groups Are in the Cart" at bounding box center [214, 298] width 63 height 8
click at [386, 334] on h3 "Customer Groups" at bounding box center [321, 330] width 392 height 8
click at [313, 400] on button "Save" at bounding box center [317, 393] width 19 height 11
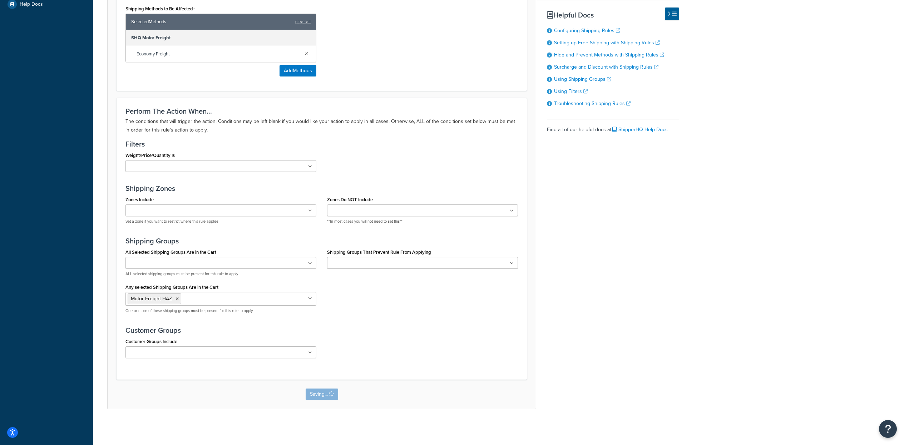
scroll to position [0, 0]
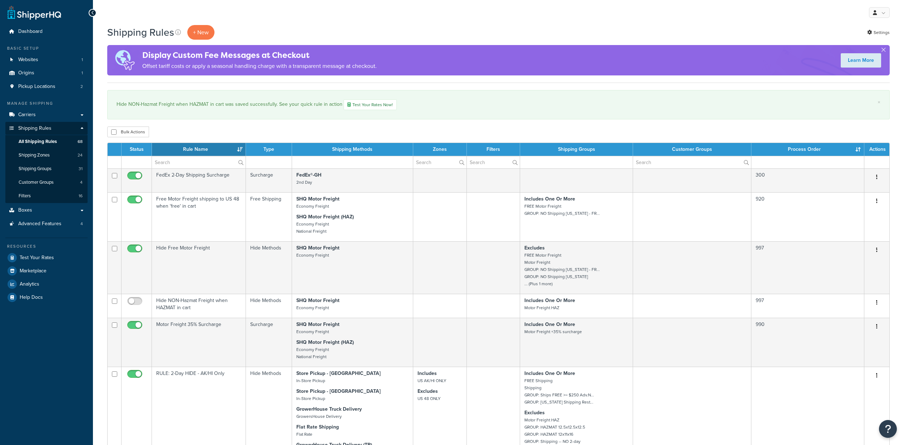
select select "1000"
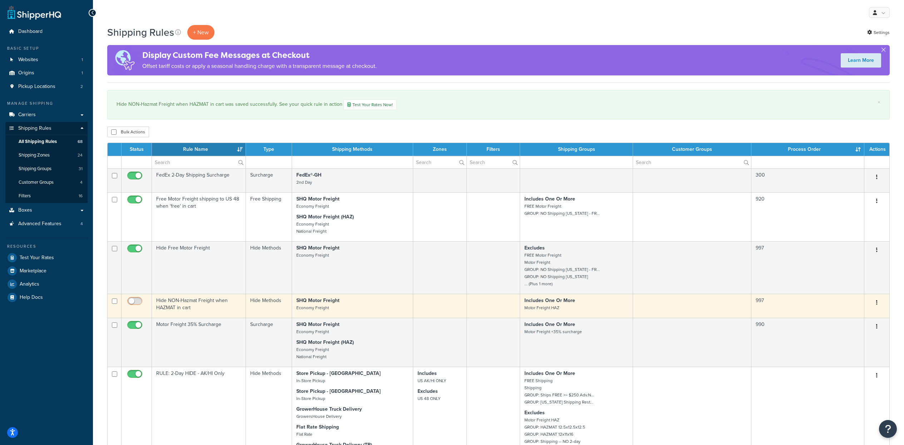
click at [140, 307] on input "checkbox" at bounding box center [136, 302] width 20 height 9
checkbox input "true"
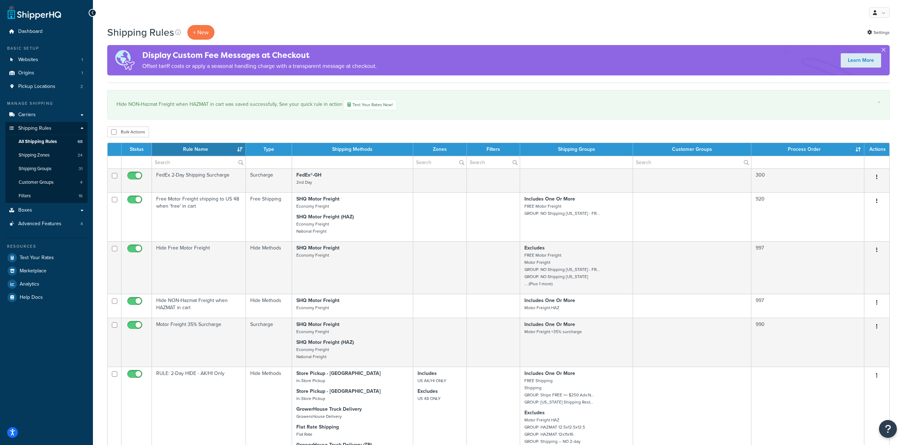
scroll to position [836, 0]
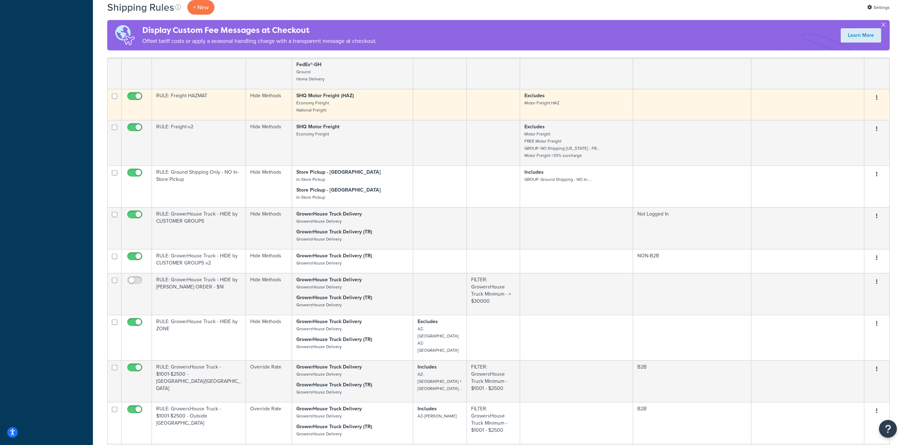
click at [444, 120] on td at bounding box center [440, 104] width 54 height 31
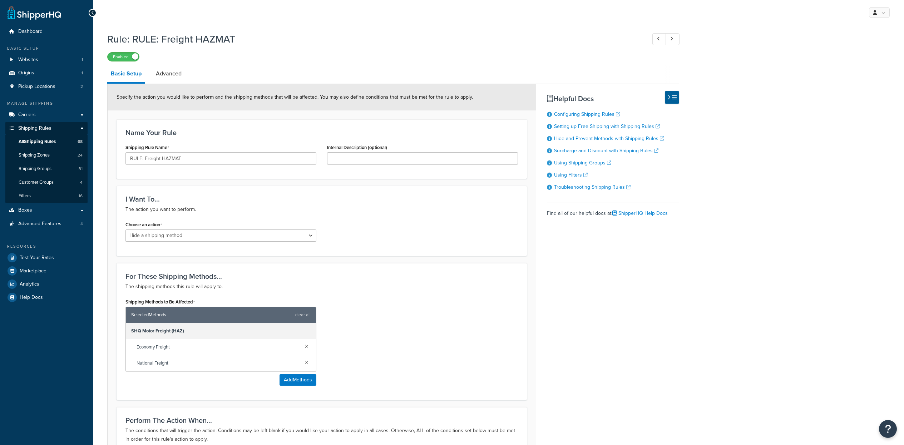
select select "HIDE"
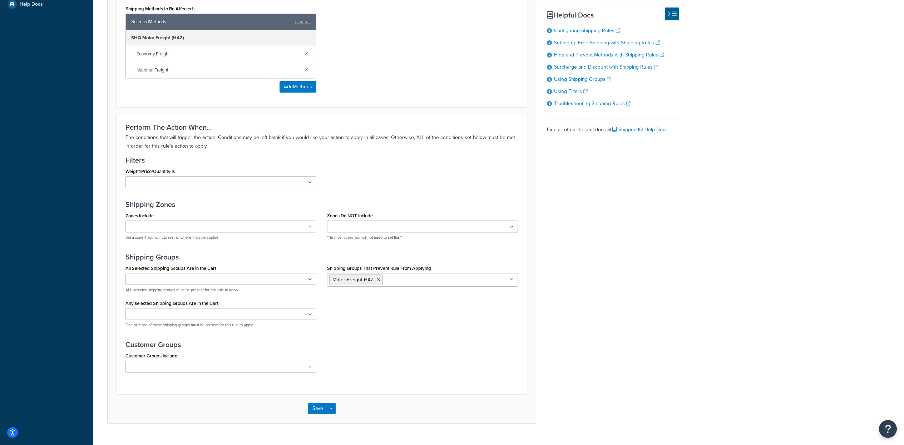
scroll to position [300, 0]
